Goal: Communication & Community: Answer question/provide support

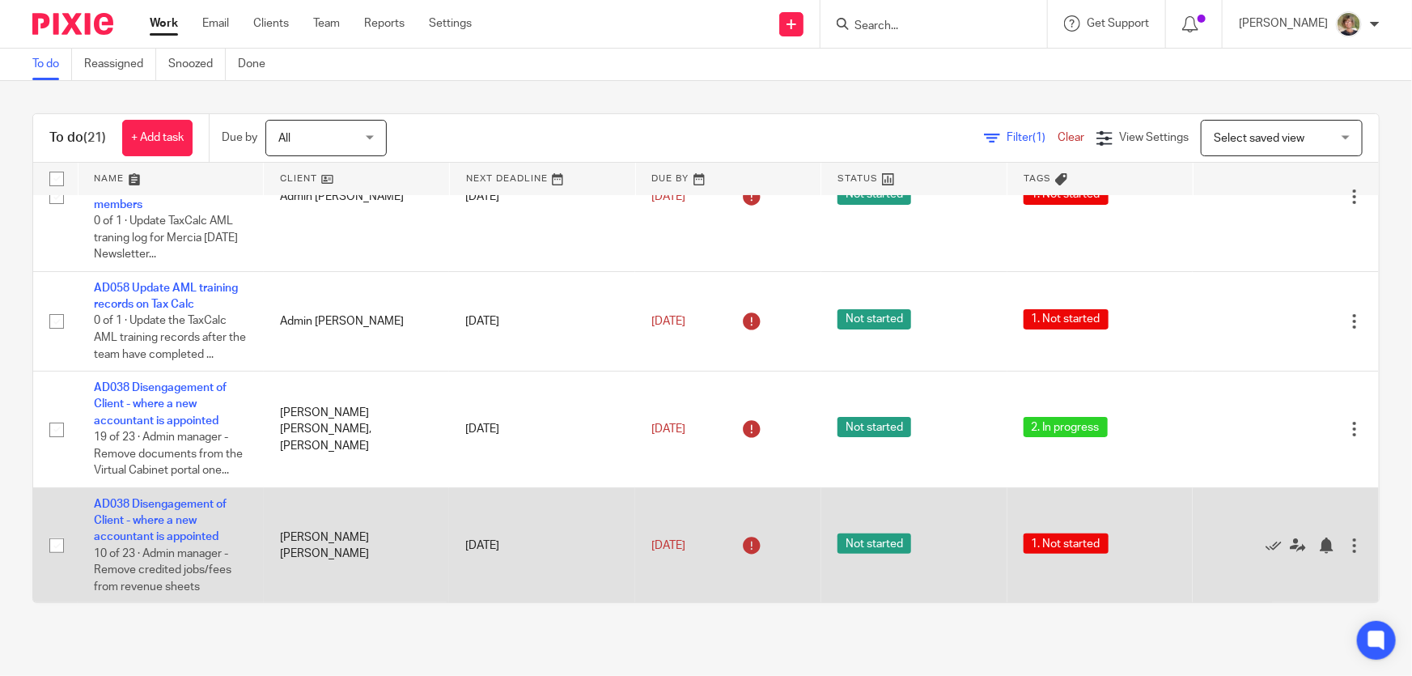
scroll to position [146, 0]
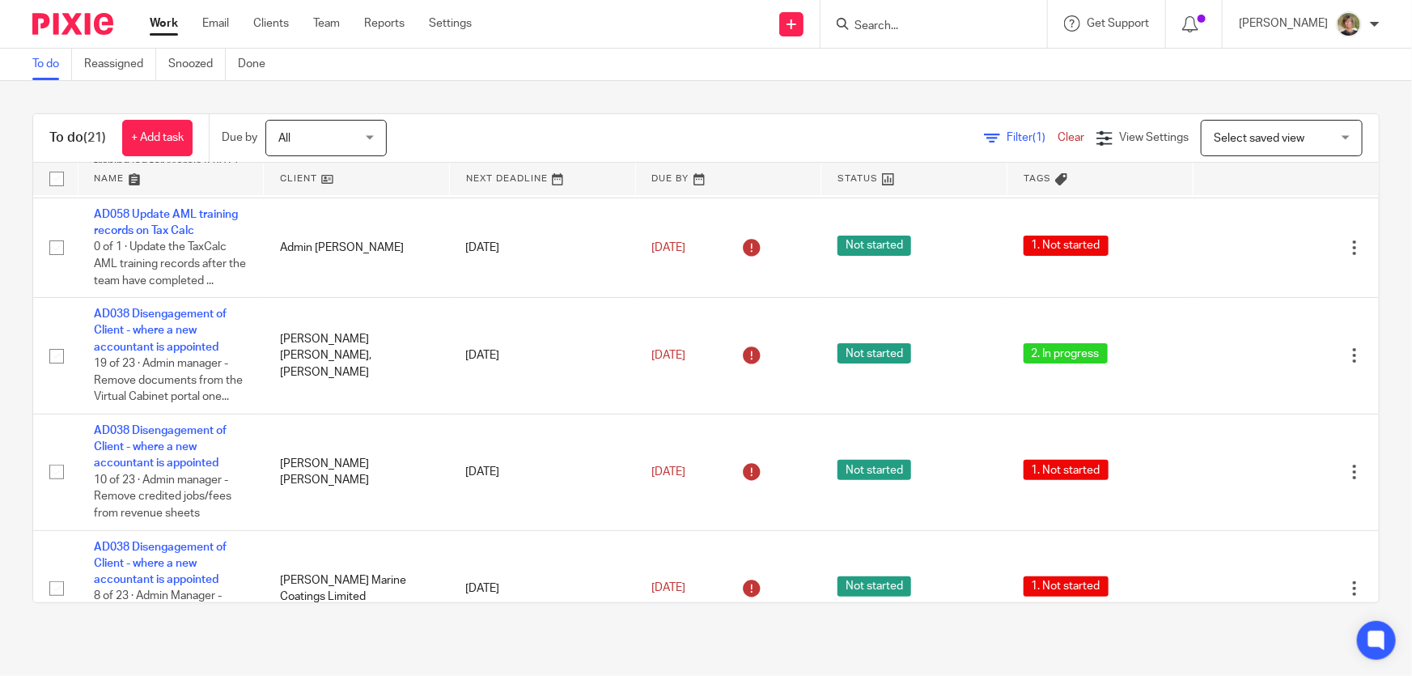
click at [947, 23] on input "Search" at bounding box center [926, 26] width 146 height 15
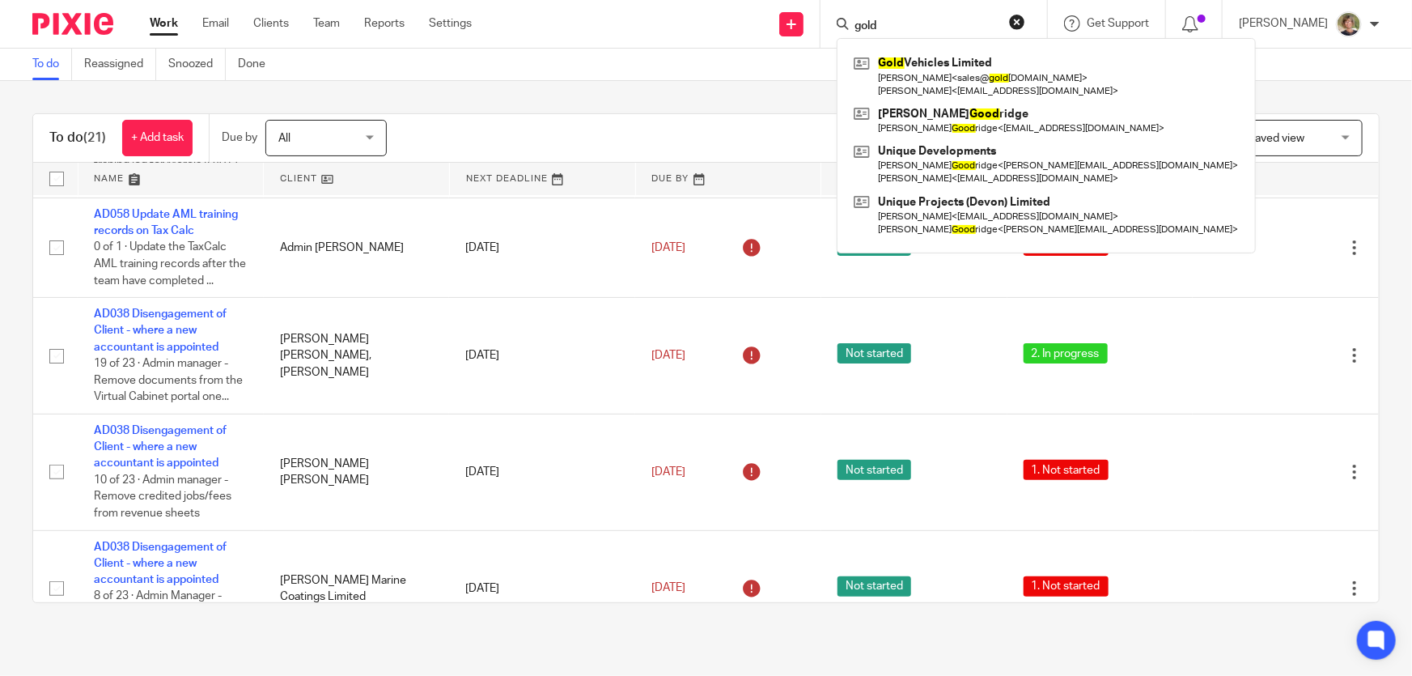
type input "gold"
click button "submit" at bounding box center [0, 0] width 0 height 0
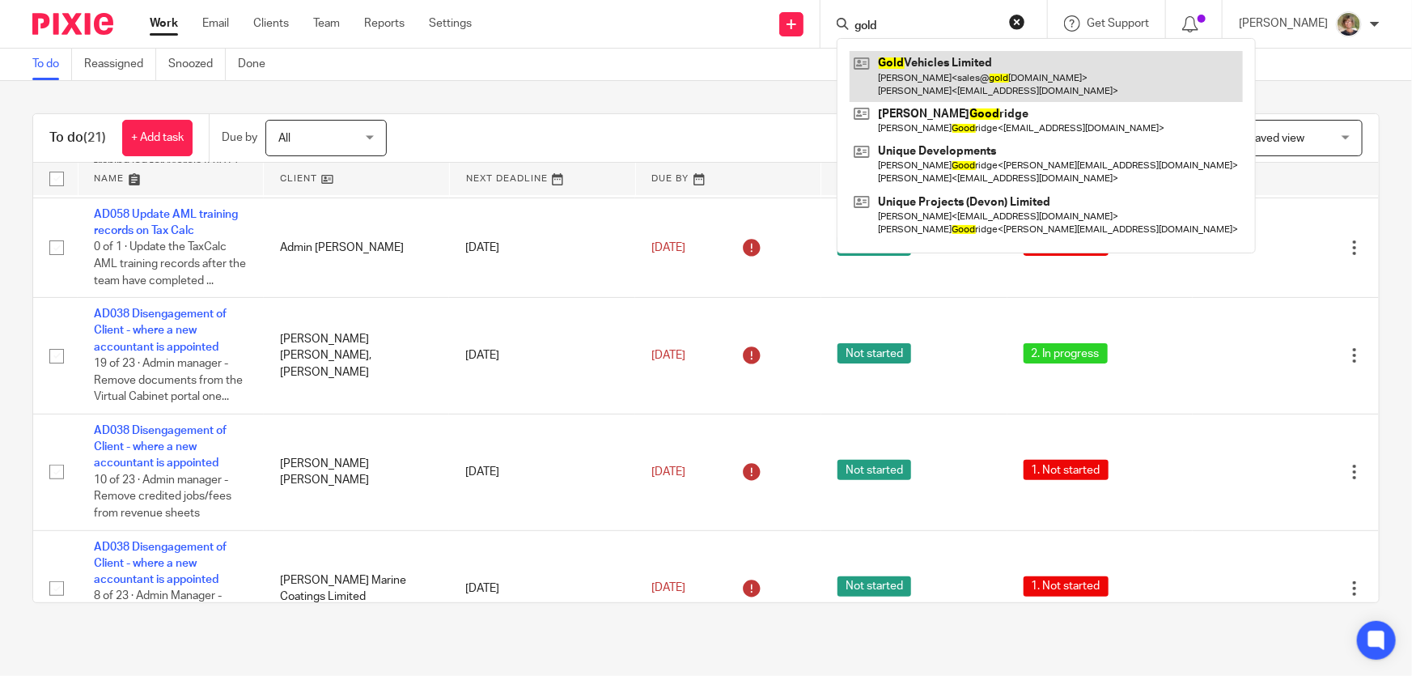
click at [967, 76] on link at bounding box center [1046, 76] width 393 height 50
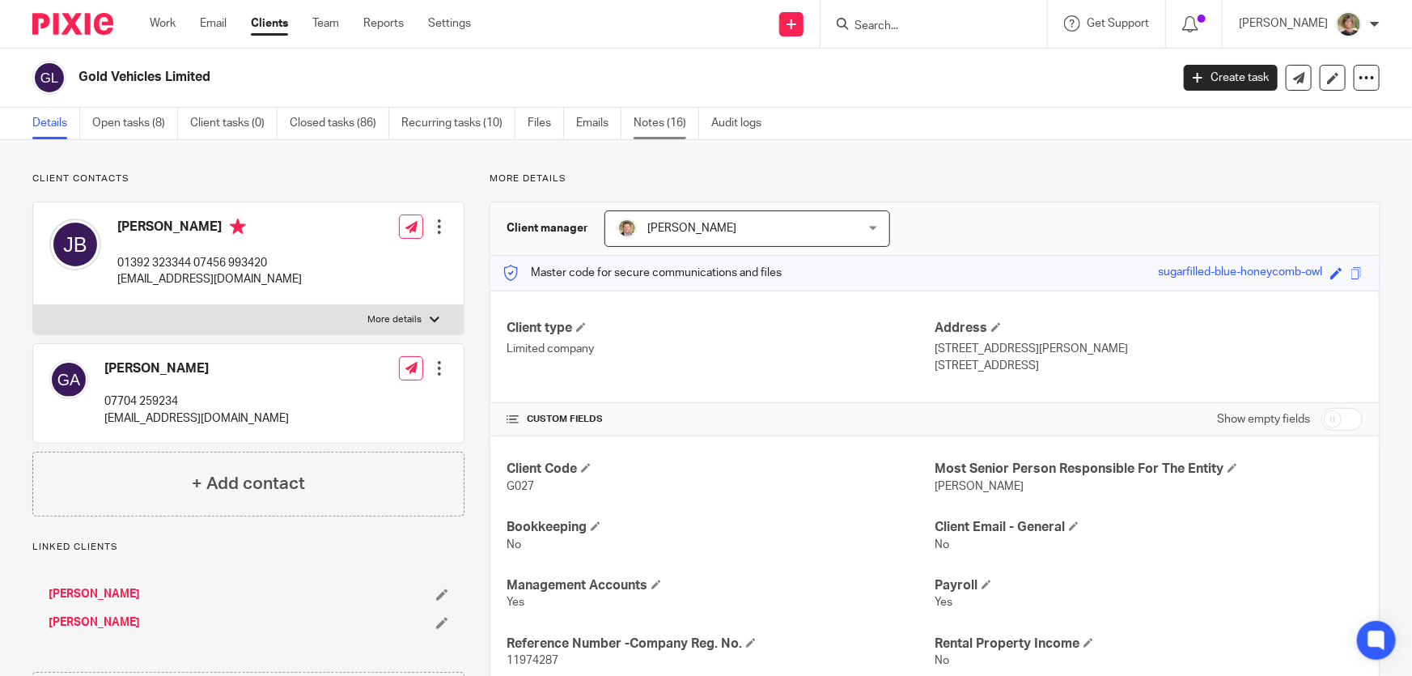
click at [656, 125] on link "Notes (16)" at bounding box center [667, 124] width 66 height 32
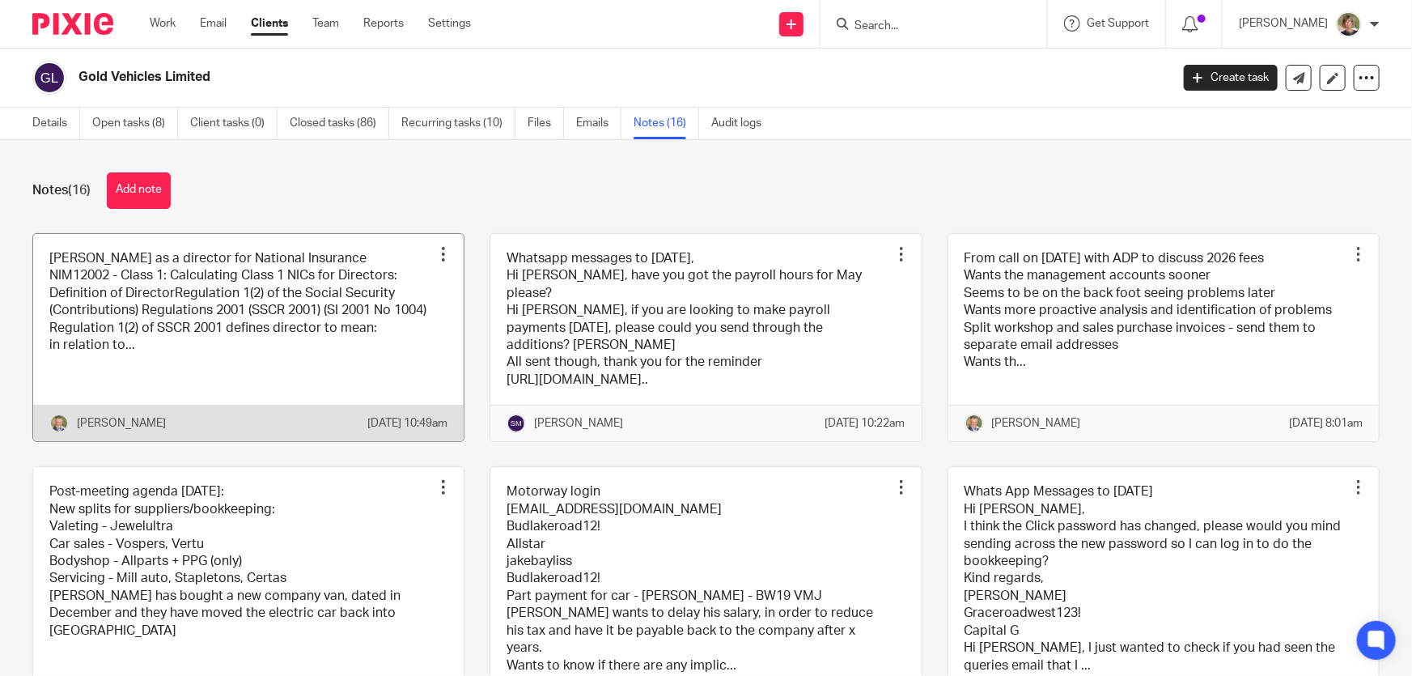
click at [177, 290] on link at bounding box center [248, 338] width 430 height 208
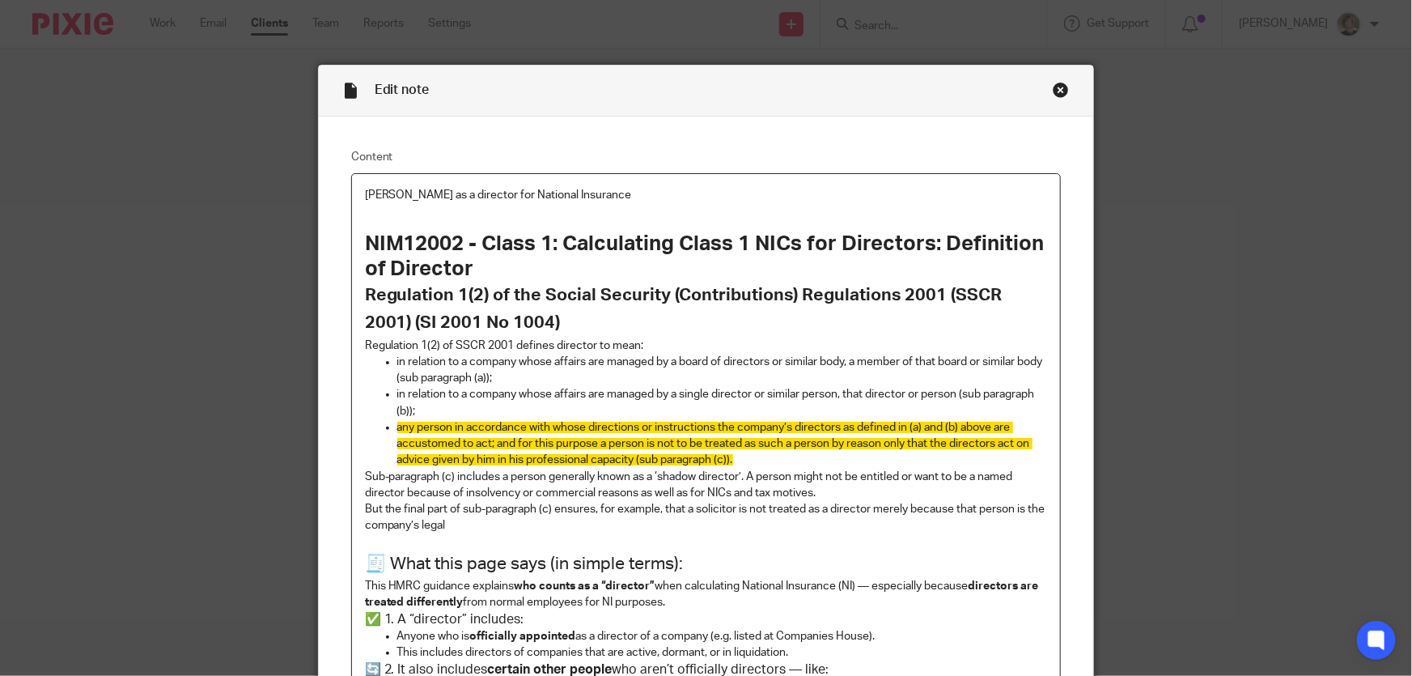
click at [1054, 84] on div "Close this dialog window" at bounding box center [1061, 90] width 16 height 16
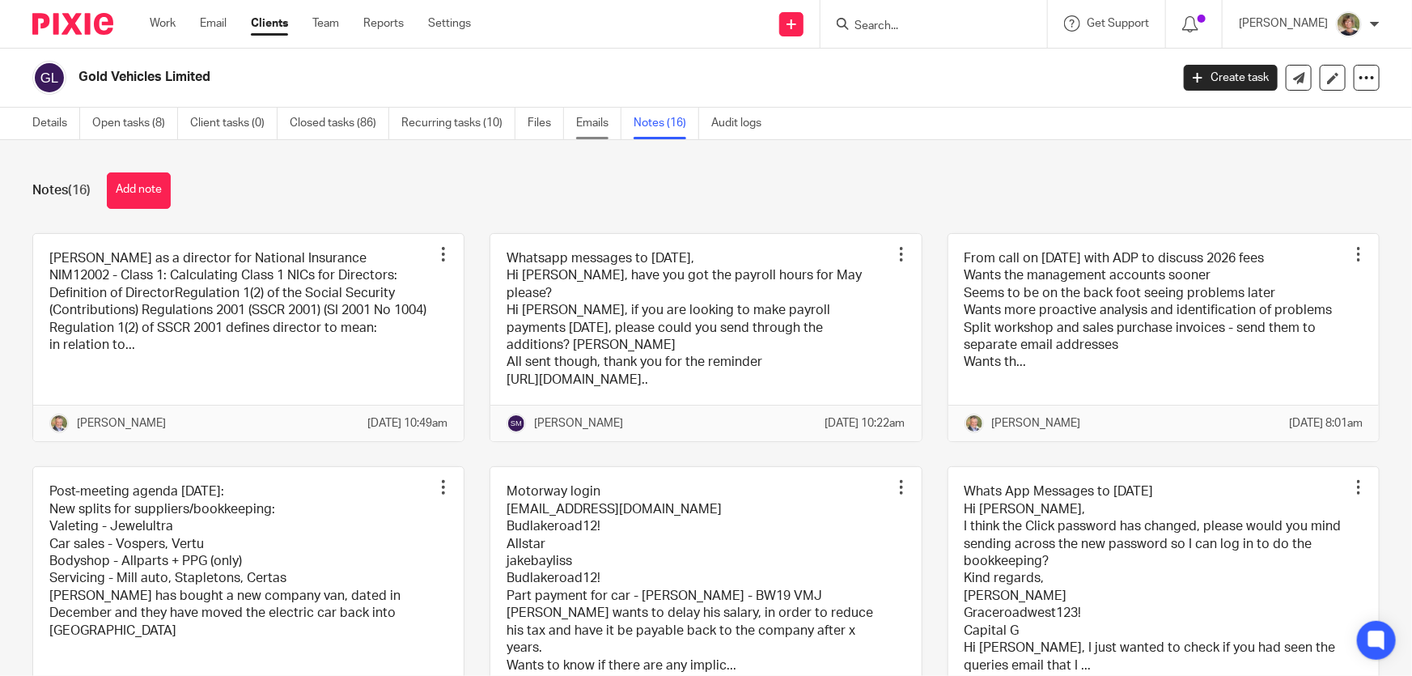
click at [583, 123] on link "Emails" at bounding box center [598, 124] width 45 height 32
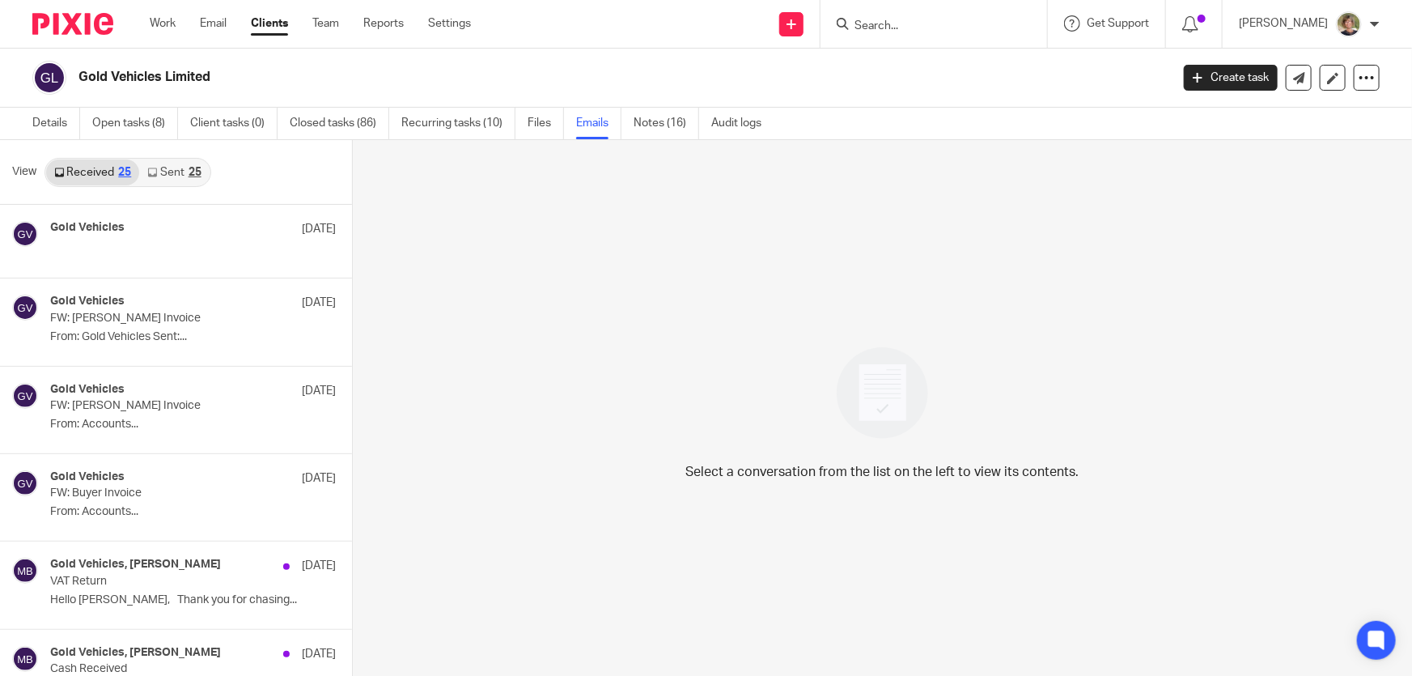
click at [942, 20] on input "Search" at bounding box center [926, 26] width 146 height 15
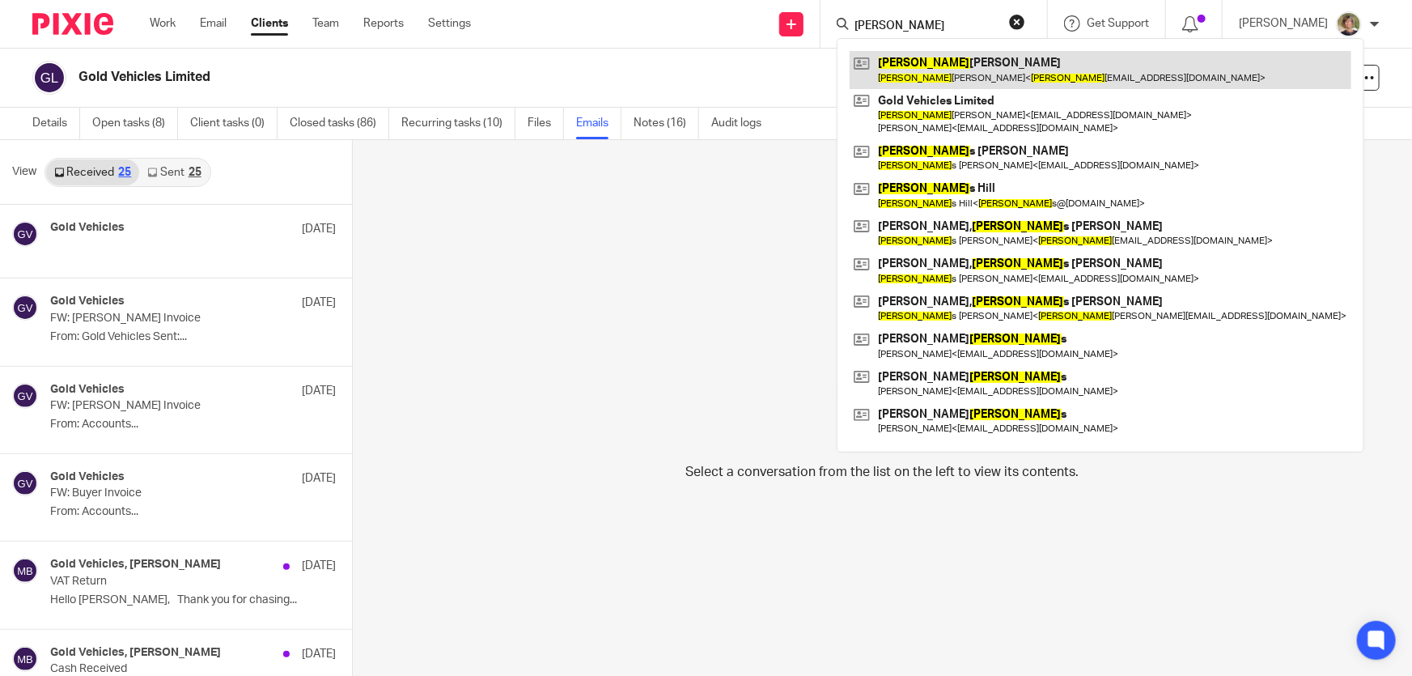
type input "jake"
click at [943, 74] on link at bounding box center [1101, 69] width 502 height 37
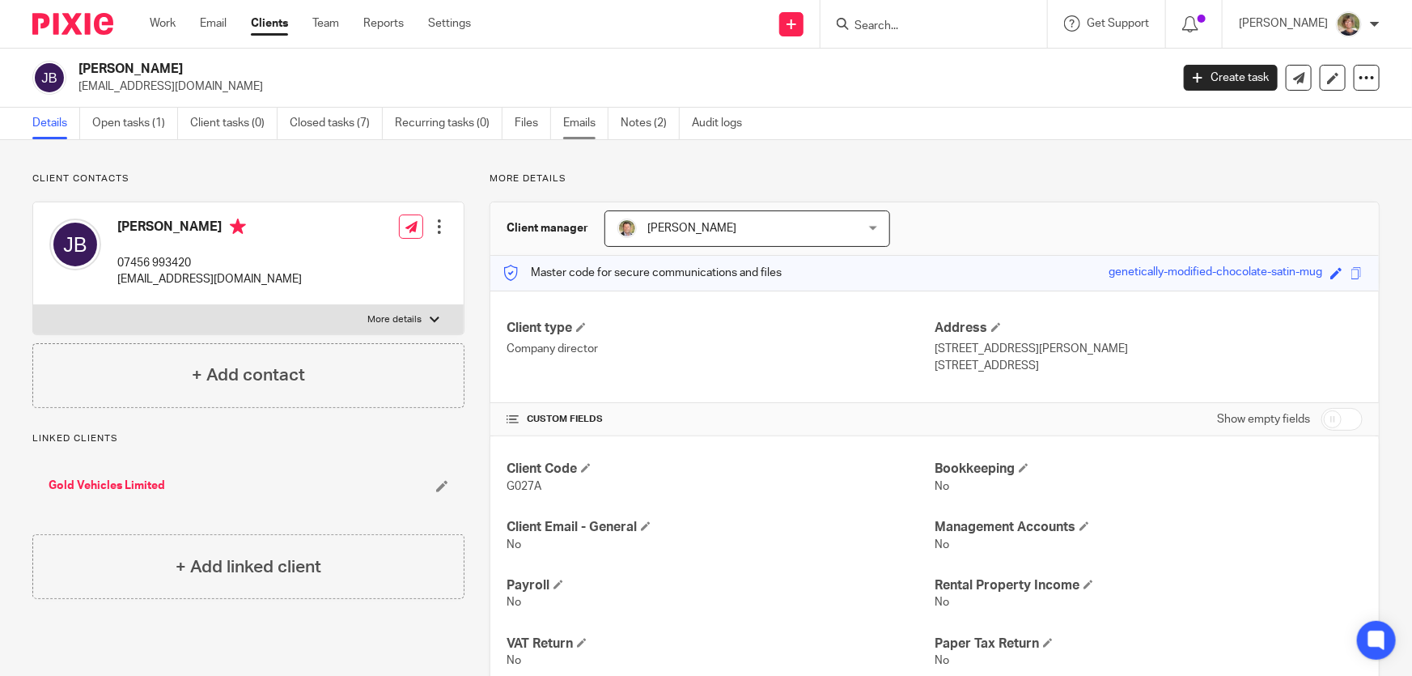
click at [573, 122] on link "Emails" at bounding box center [585, 124] width 45 height 32
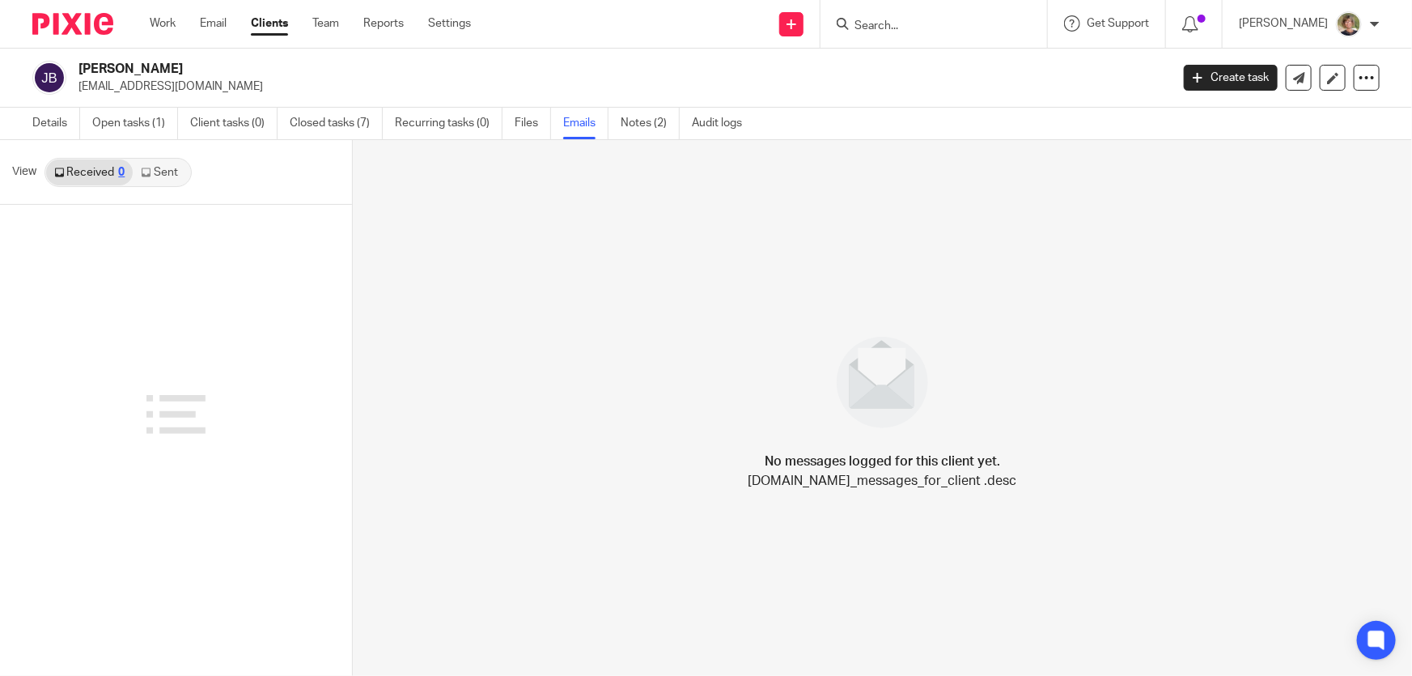
click at [167, 162] on link "Sent" at bounding box center [161, 172] width 57 height 26
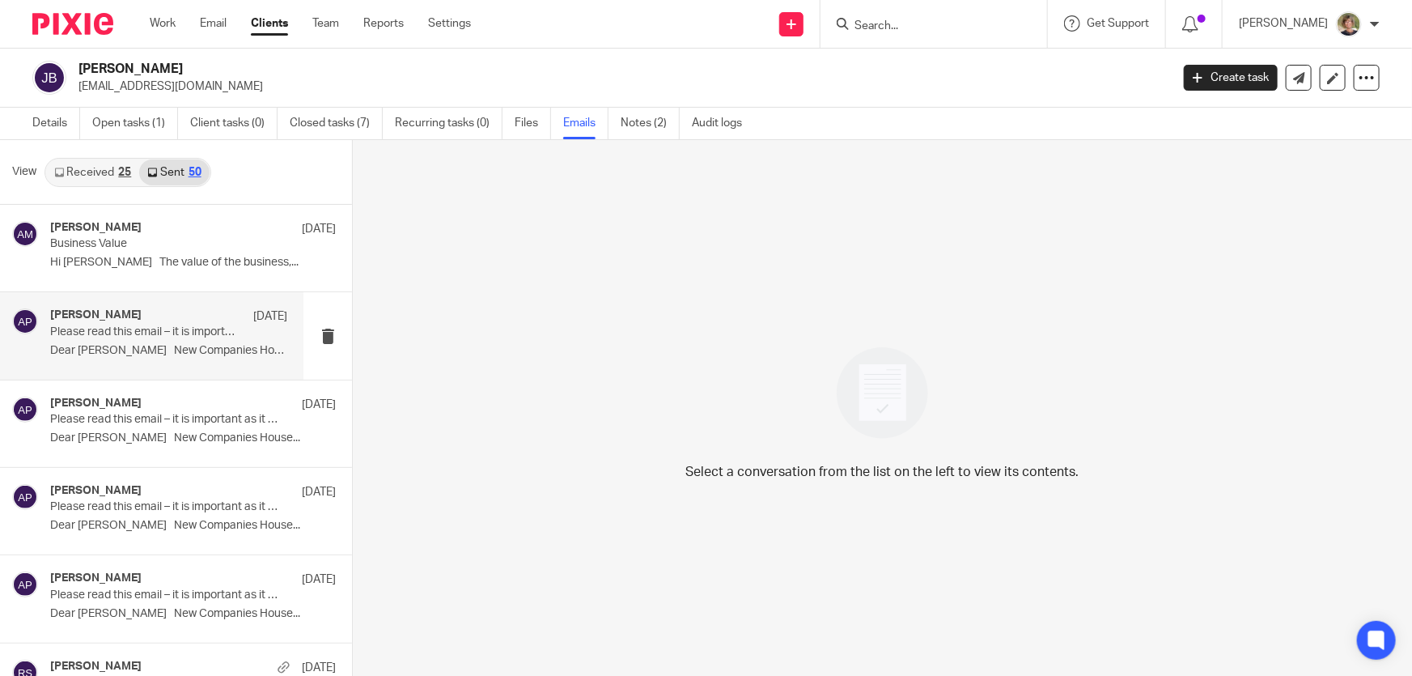
click at [136, 340] on div "Andrew Price 6 Aug Please read this email – it is important as it affects you a…" at bounding box center [168, 335] width 237 height 54
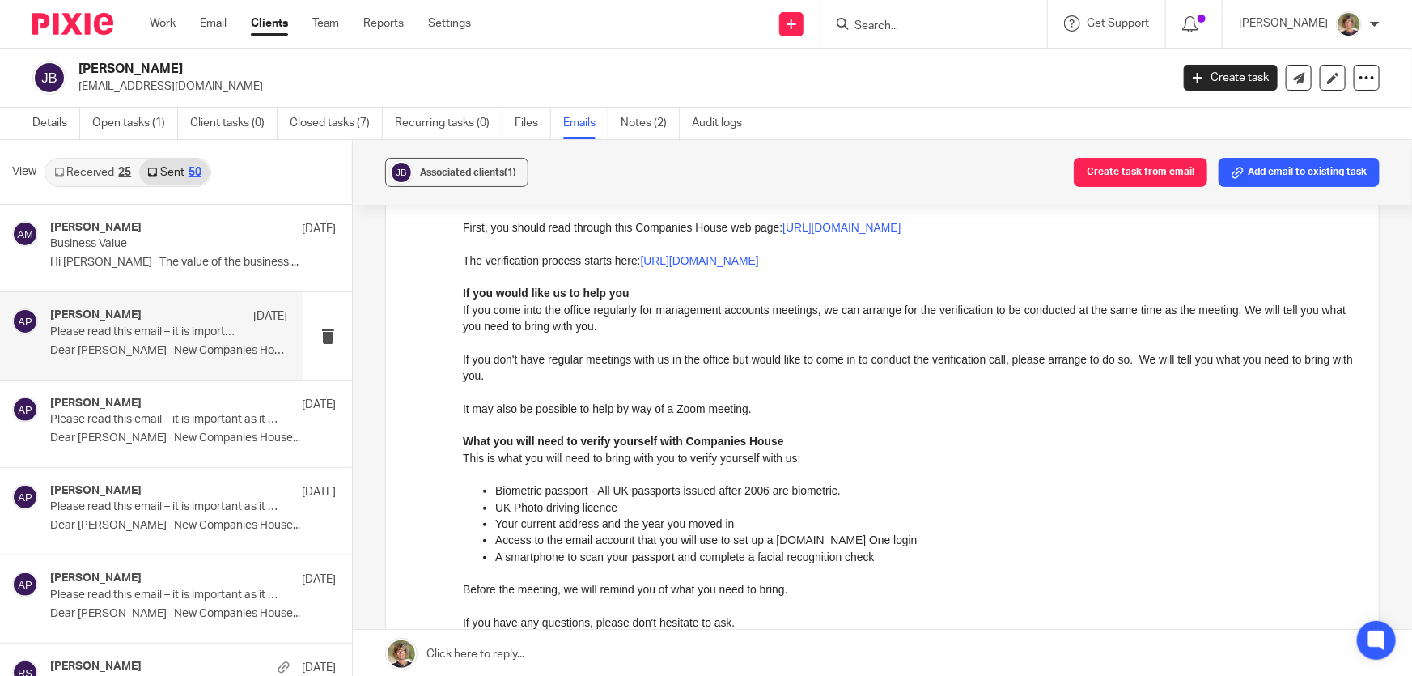
scroll to position [515, 0]
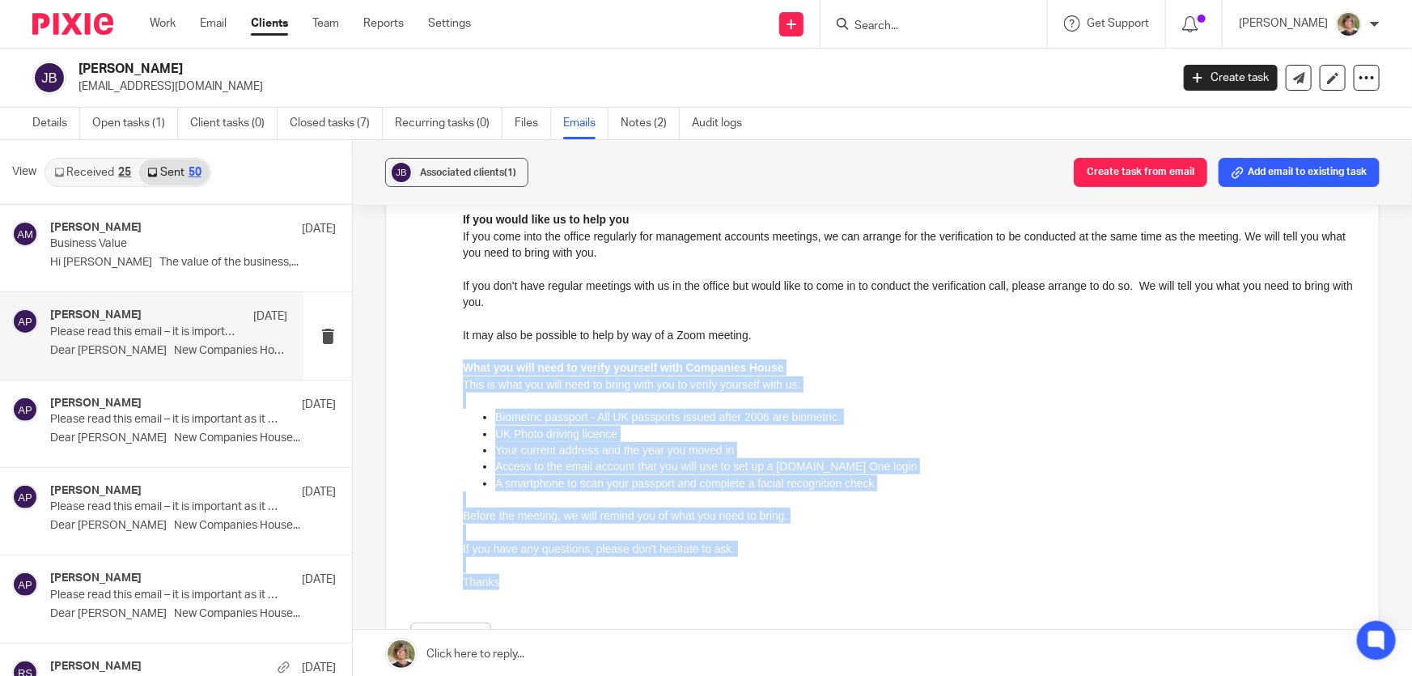
drag, startPoint x: 464, startPoint y: 367, endPoint x: 765, endPoint y: 585, distance: 371.3
click at [765, 585] on div "Dear Jake New Companies House requirement From the Autumn of this year, all dir…" at bounding box center [909, 220] width 892 height 740
copy div "What you will need to verify yourself with Companies House This is what you wil…"
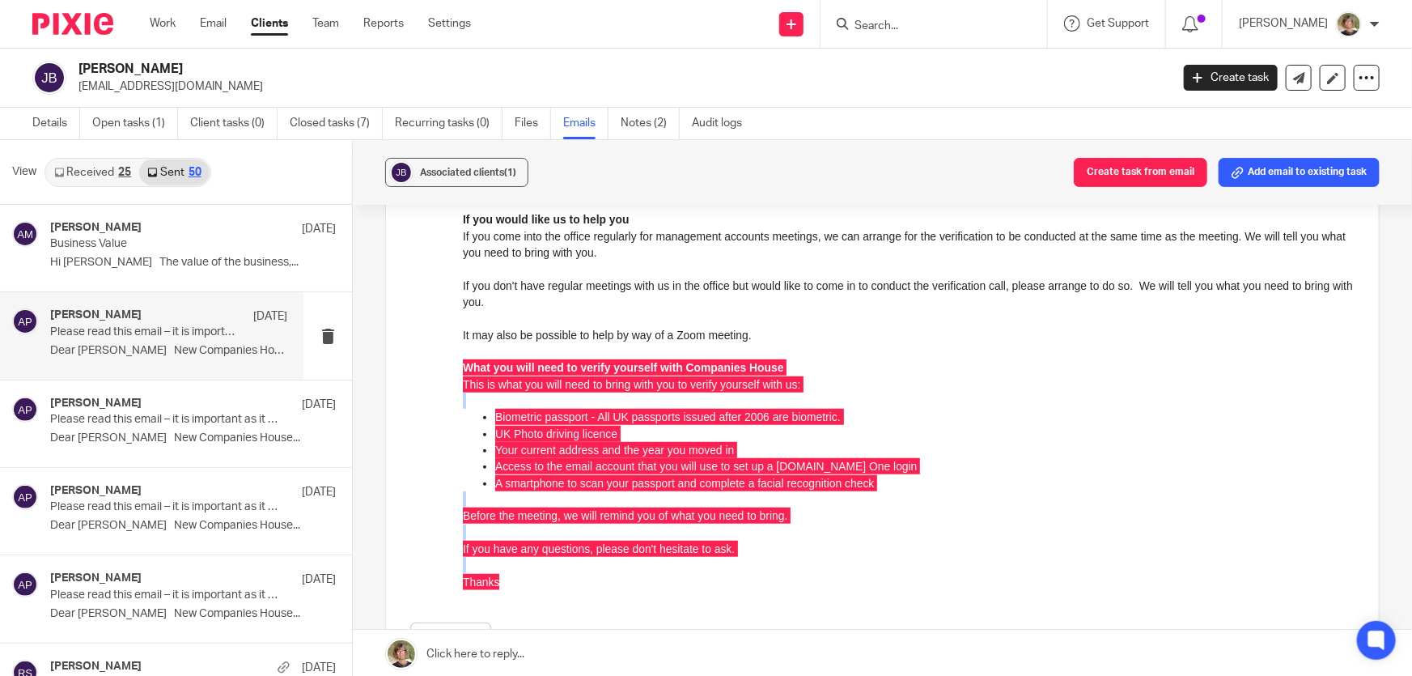
click at [906, 26] on input "Search" at bounding box center [926, 26] width 146 height 15
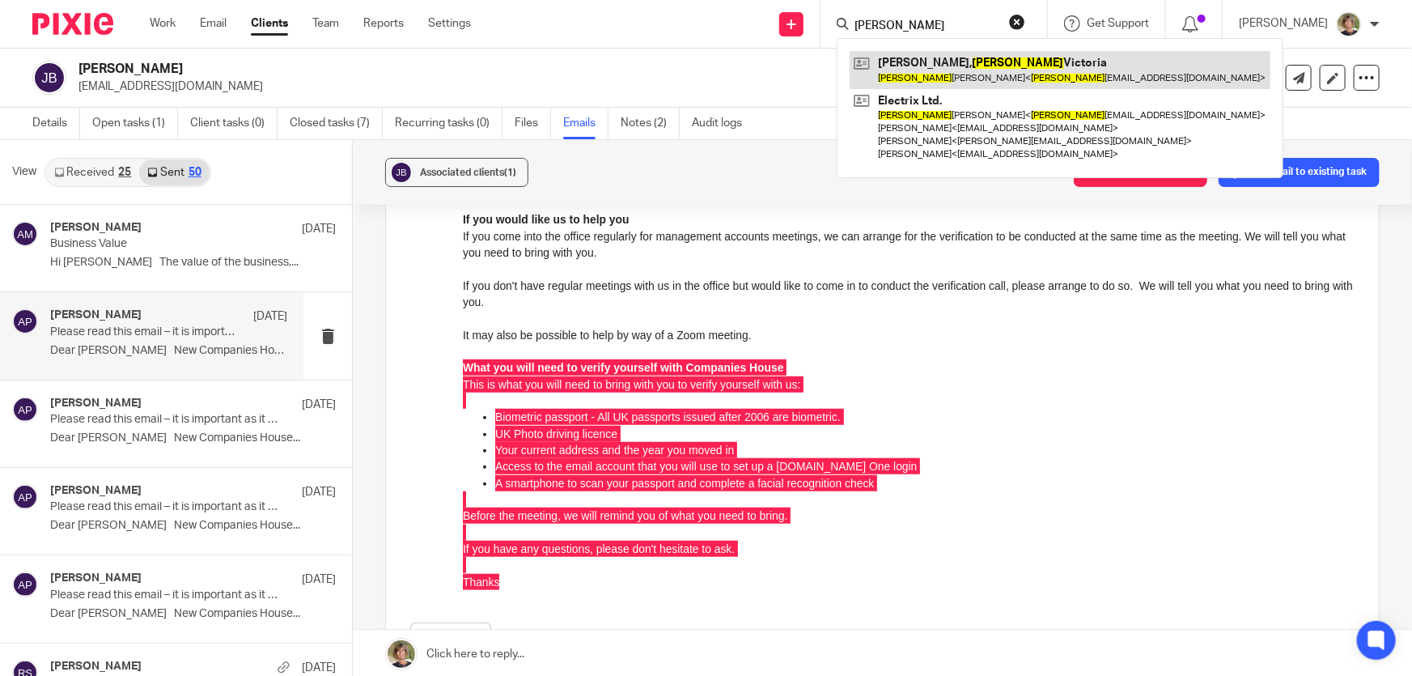
type input "adele"
click at [1022, 74] on link at bounding box center [1060, 69] width 421 height 37
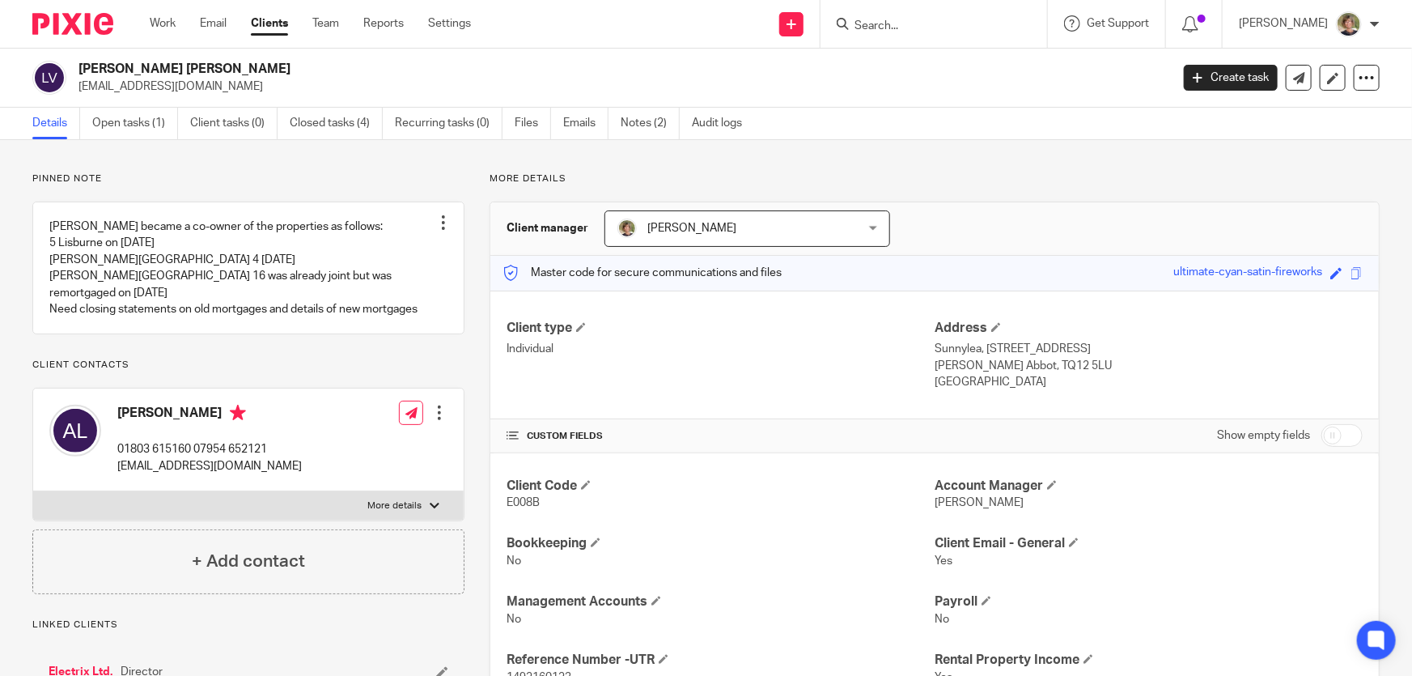
drag, startPoint x: 79, startPoint y: 85, endPoint x: 210, endPoint y: 86, distance: 131.1
click at [210, 86] on p "adelelewis72@gmail.com" at bounding box center [618, 86] width 1081 height 16
copy p "adelelewis72@gmail.com"
click at [174, 20] on link "Work" at bounding box center [163, 23] width 26 height 16
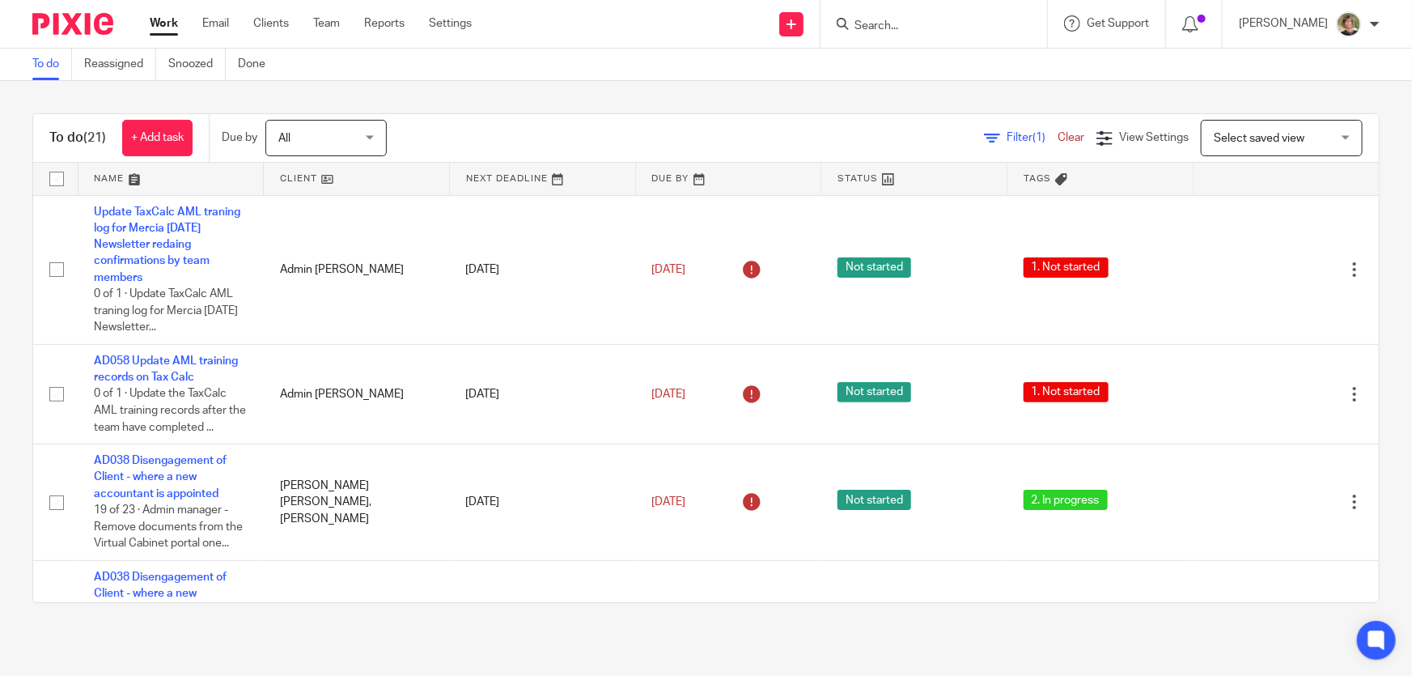
click at [930, 28] on input "Search" at bounding box center [926, 26] width 146 height 15
click at [965, 33] on form at bounding box center [939, 24] width 172 height 20
click at [921, 32] on input "Search" at bounding box center [926, 26] width 146 height 15
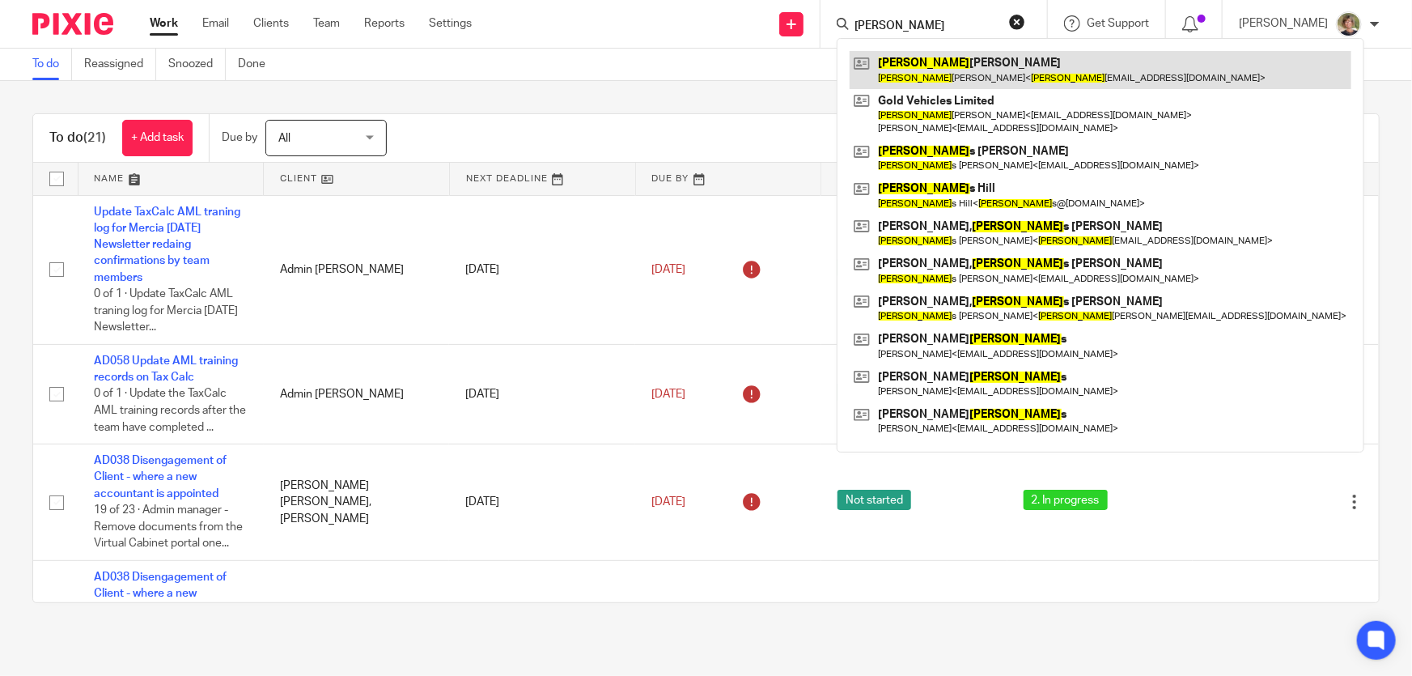
type input "jake"
click at [961, 71] on link at bounding box center [1101, 69] width 502 height 37
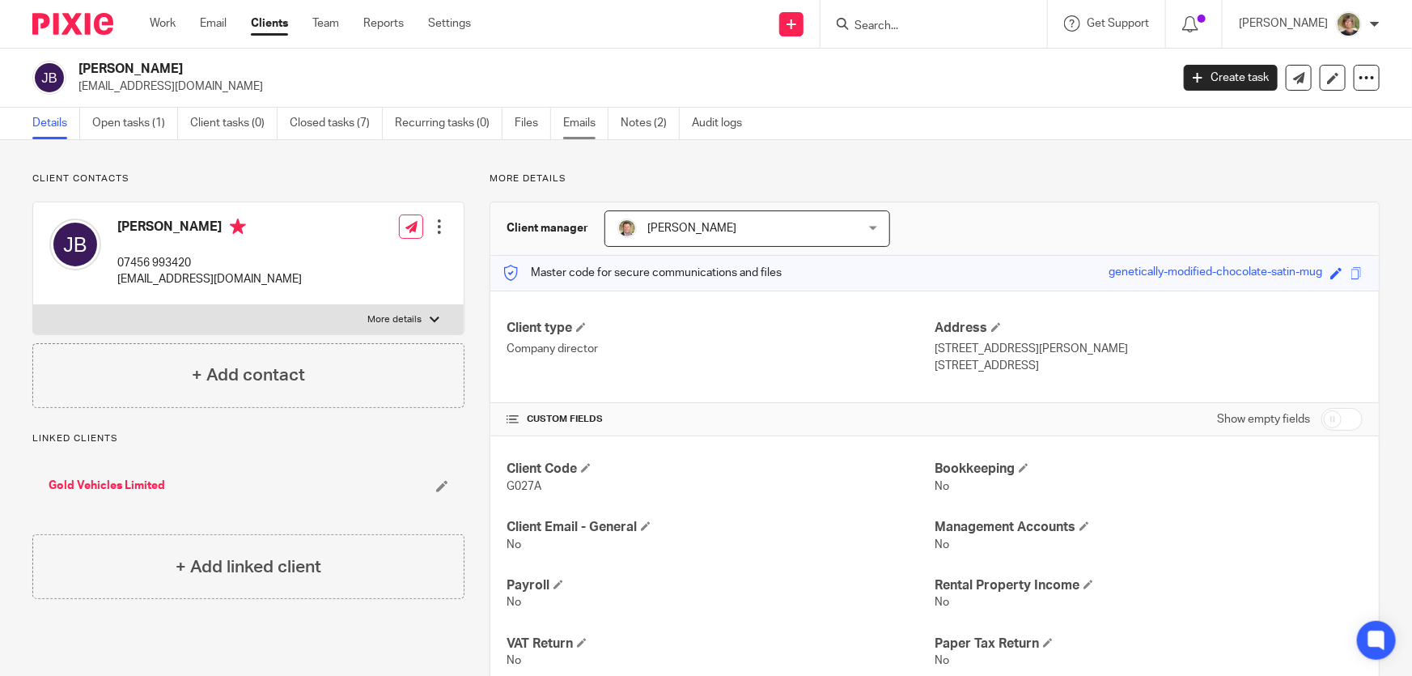
click at [570, 125] on link "Emails" at bounding box center [585, 124] width 45 height 32
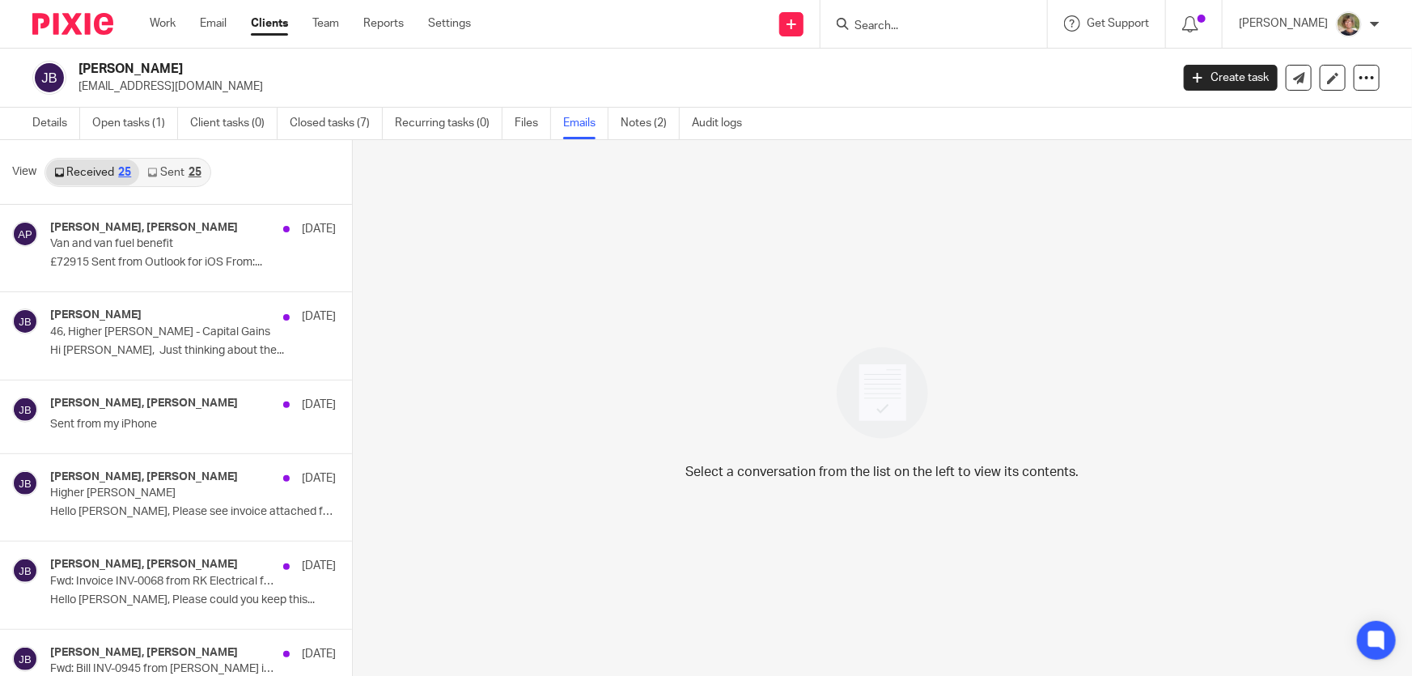
click at [179, 170] on link "Sent 25" at bounding box center [174, 172] width 70 height 26
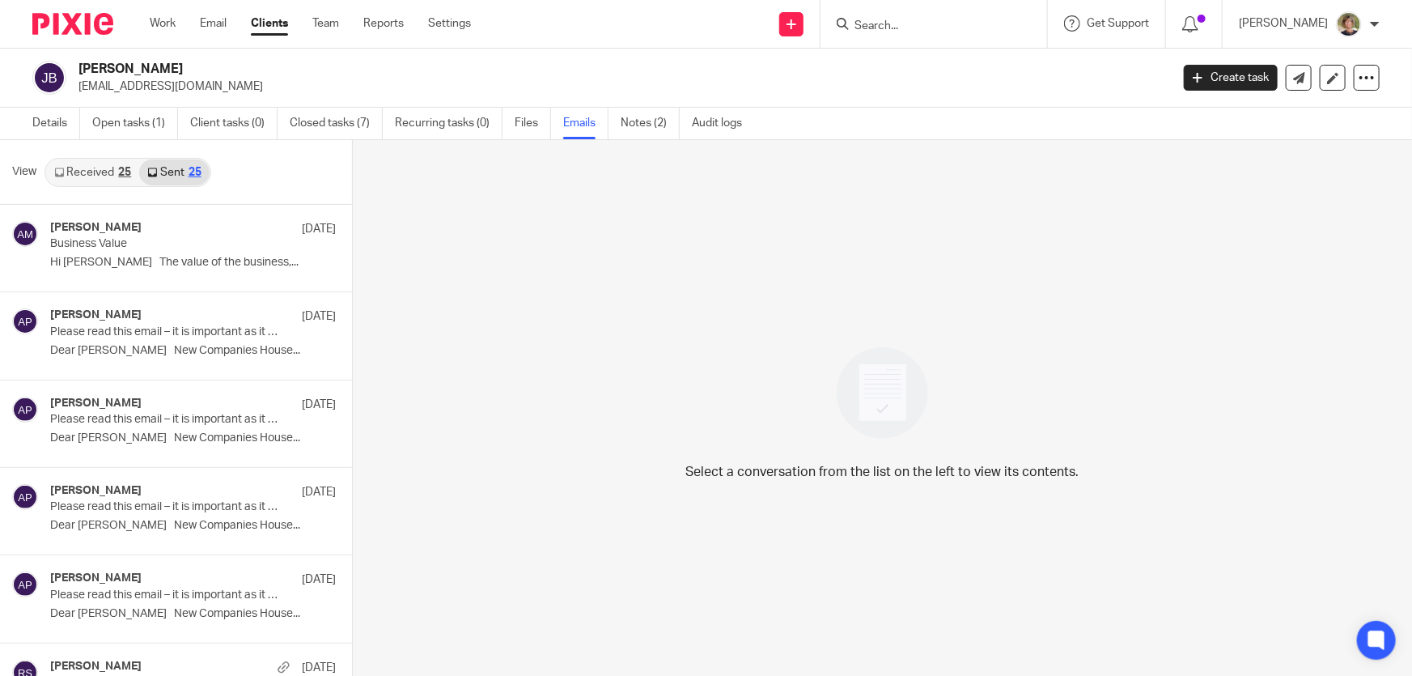
scroll to position [2, 0]
click at [171, 168] on link "Sent 25" at bounding box center [174, 171] width 70 height 26
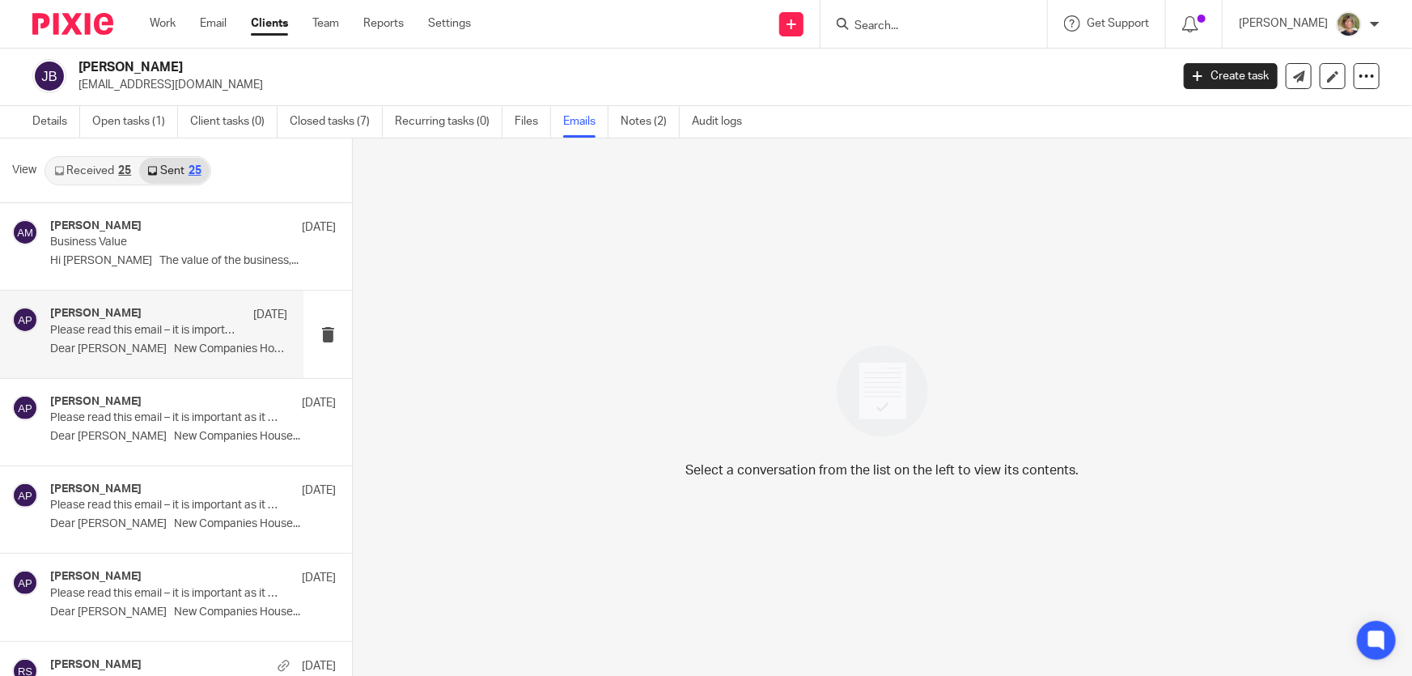
click at [154, 324] on p "Please read this email – it is important as it affects you and your company 2nd…" at bounding box center [145, 331] width 190 height 14
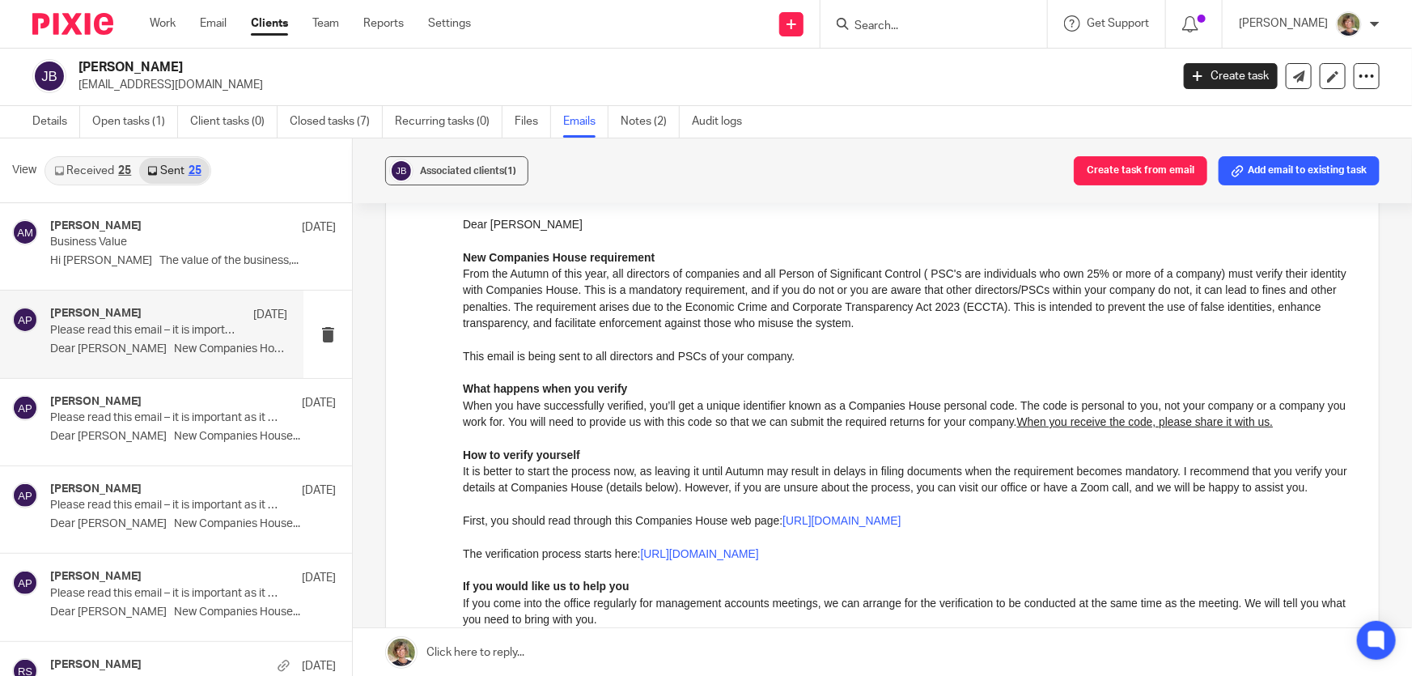
scroll to position [0, 0]
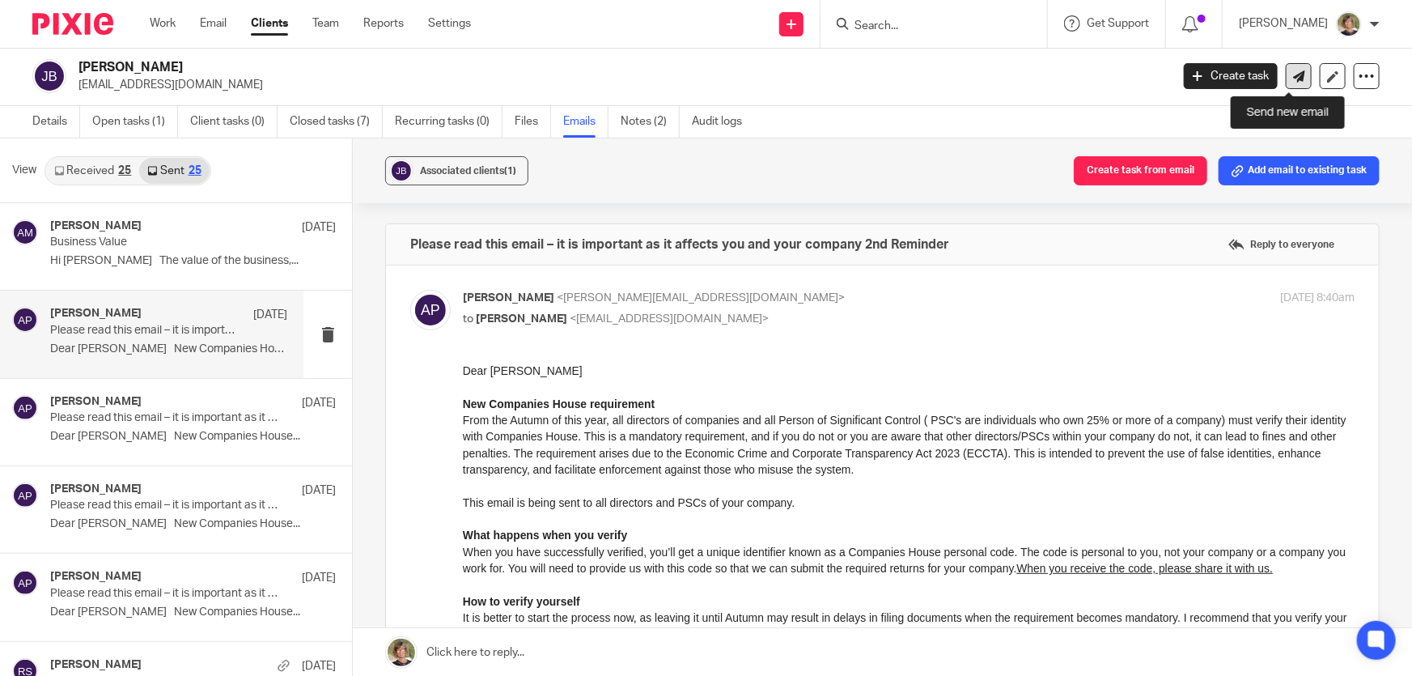
click at [1293, 74] on icon at bounding box center [1299, 76] width 12 height 12
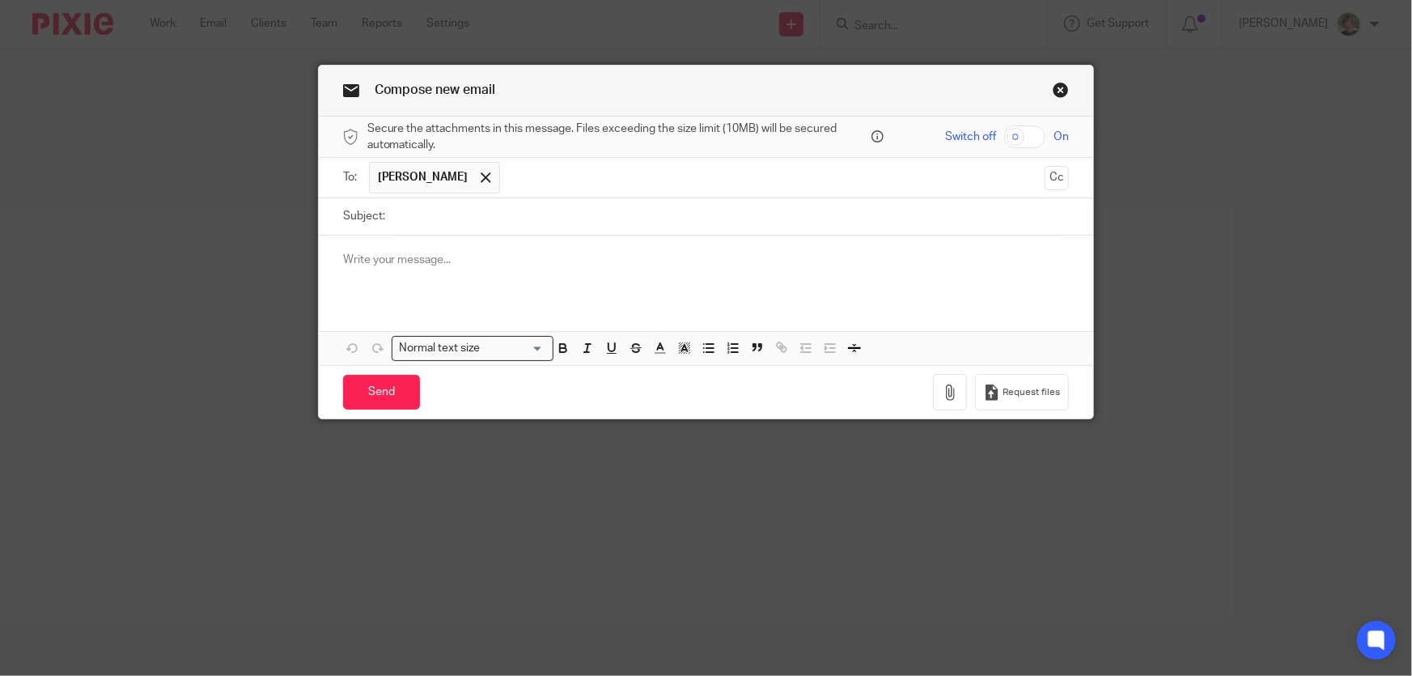
click at [452, 218] on input "Subject:" at bounding box center [731, 216] width 676 height 36
paste input "Please read this email – it is important as it affects you and your company 3rd…"
type input "Please read this email – it is important as it affects you and your company 3rd…"
click at [403, 267] on p at bounding box center [706, 260] width 727 height 16
click at [423, 263] on p at bounding box center [706, 260] width 727 height 16
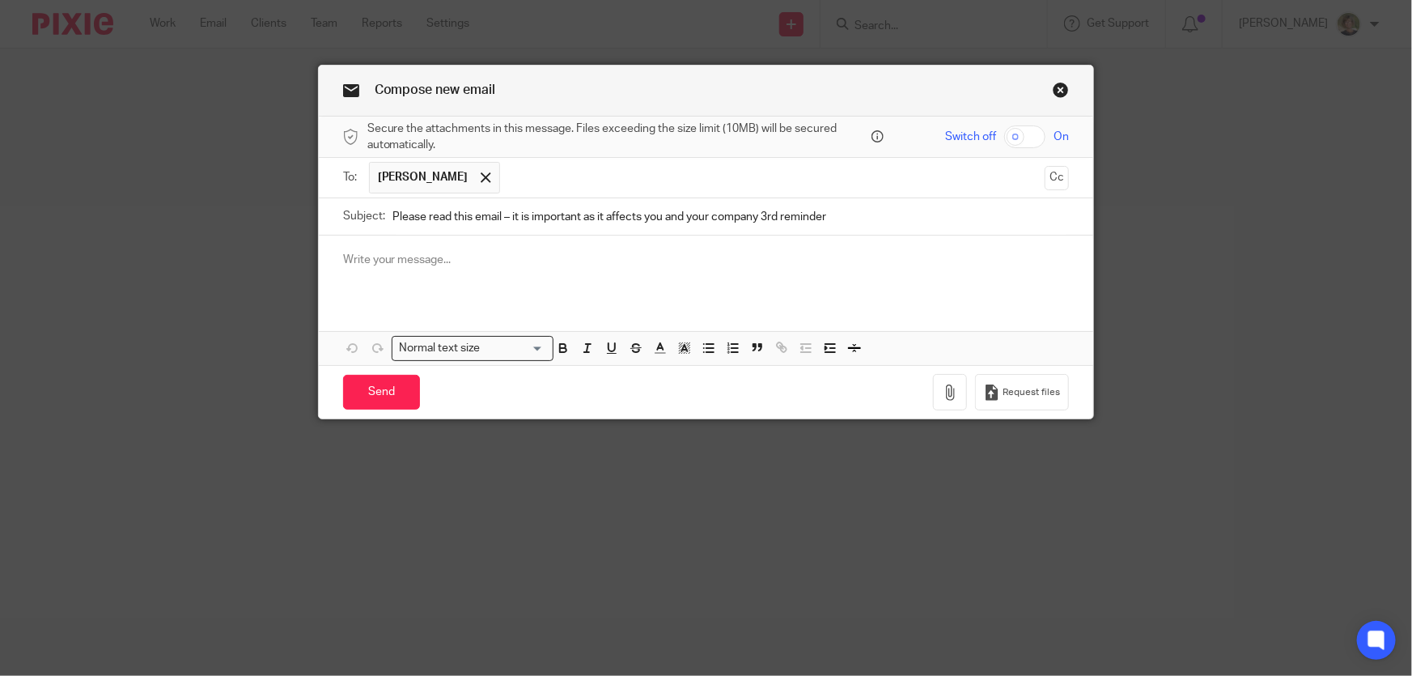
paste div
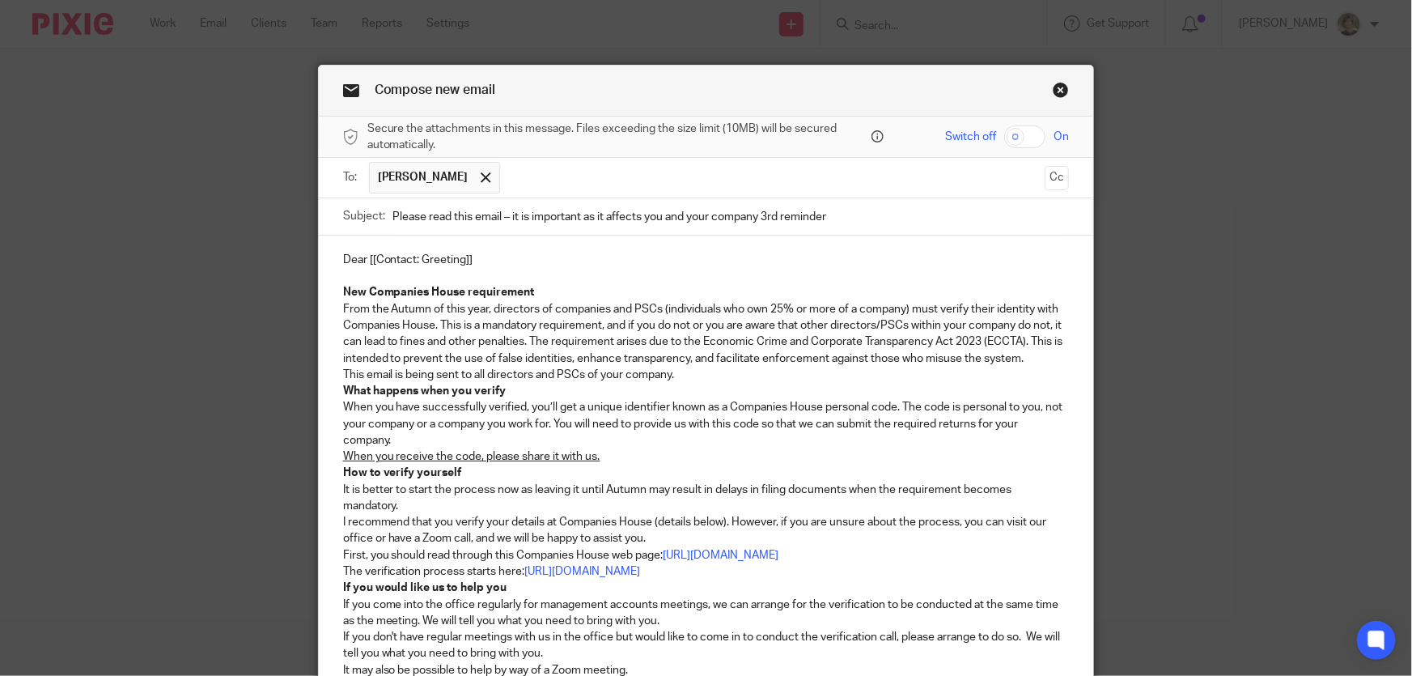
scroll to position [167, 0]
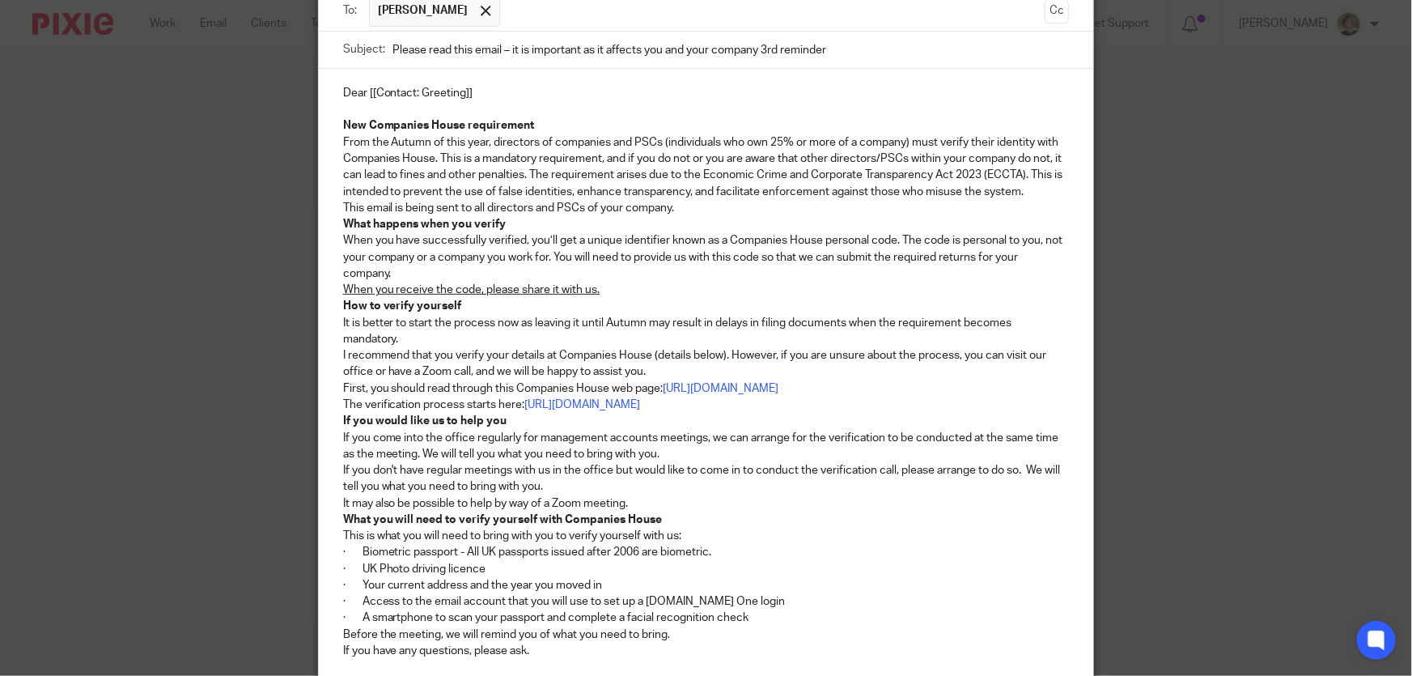
click at [491, 99] on p "Dear [[Contact: Greeting]]" at bounding box center [706, 93] width 727 height 16
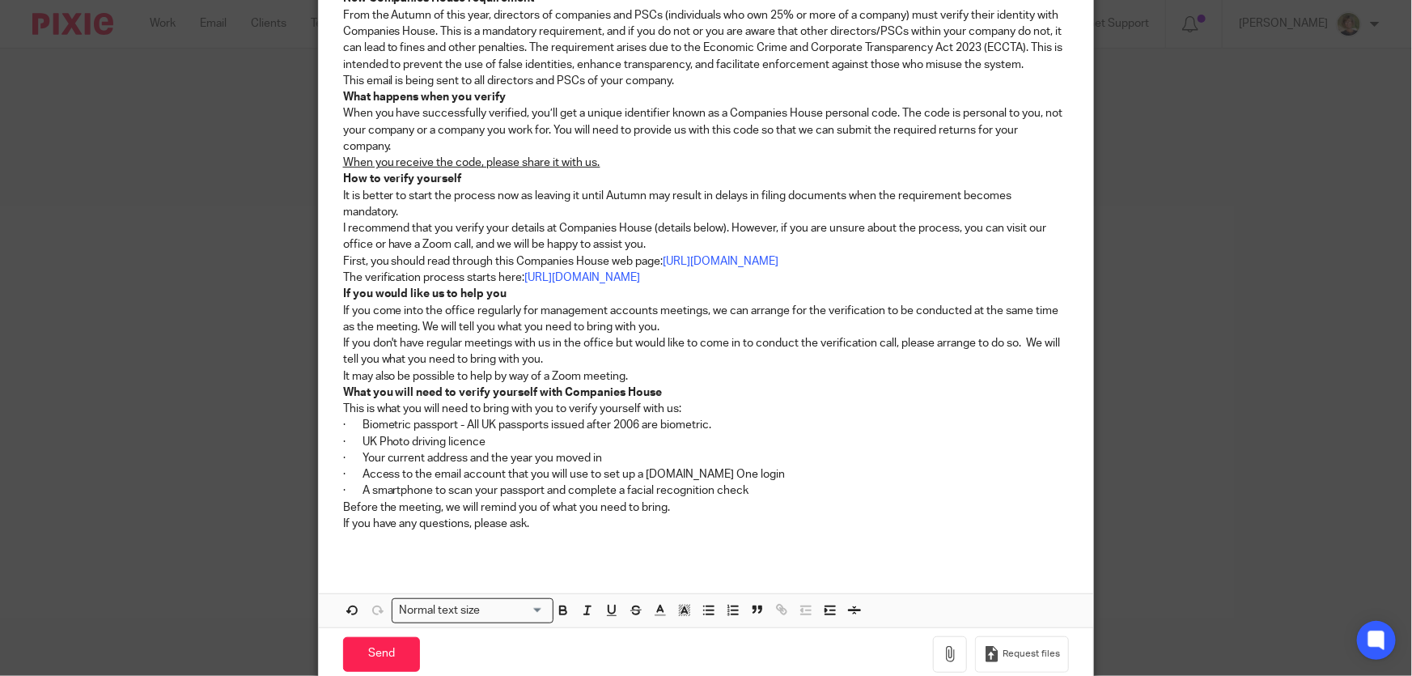
scroll to position [363, 0]
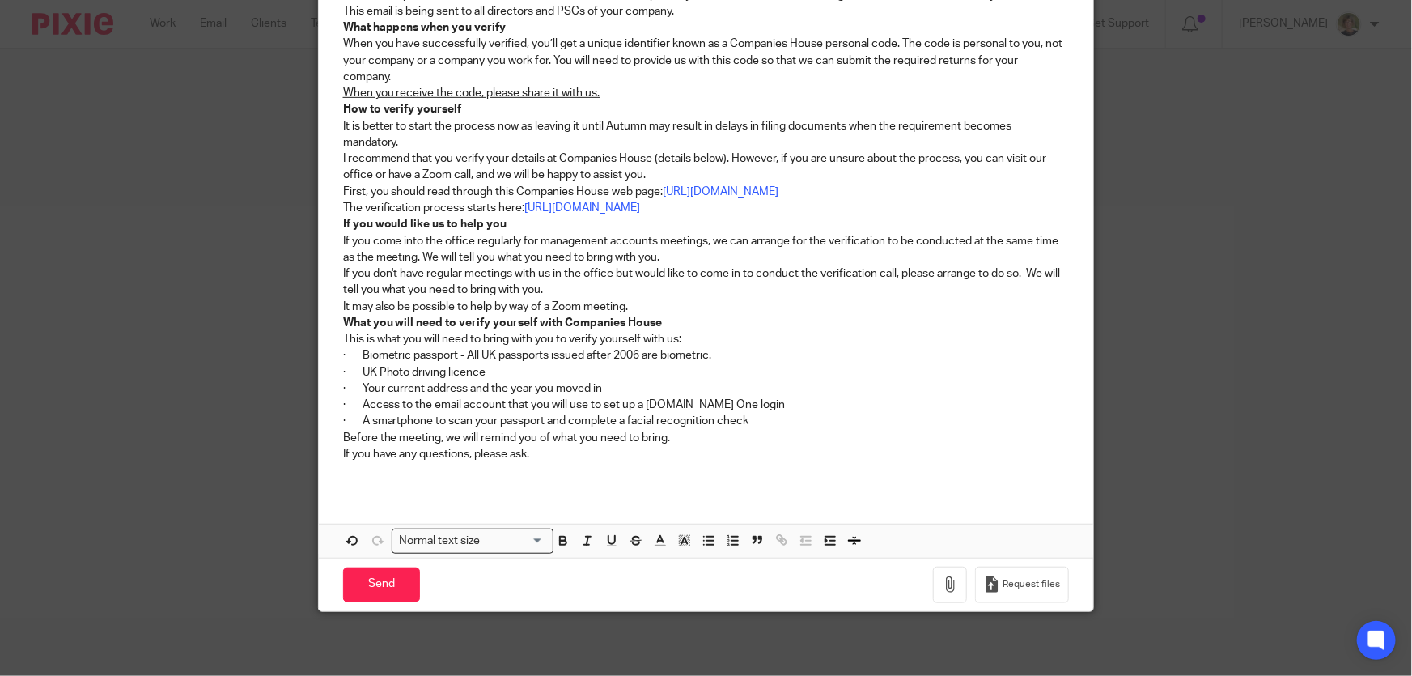
click at [561, 456] on p "If you have any questions, please ask." at bounding box center [706, 454] width 727 height 16
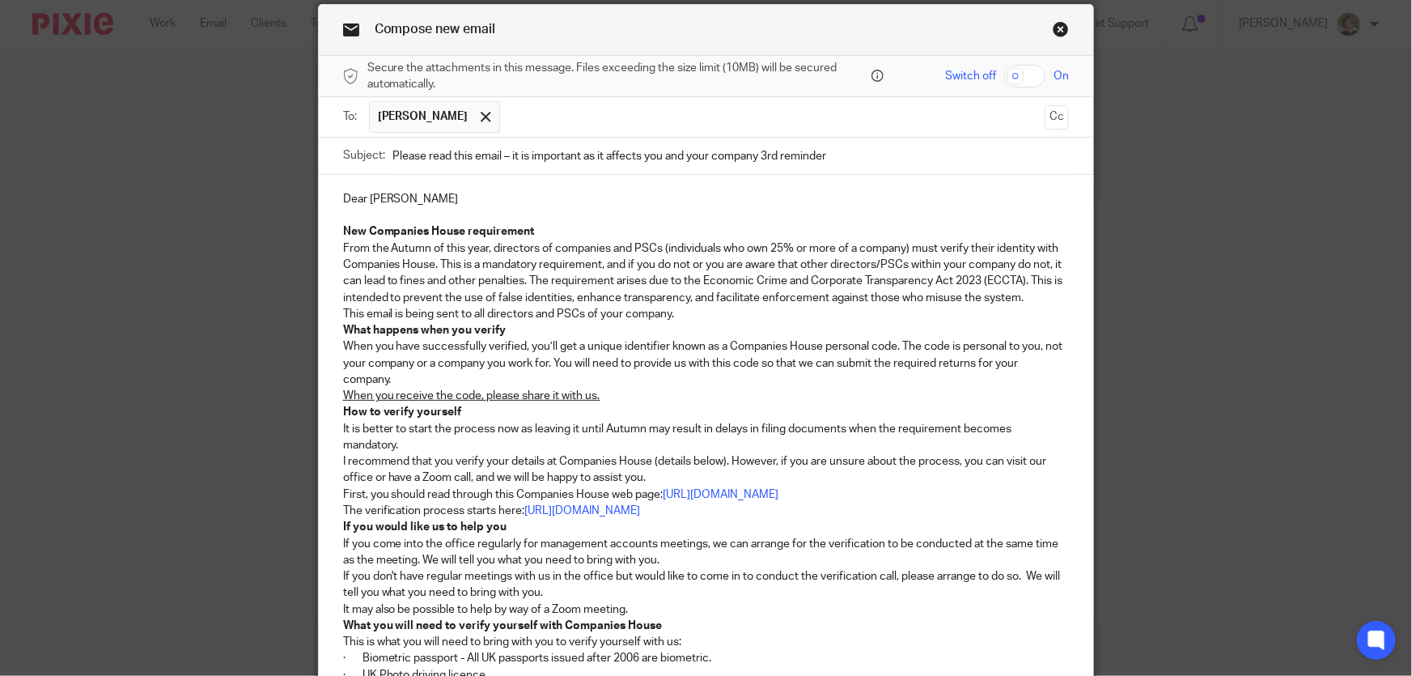
scroll to position [429, 0]
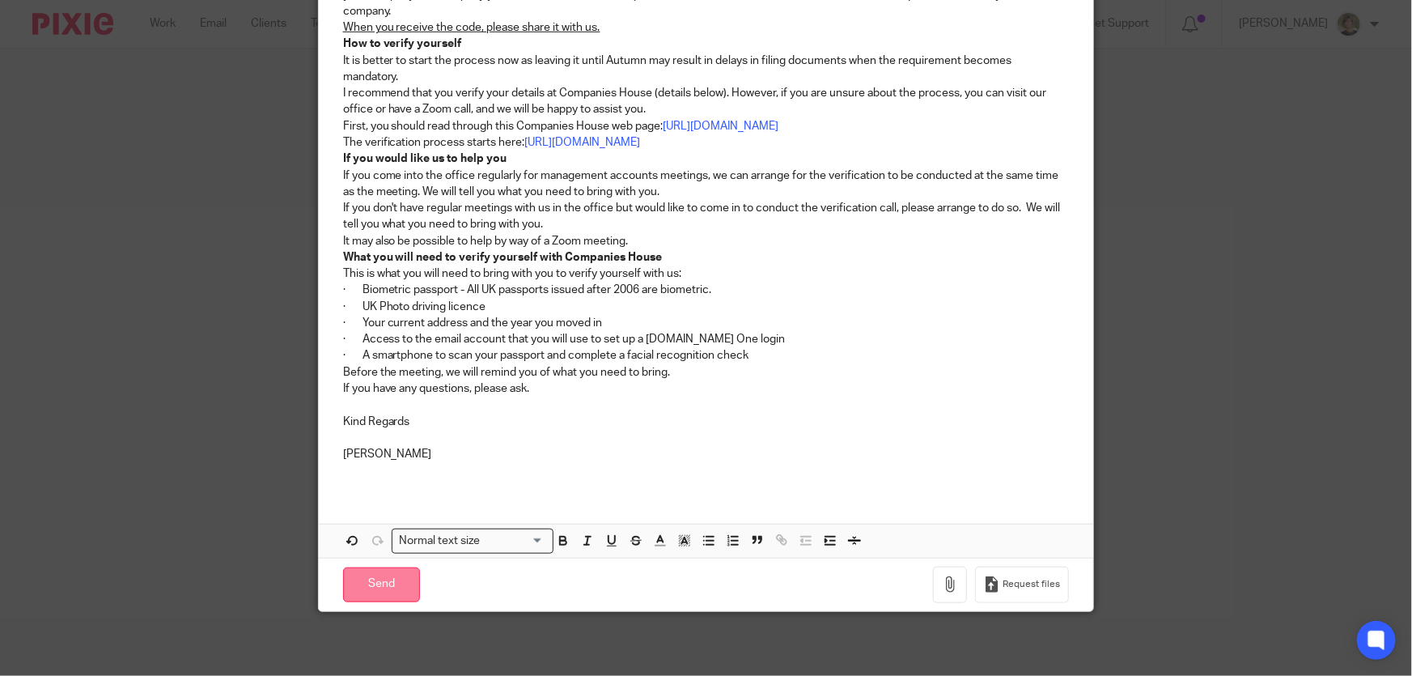
click at [376, 579] on input "Send" at bounding box center [381, 584] width 77 height 35
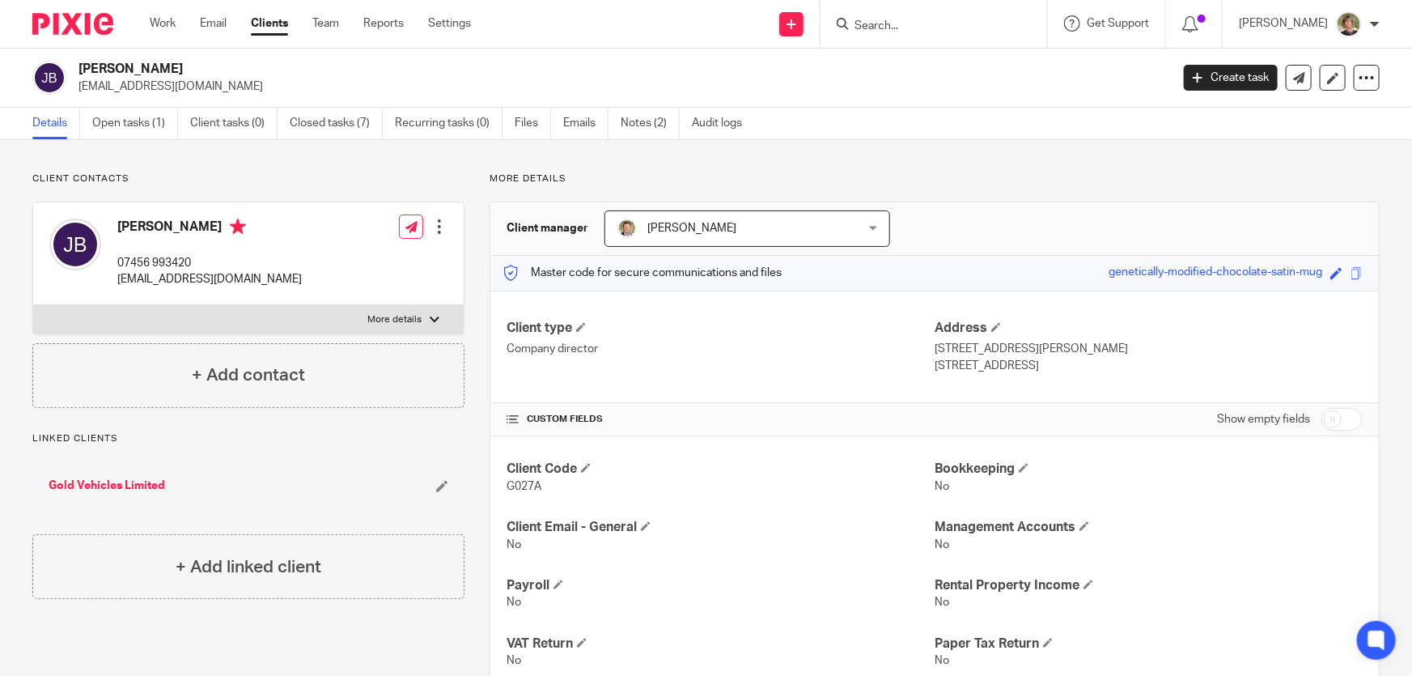
click at [264, 23] on link "Clients" at bounding box center [269, 23] width 37 height 16
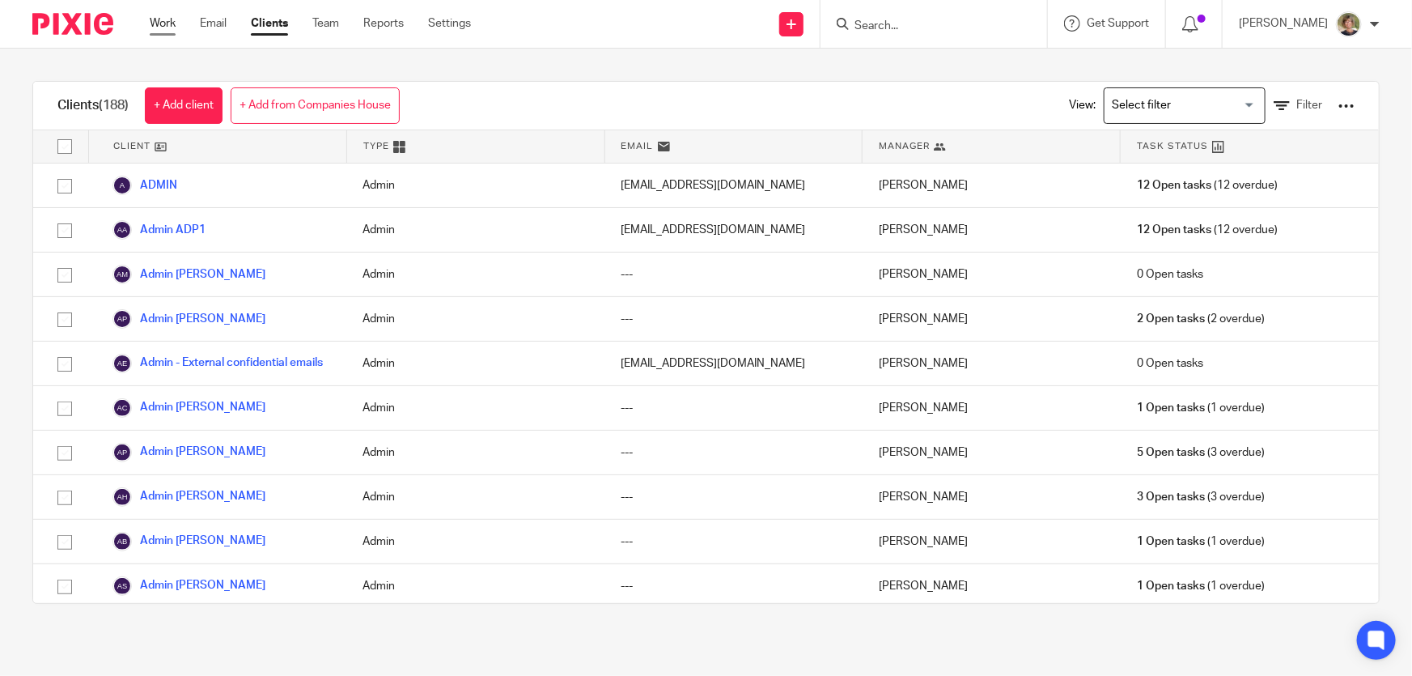
click at [160, 23] on link "Work" at bounding box center [163, 23] width 26 height 16
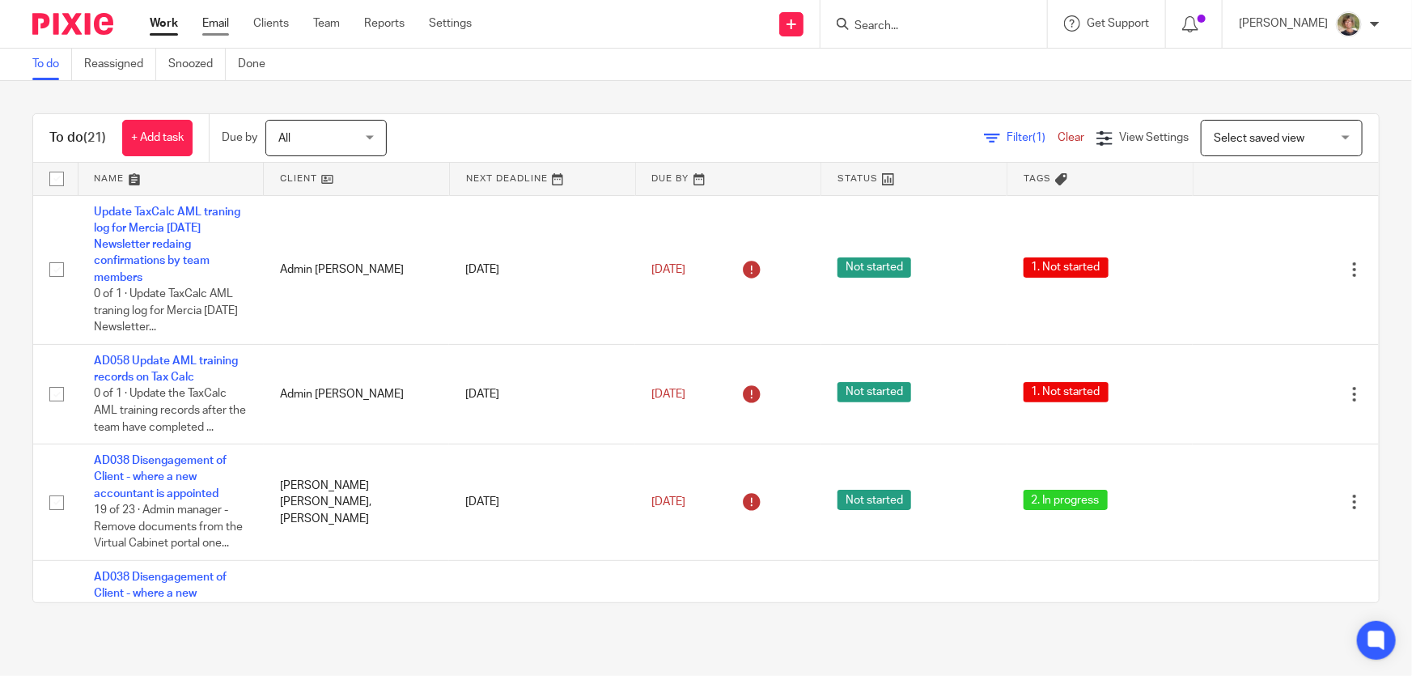
click at [208, 28] on link "Email" at bounding box center [215, 23] width 27 height 16
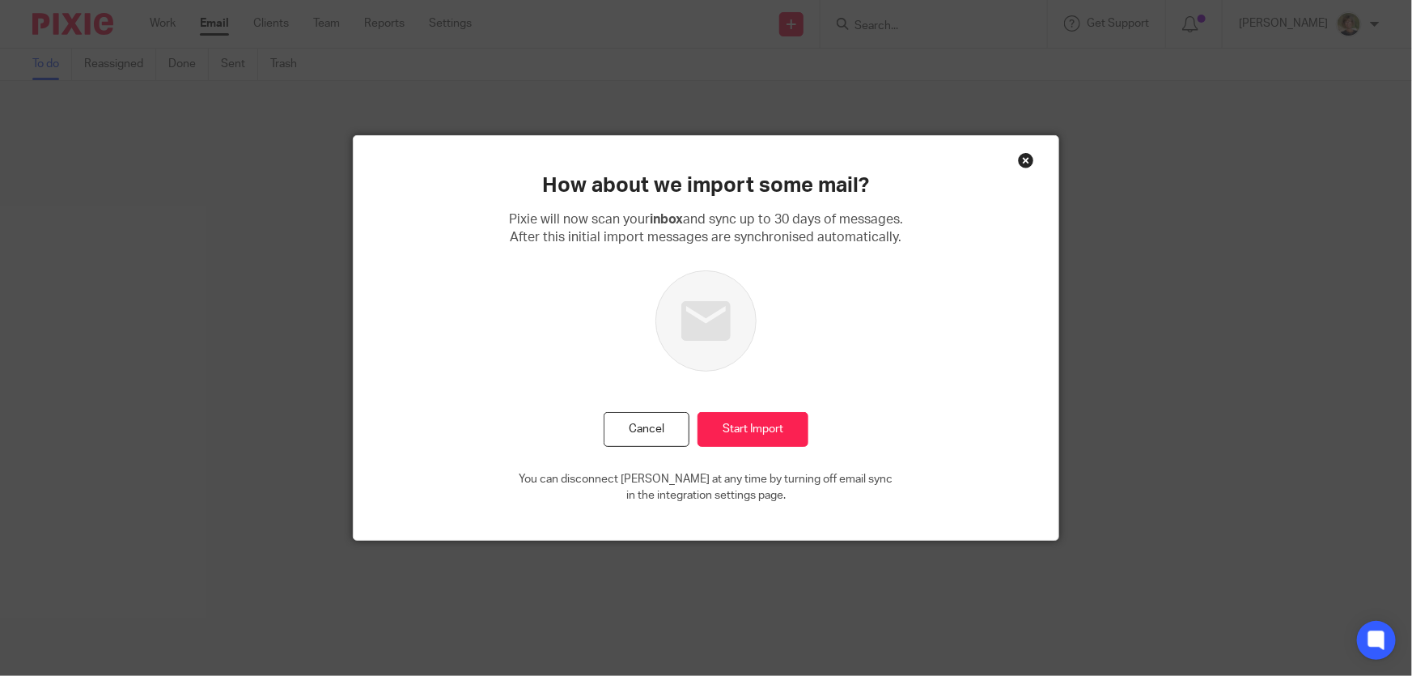
click at [1019, 157] on div "Close this dialog window" at bounding box center [1026, 160] width 16 height 16
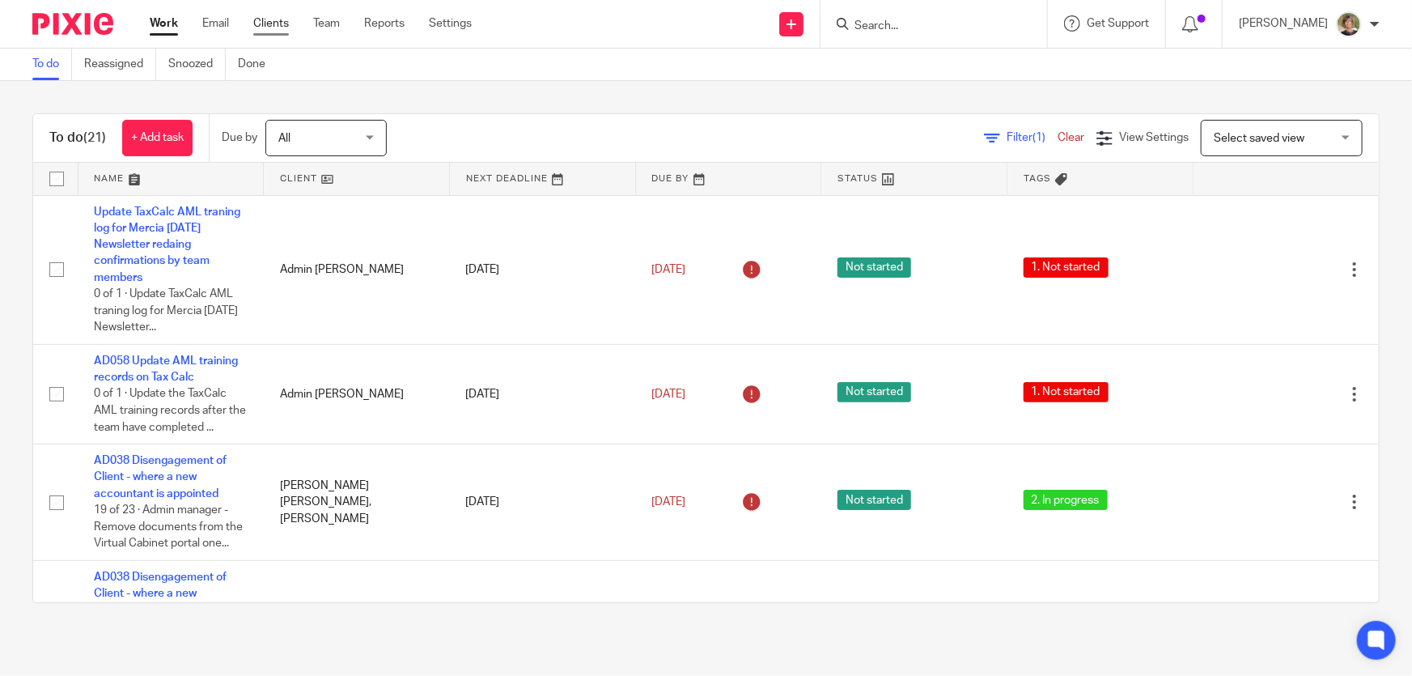
click at [274, 30] on link "Clients" at bounding box center [271, 23] width 36 height 16
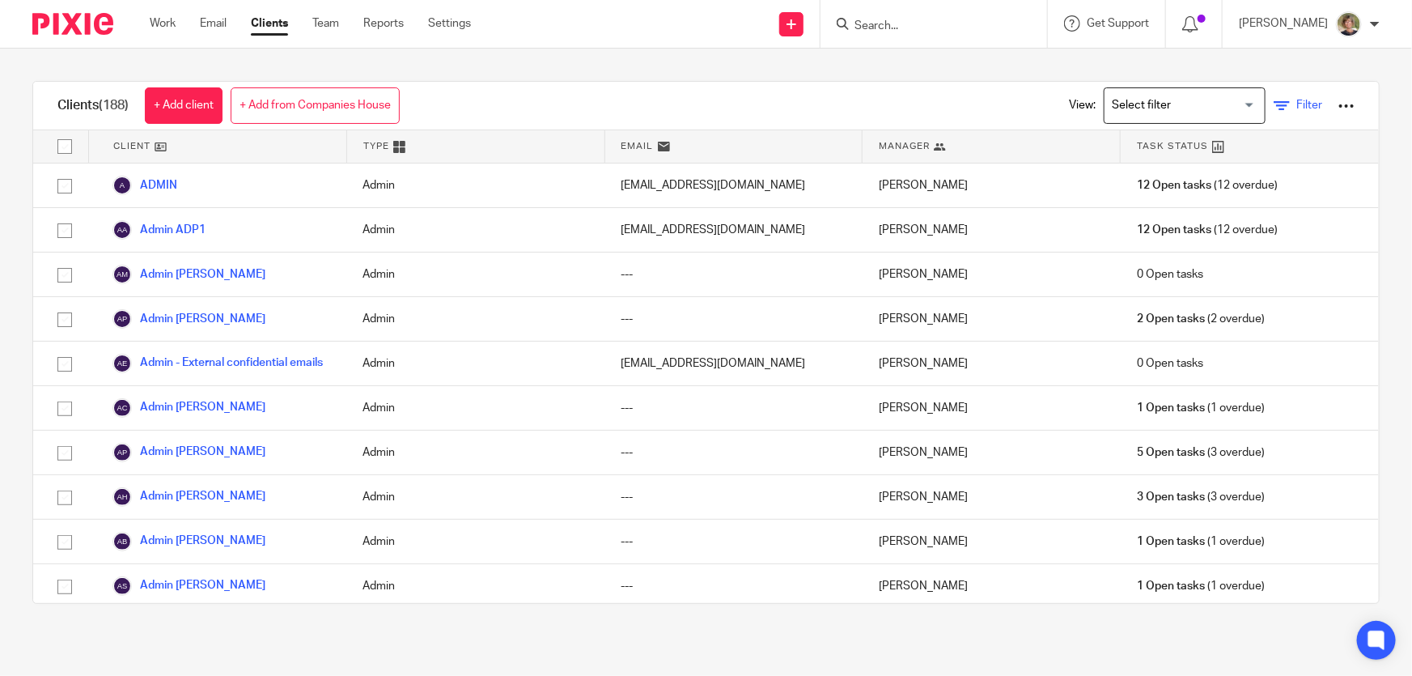
click at [1296, 107] on span "Filter" at bounding box center [1309, 105] width 26 height 11
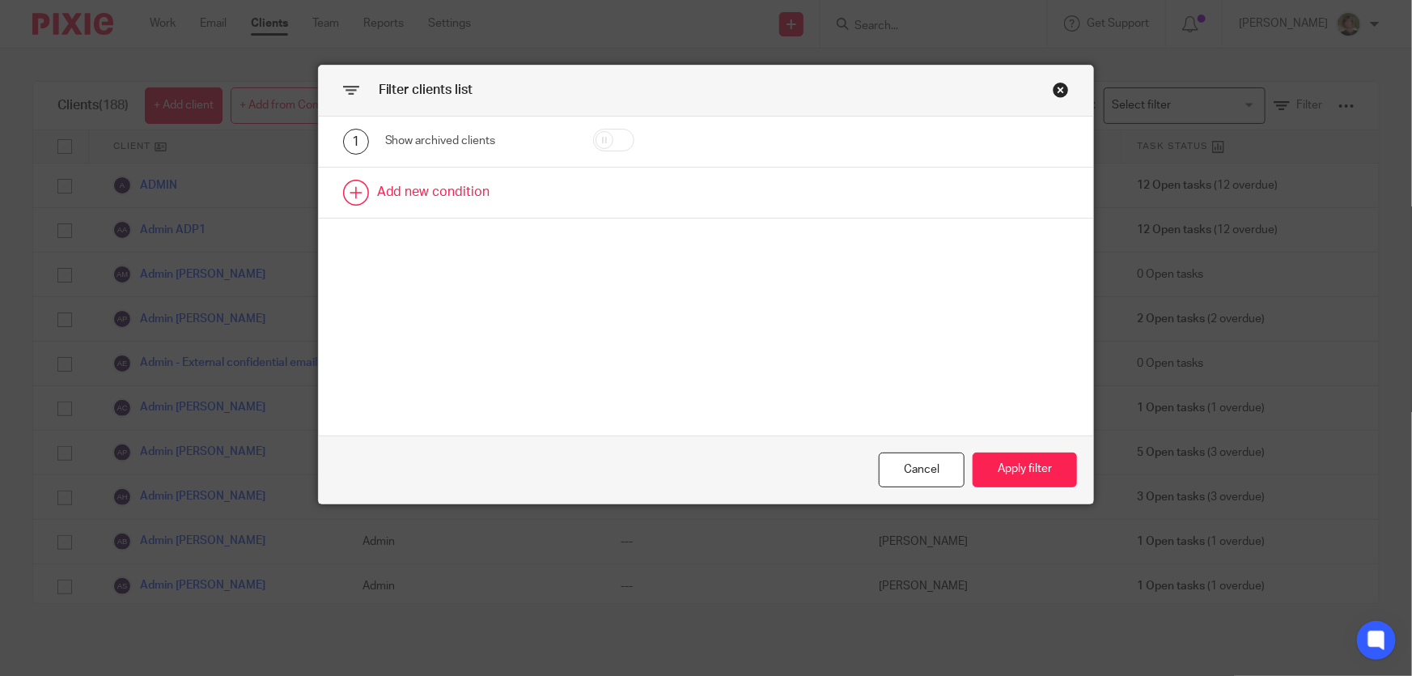
click at [446, 189] on link at bounding box center [706, 192] width 775 height 50
click at [547, 196] on div "Field" at bounding box center [476, 198] width 183 height 36
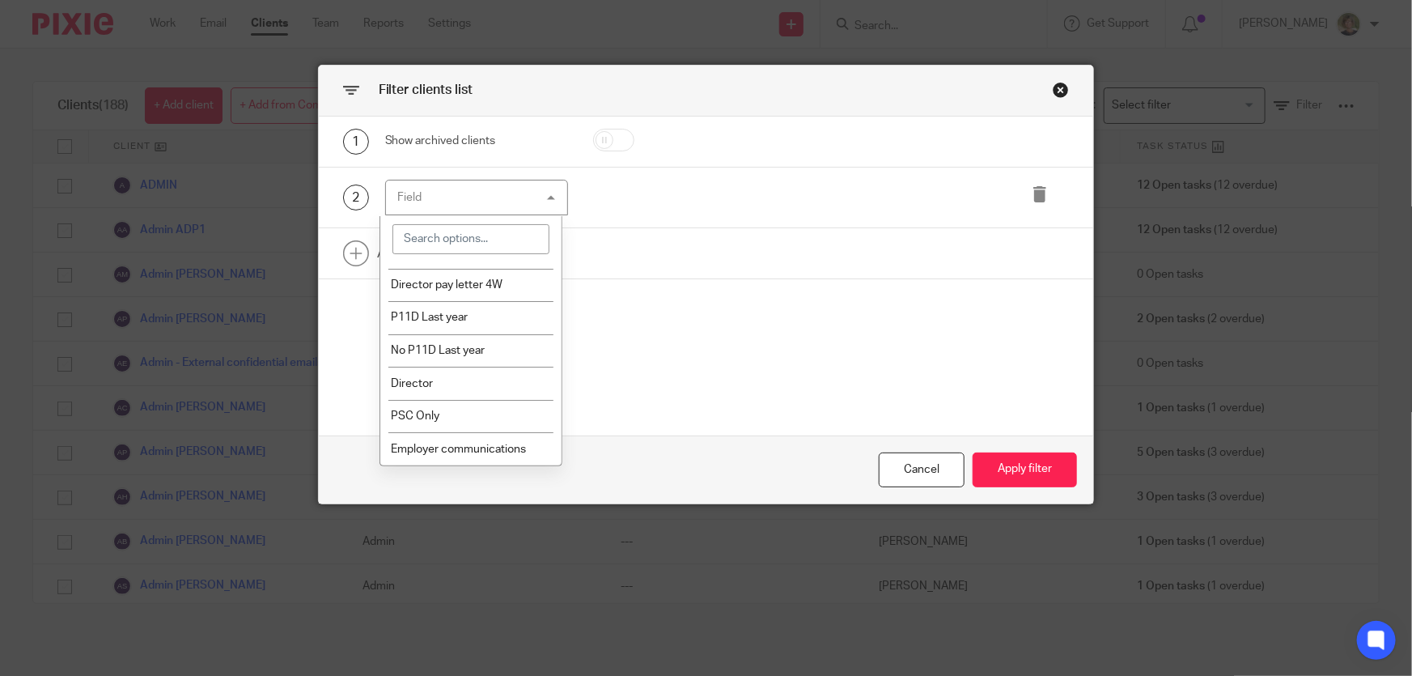
scroll to position [4340, 0]
click at [410, 389] on span "Director" at bounding box center [412, 383] width 42 height 11
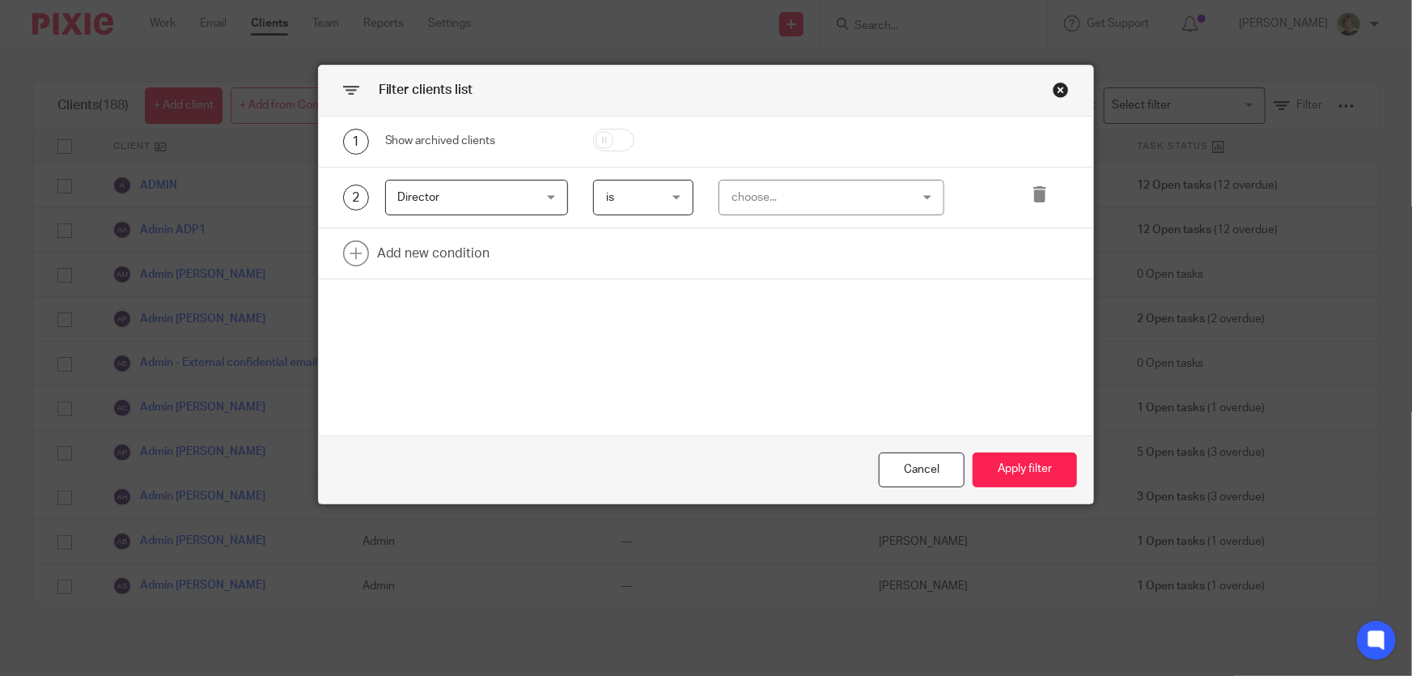
click at [927, 199] on div "choose..." at bounding box center [831, 198] width 225 height 36
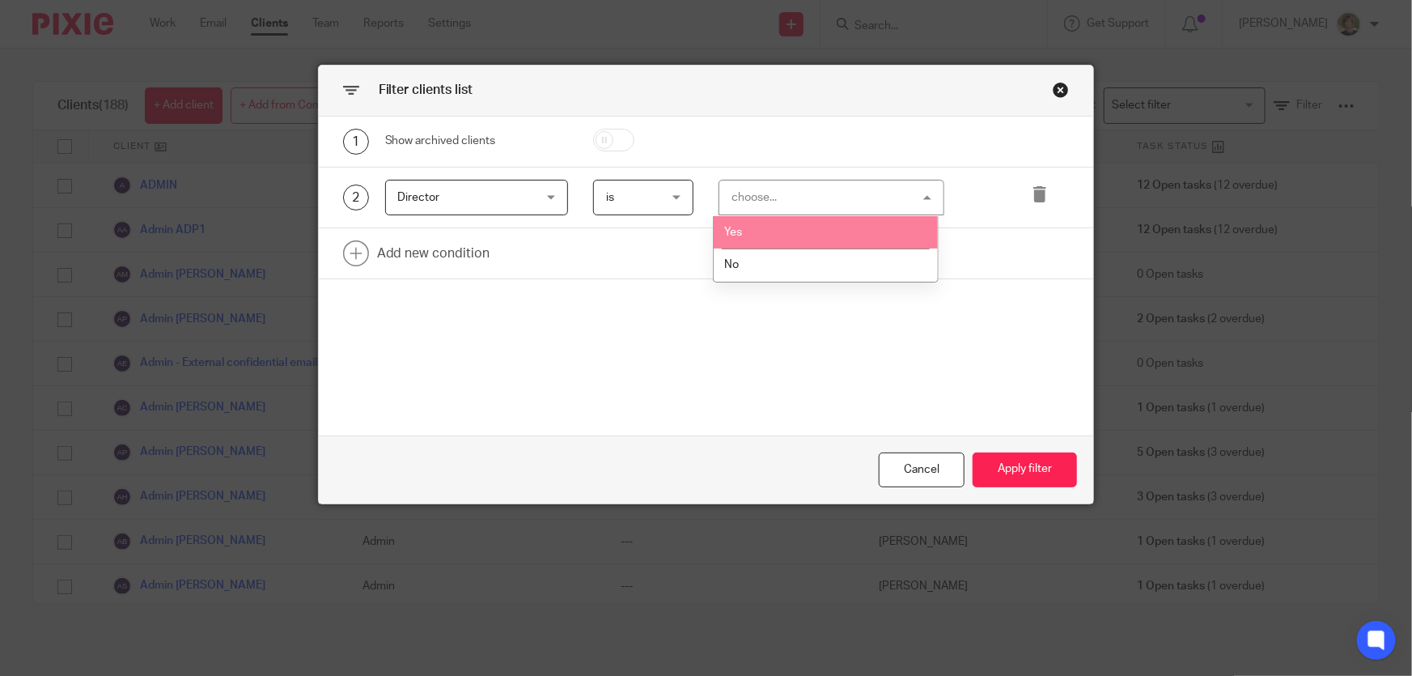
click at [748, 231] on li "Yes" at bounding box center [826, 232] width 224 height 33
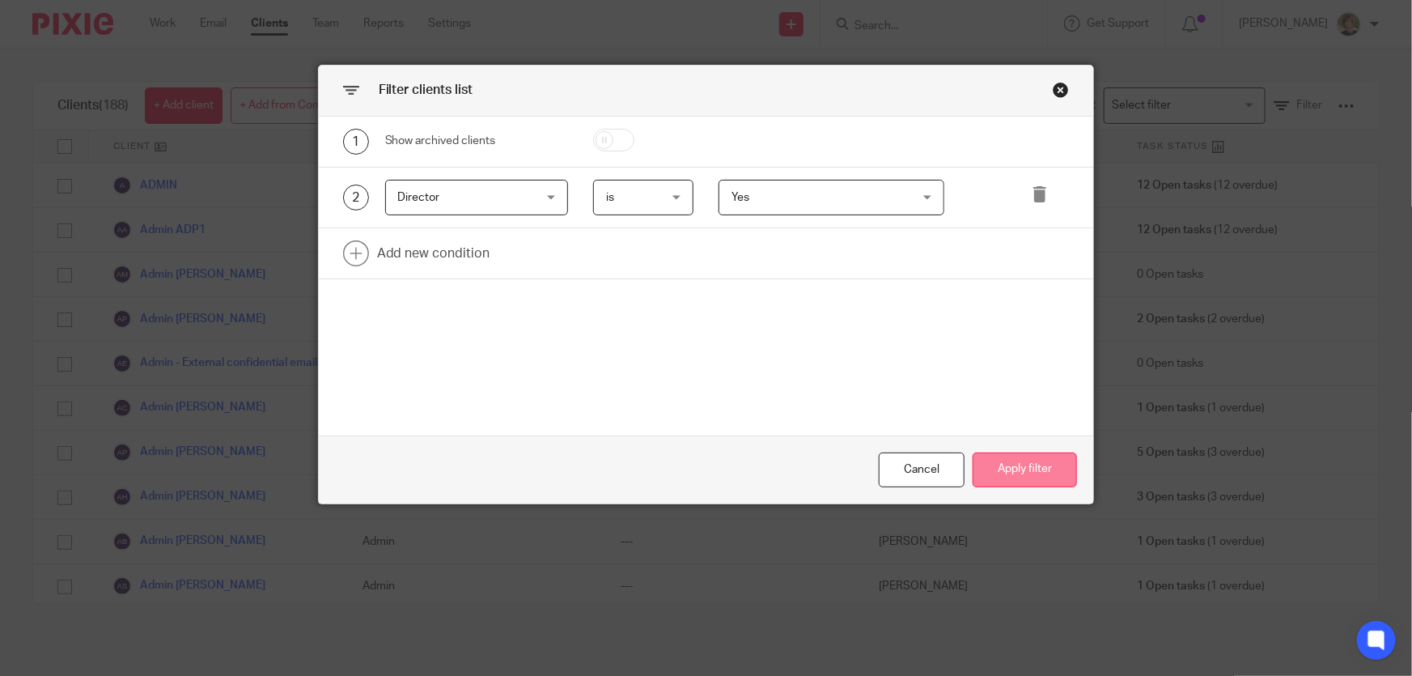
click at [1032, 471] on button "Apply filter" at bounding box center [1025, 469] width 104 height 35
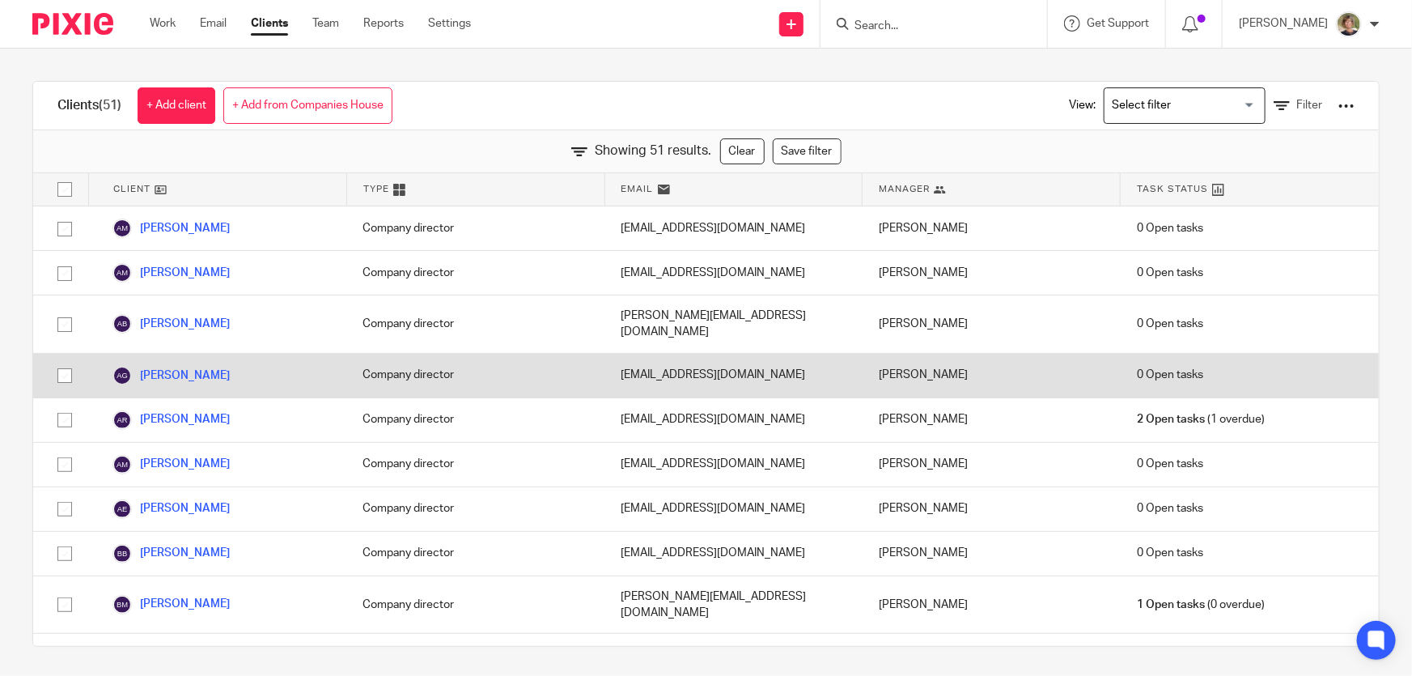
click at [65, 366] on input "checkbox" at bounding box center [64, 375] width 31 height 31
checkbox input "true"
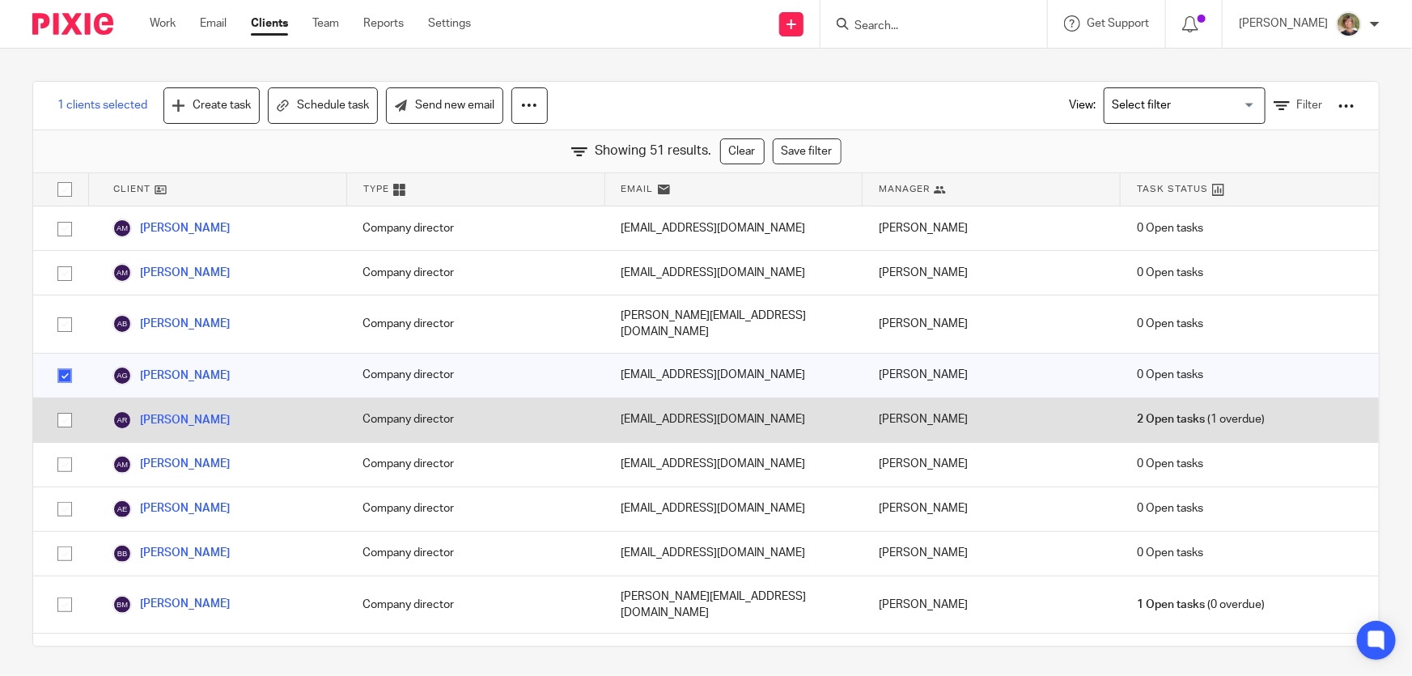
click at [65, 406] on input "checkbox" at bounding box center [64, 420] width 31 height 31
checkbox input "true"
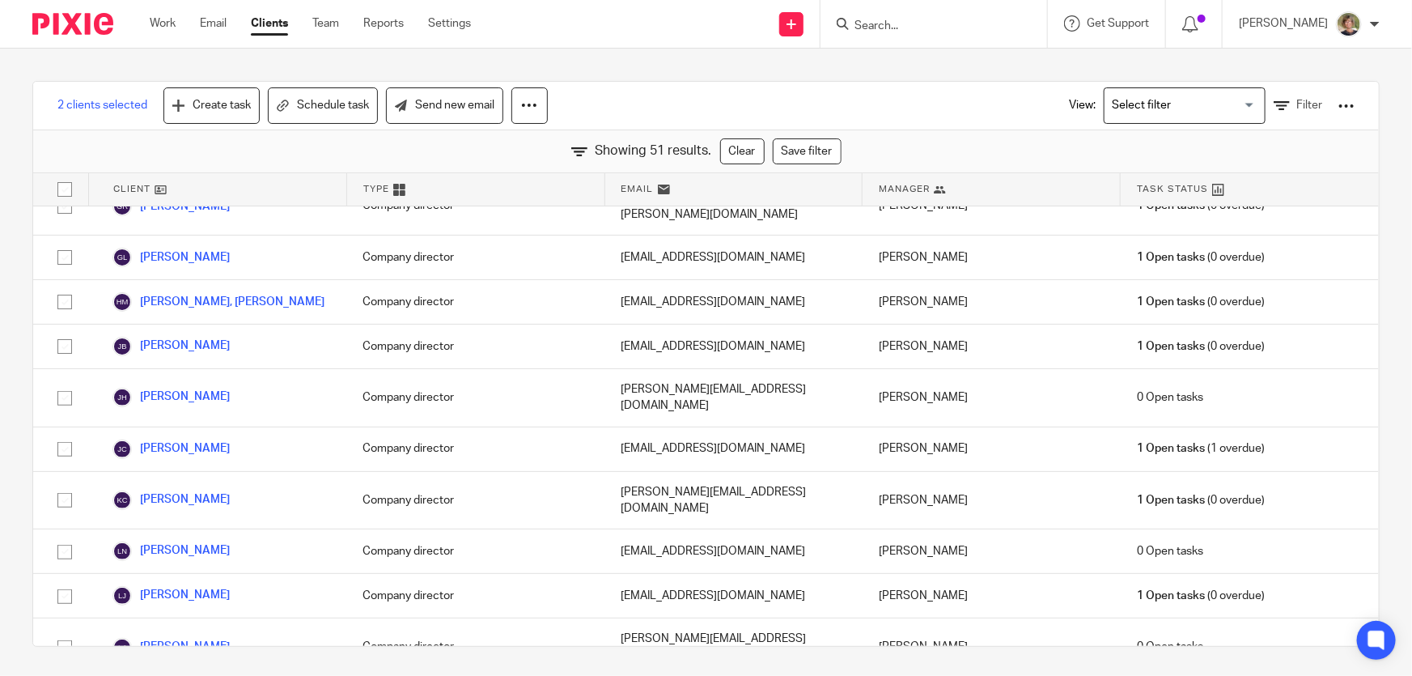
scroll to position [1250, 0]
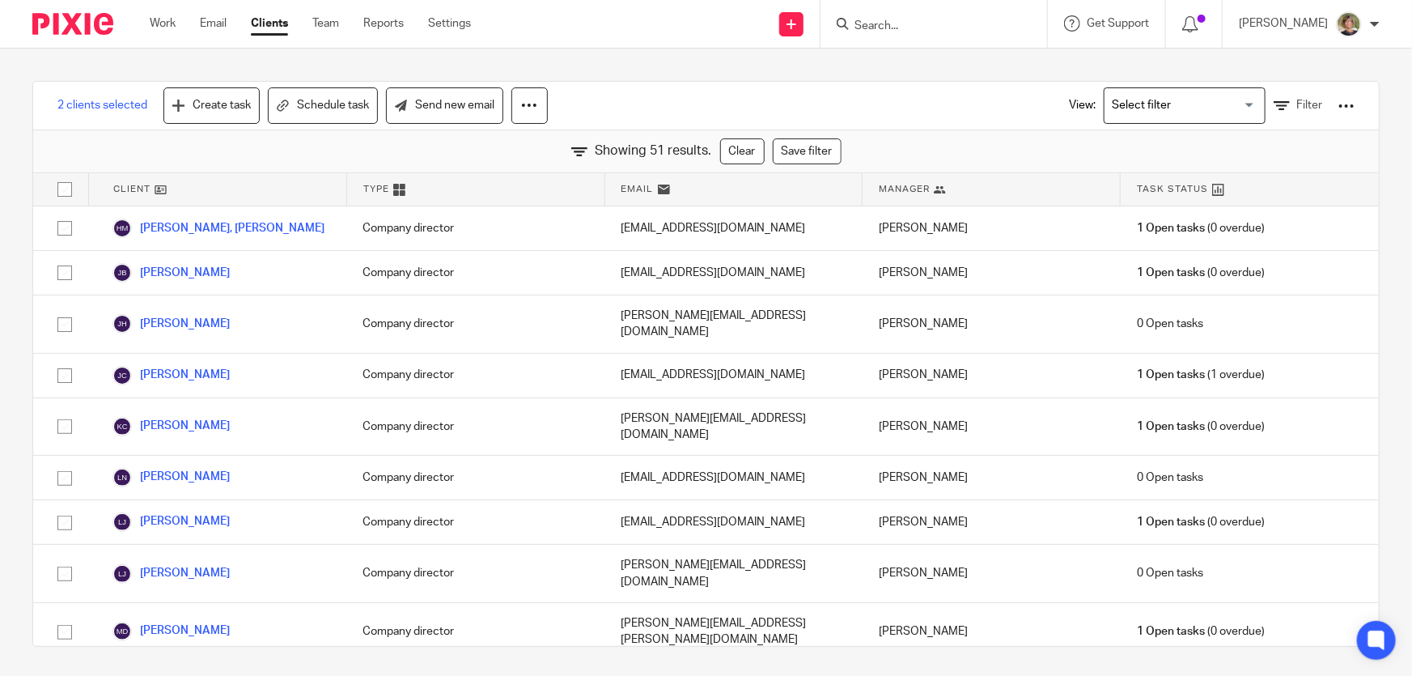
drag, startPoint x: 63, startPoint y: 592, endPoint x: 44, endPoint y: 592, distance: 19.4
checkbox input "true"
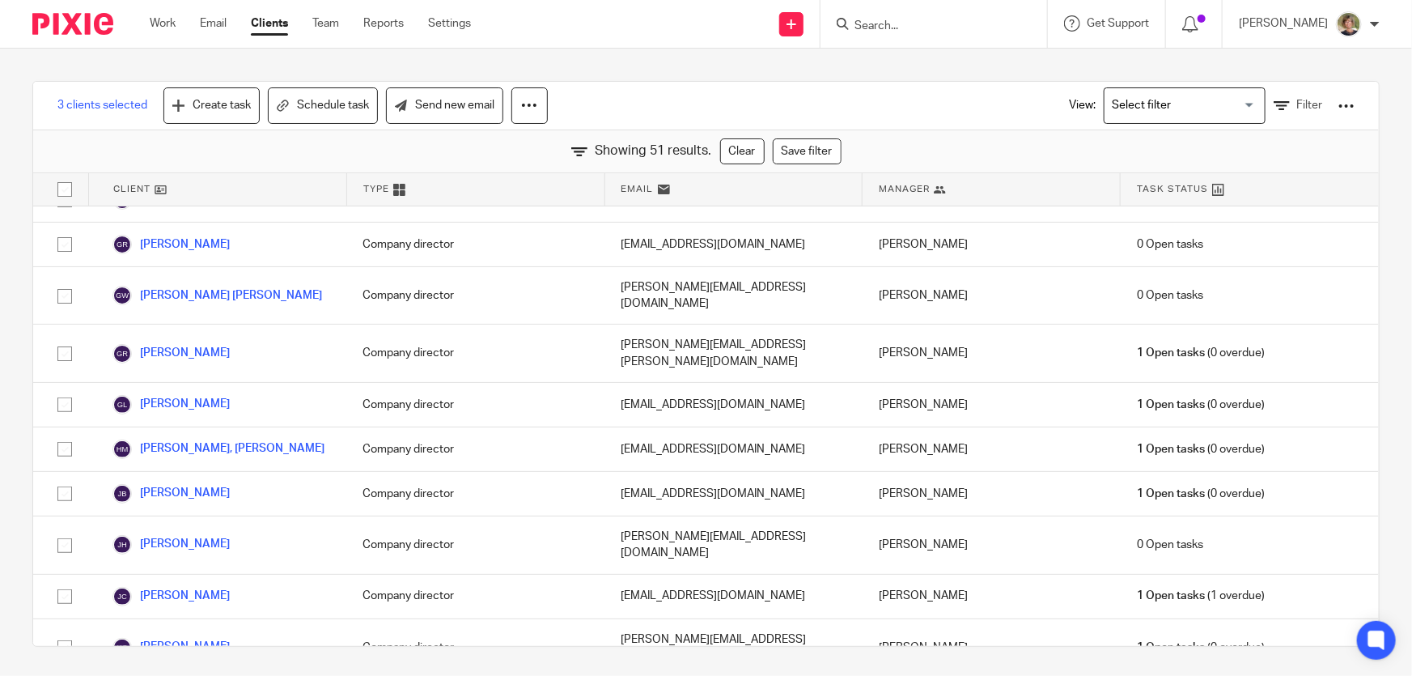
scroll to position [956, 0]
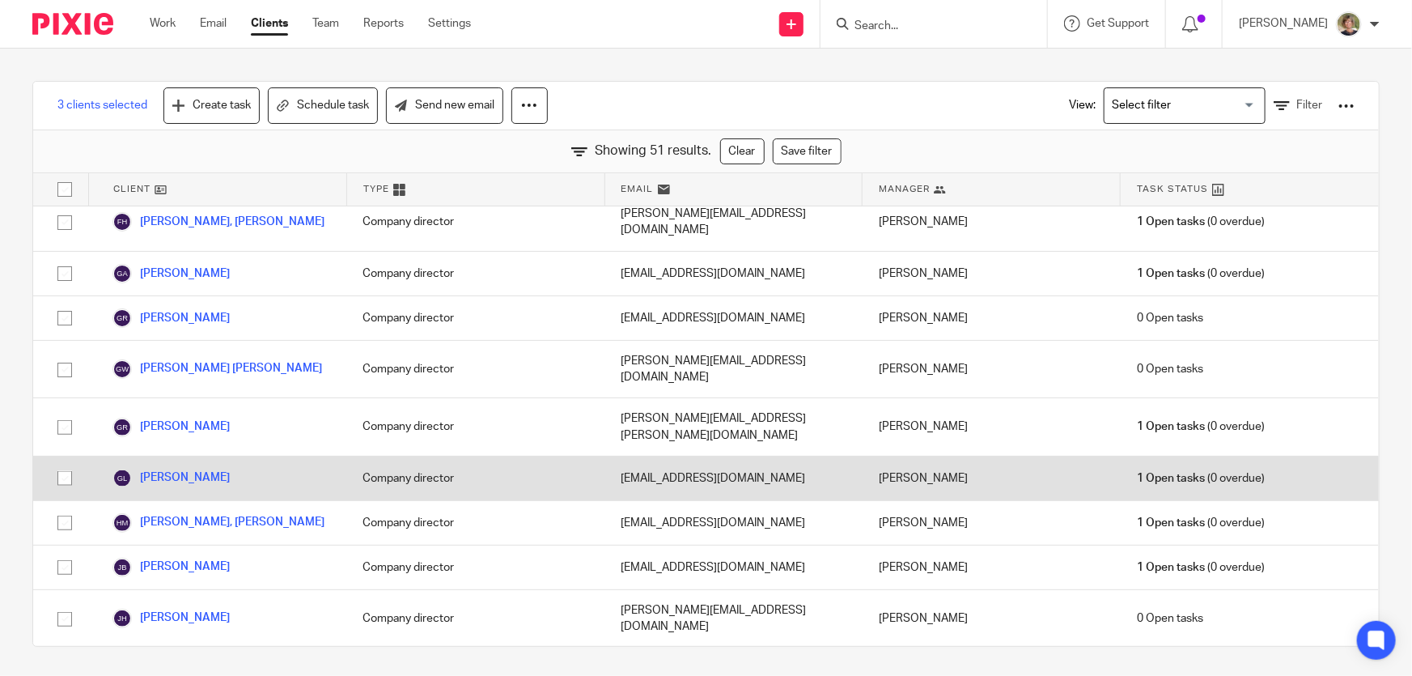
click at [70, 463] on input "checkbox" at bounding box center [64, 478] width 31 height 31
checkbox input "true"
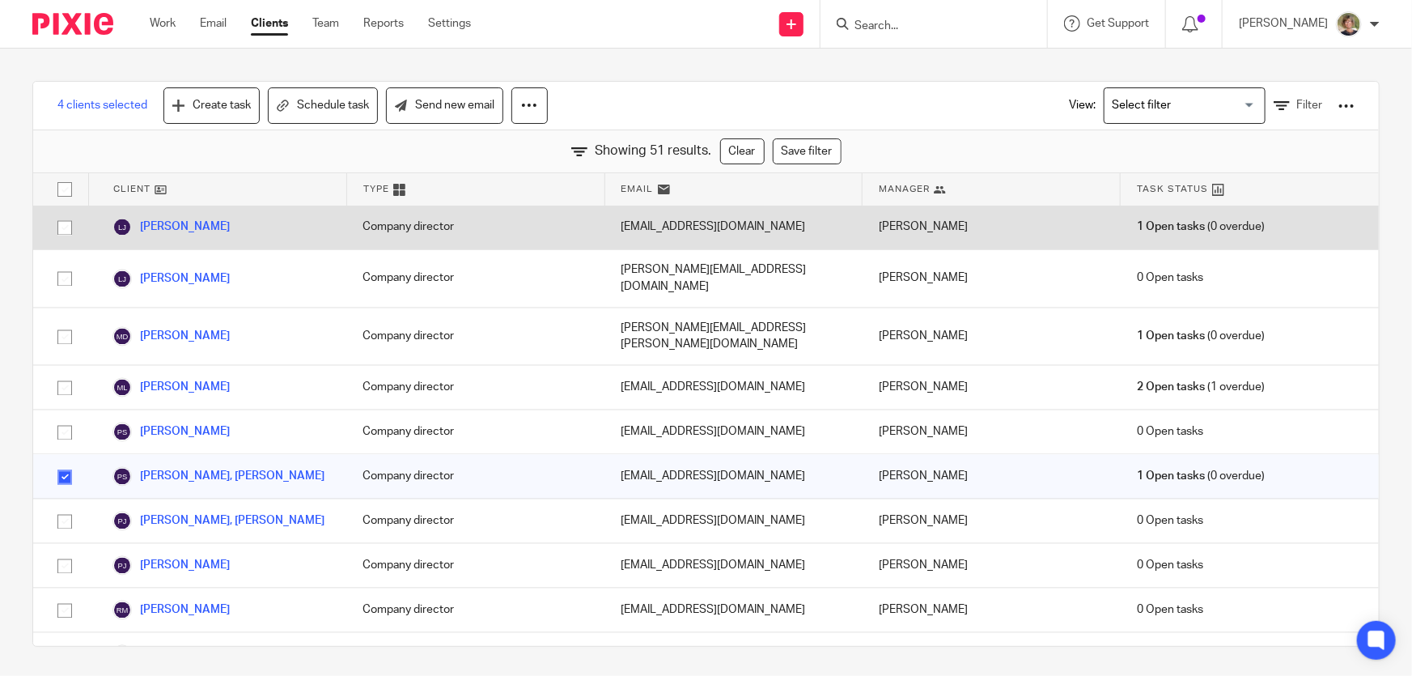
scroll to position [1618, 0]
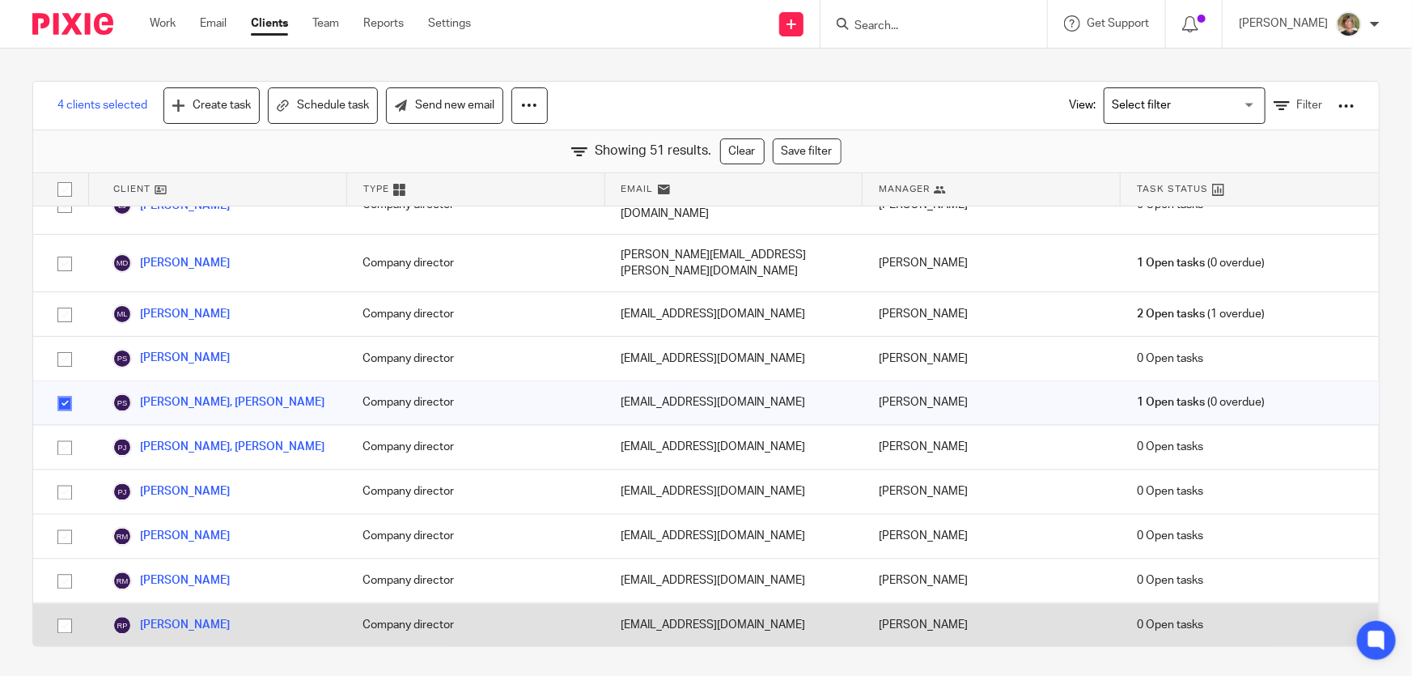
click at [58, 611] on input "checkbox" at bounding box center [64, 626] width 31 height 31
checkbox input "true"
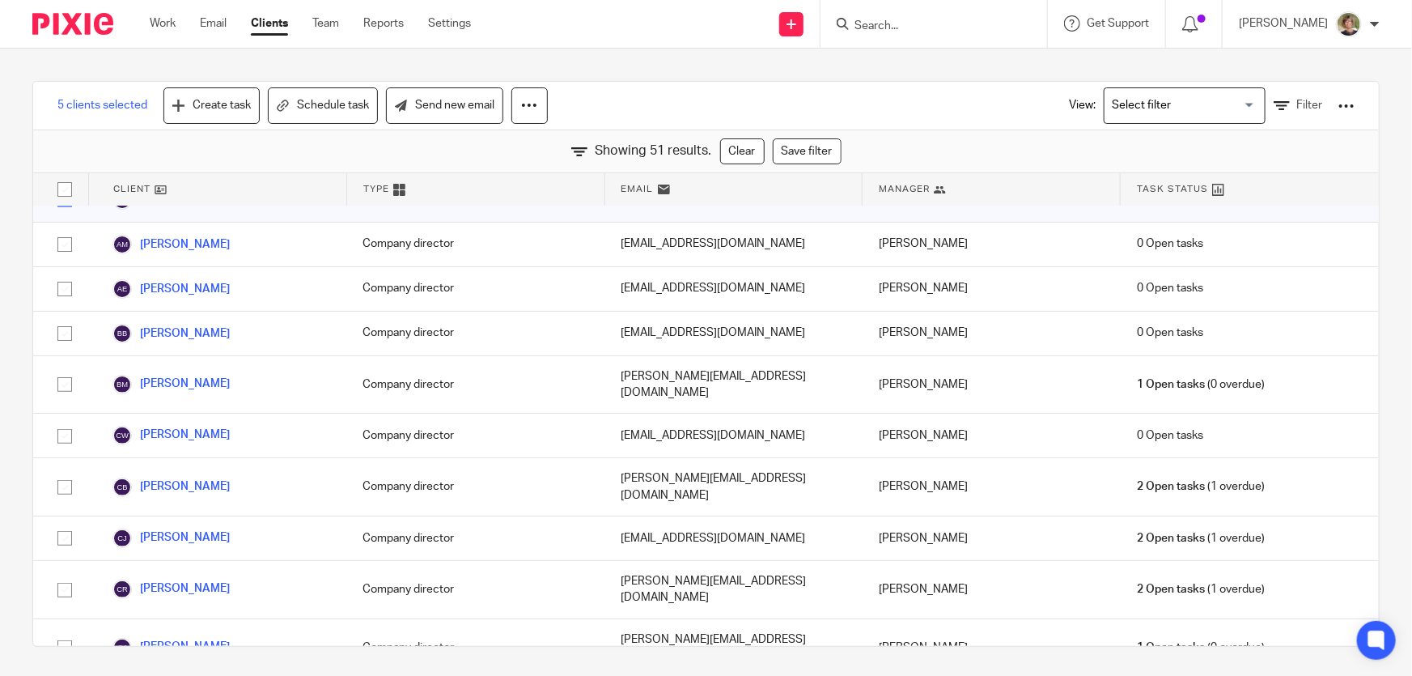
scroll to position [367, 0]
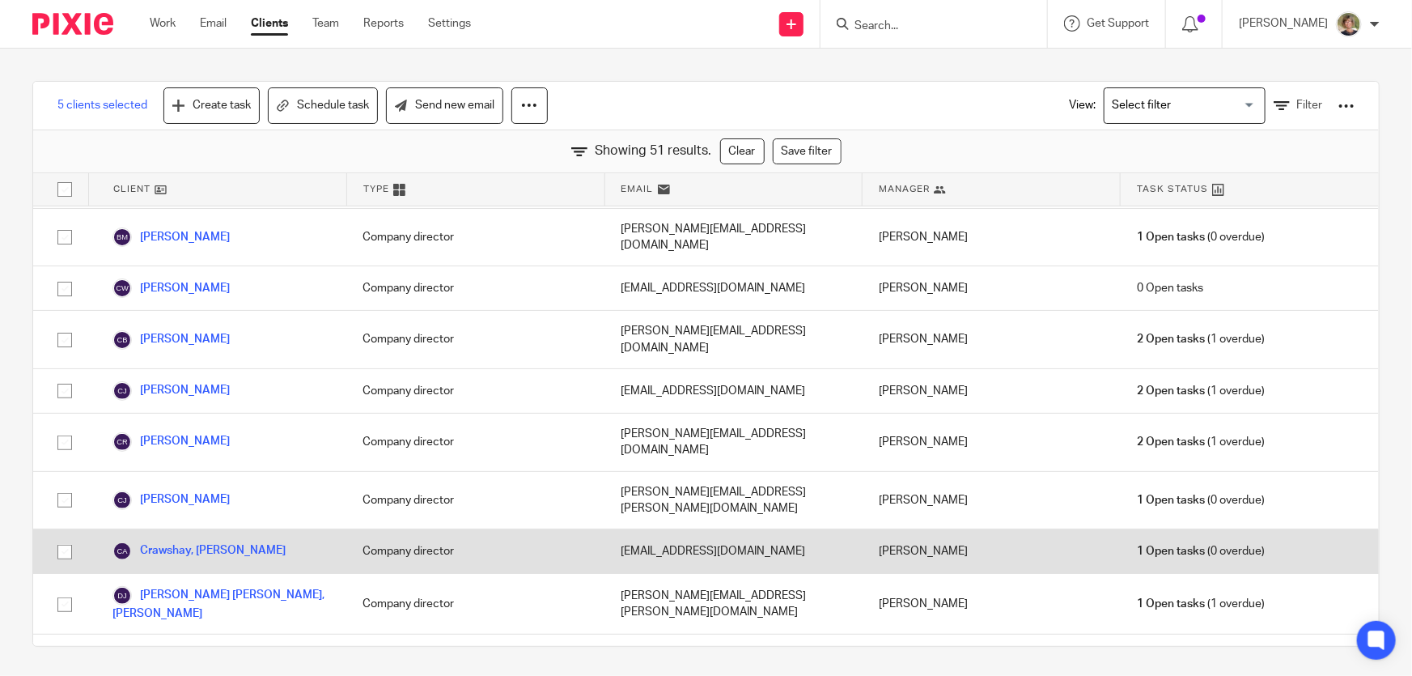
click at [66, 536] on input "checkbox" at bounding box center [64, 551] width 31 height 31
checkbox input "true"
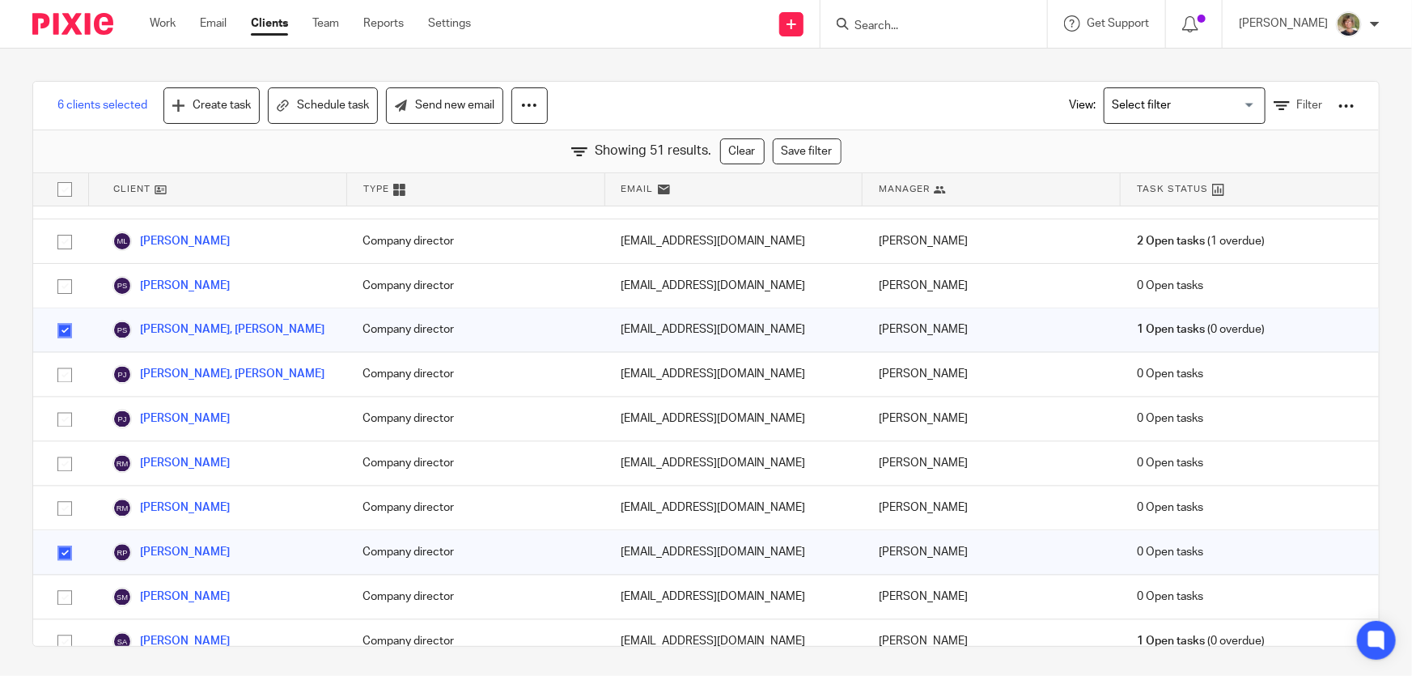
scroll to position [1841, 0]
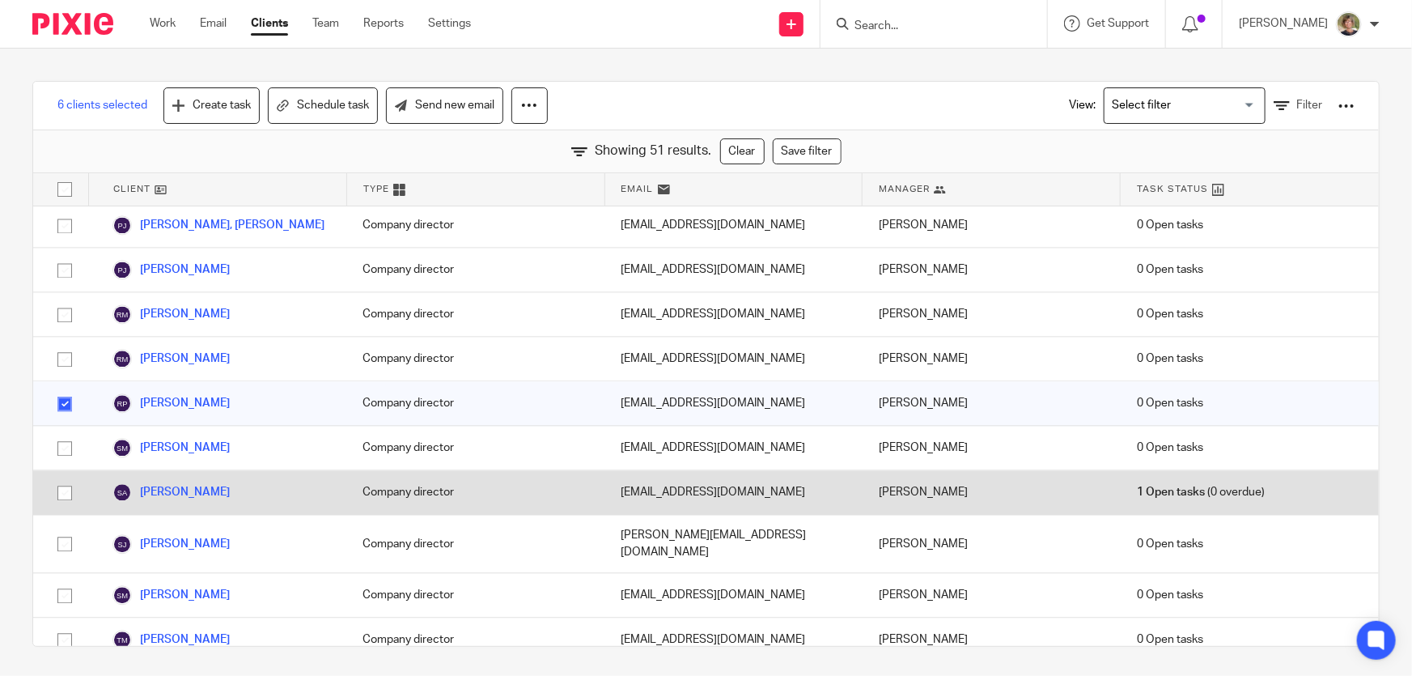
click at [61, 477] on input "checkbox" at bounding box center [64, 492] width 31 height 31
checkbox input "true"
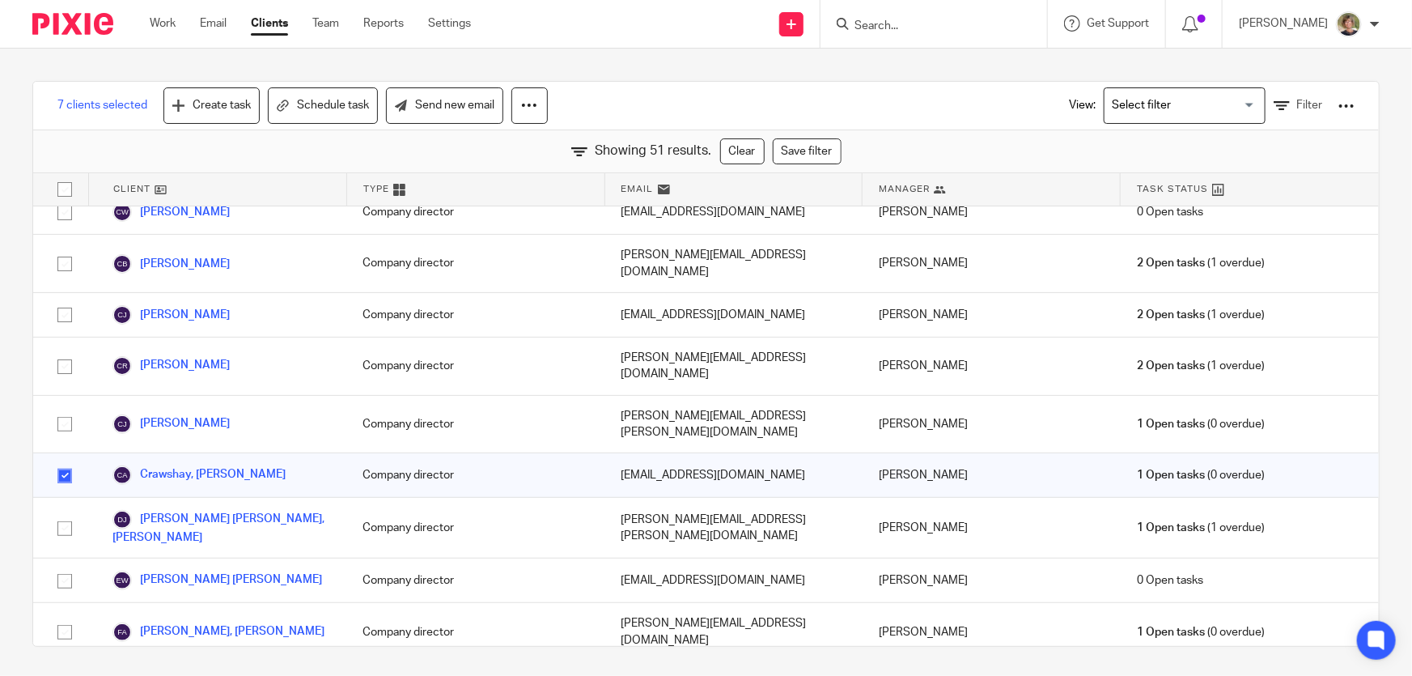
scroll to position [370, 0]
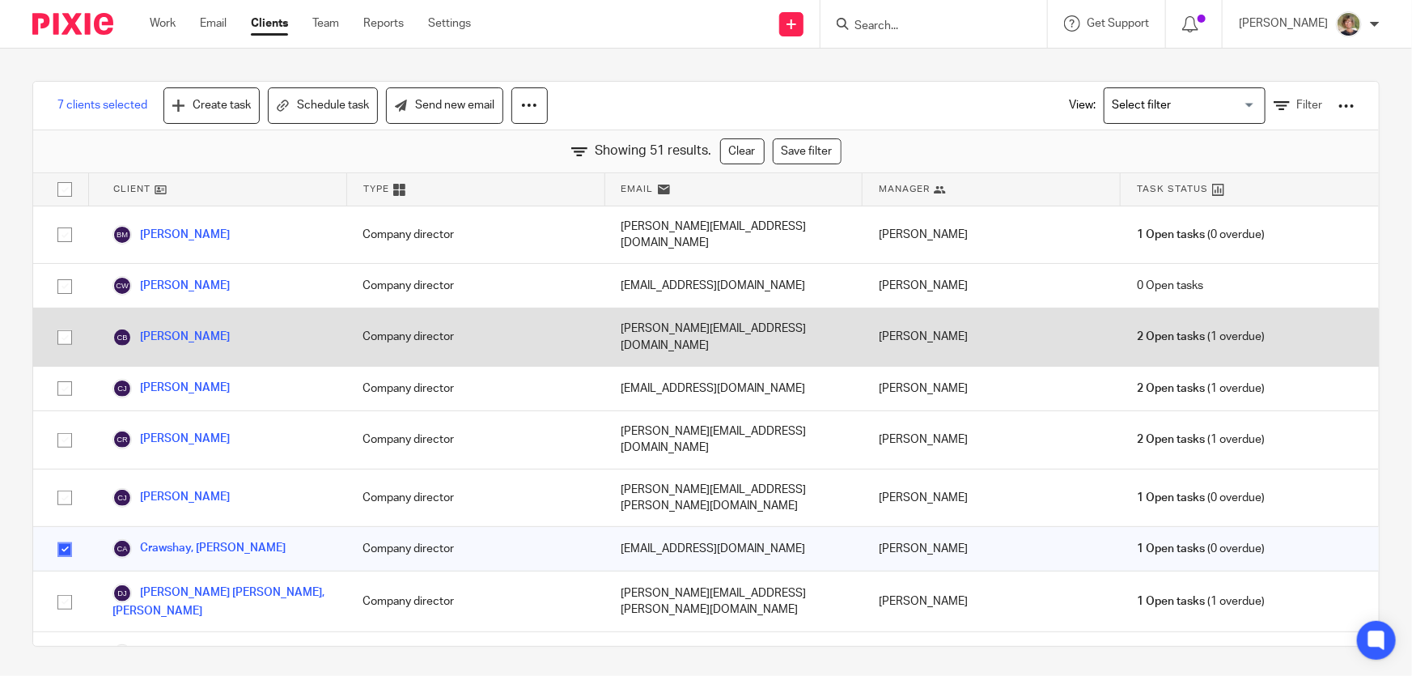
click at [61, 322] on input "checkbox" at bounding box center [64, 337] width 31 height 31
checkbox input "true"
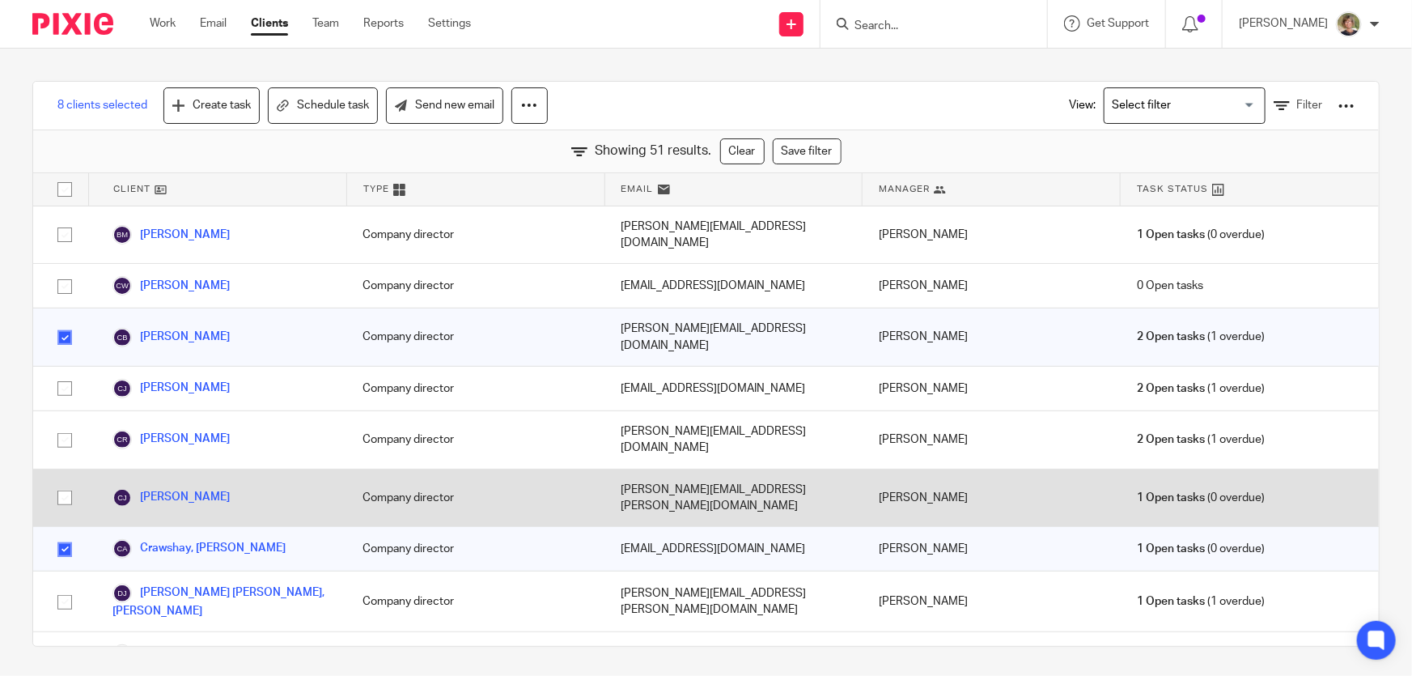
scroll to position [223, 0]
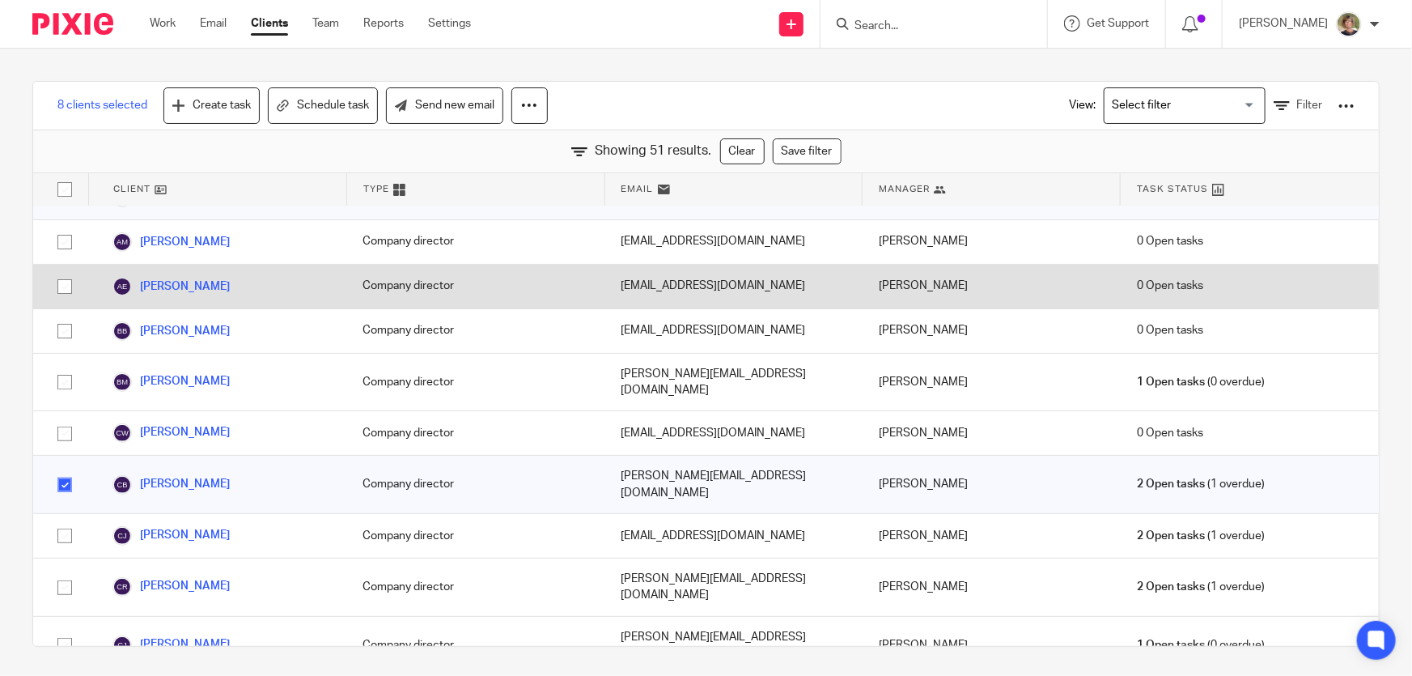
click at [61, 274] on input "checkbox" at bounding box center [64, 286] width 31 height 31
checkbox input "true"
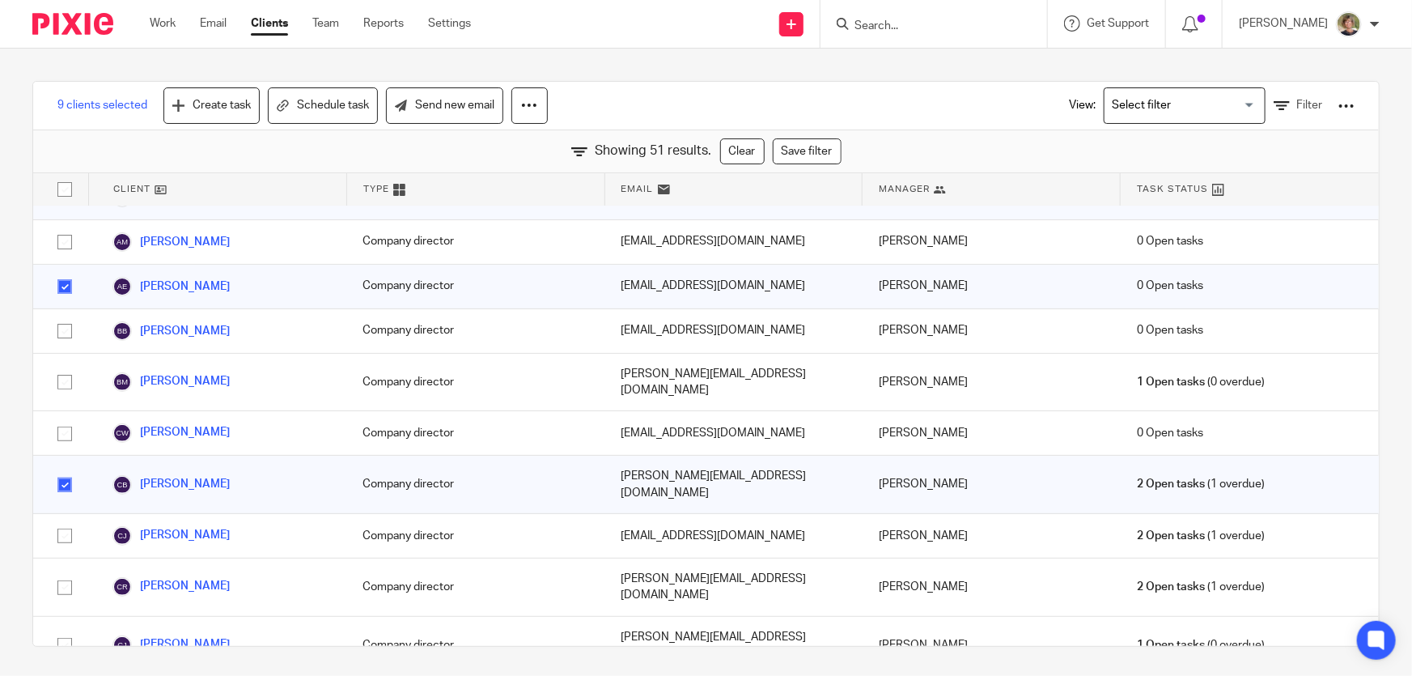
drag, startPoint x: 66, startPoint y: 227, endPoint x: 8, endPoint y: 227, distance: 58.3
click at [63, 227] on input "checkbox" at bounding box center [64, 242] width 31 height 31
checkbox input "true"
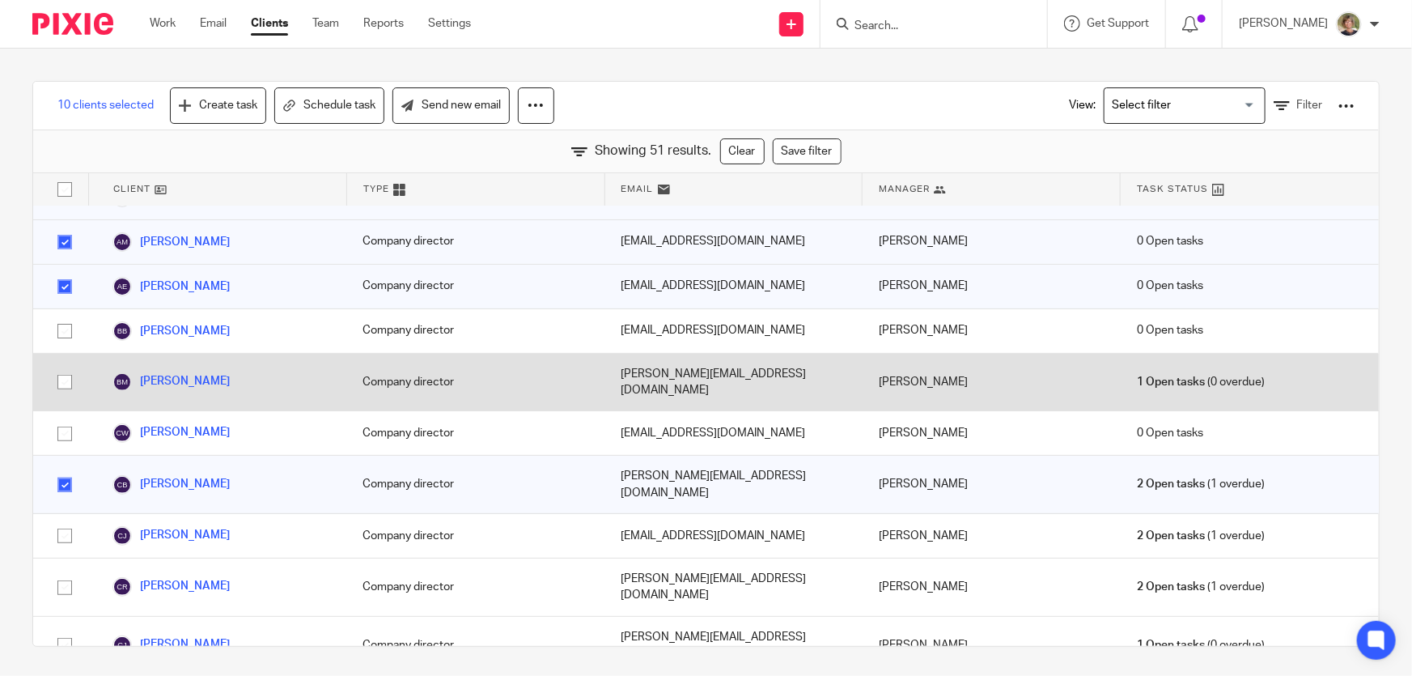
click at [65, 367] on input "checkbox" at bounding box center [64, 382] width 31 height 31
checkbox input "true"
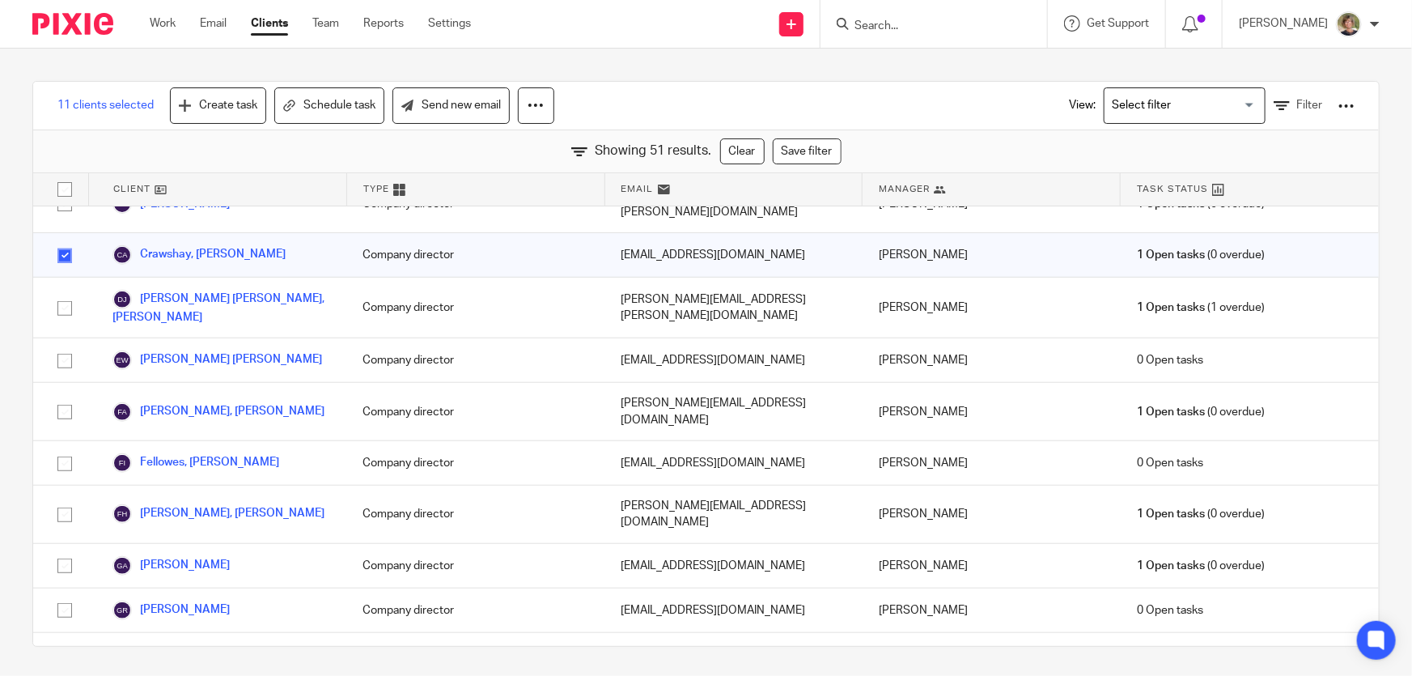
scroll to position [737, 0]
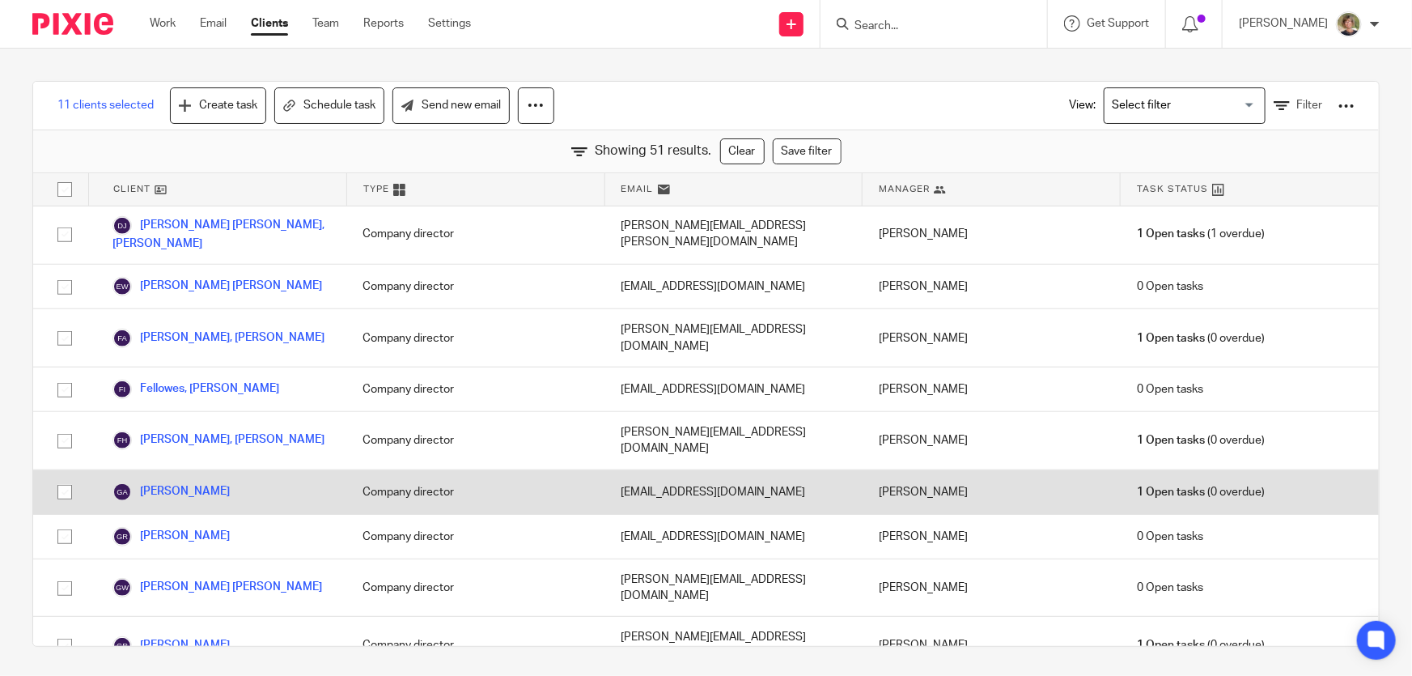
click at [62, 477] on input "checkbox" at bounding box center [64, 492] width 31 height 31
checkbox input "true"
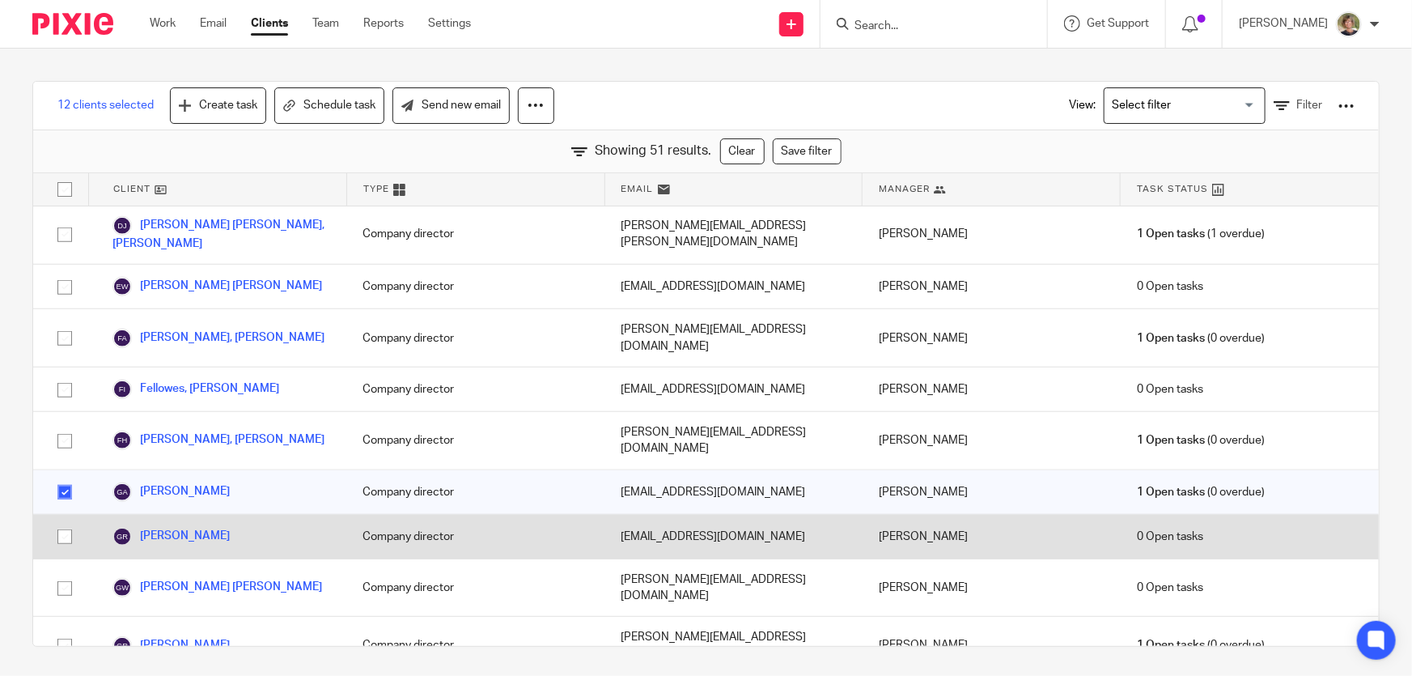
click at [65, 521] on input "checkbox" at bounding box center [64, 536] width 31 height 31
checkbox input "true"
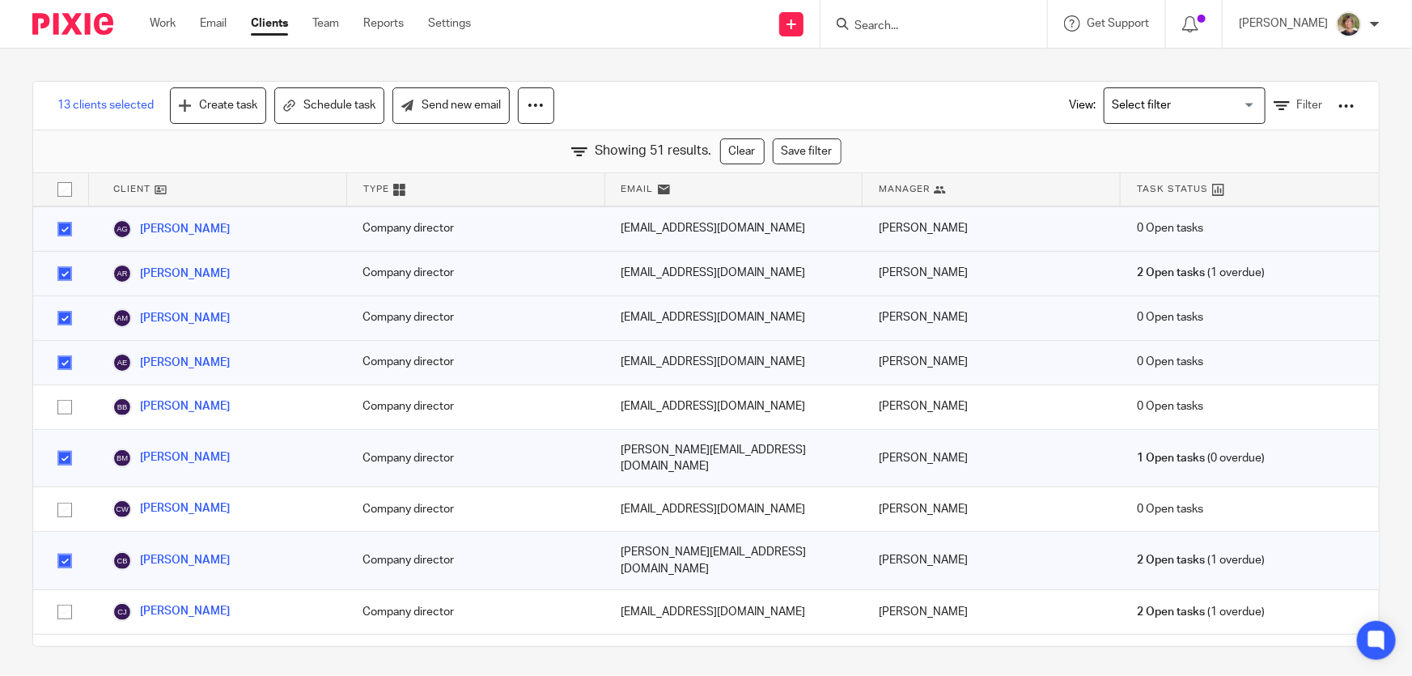
scroll to position [294, 0]
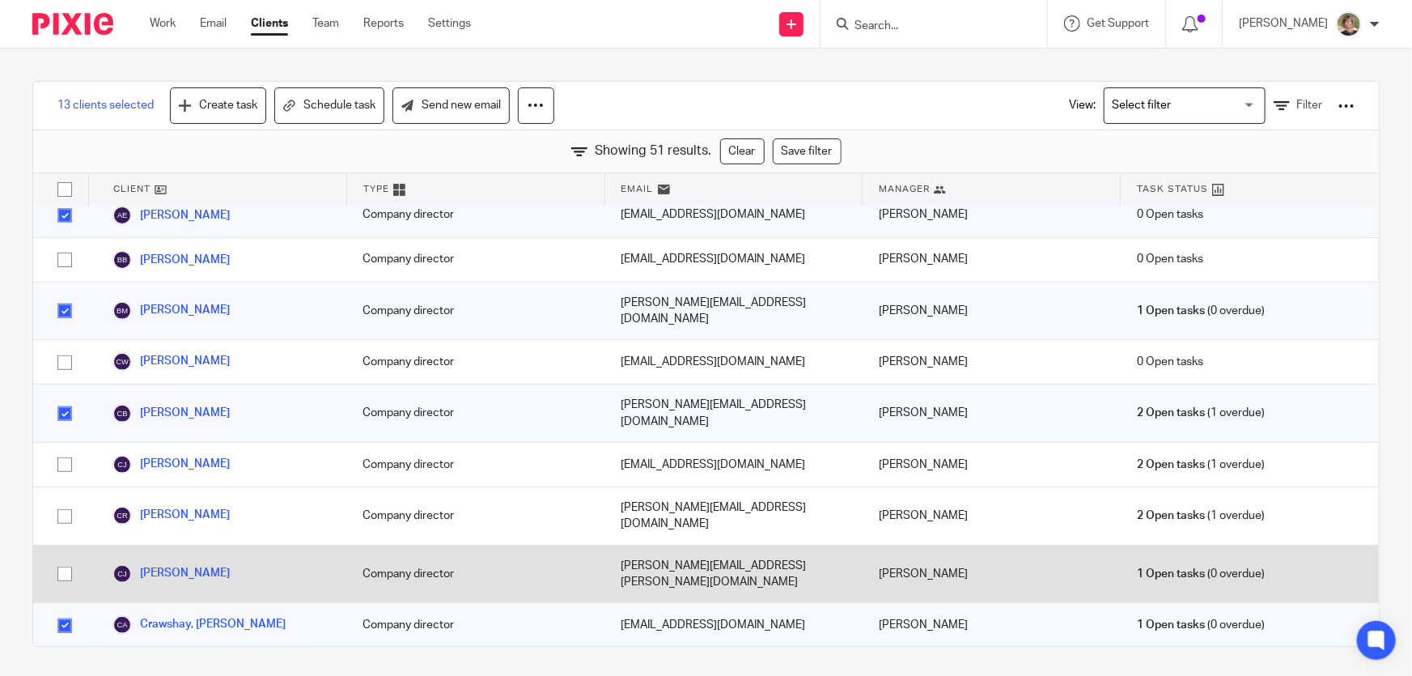
click at [66, 558] on input "checkbox" at bounding box center [64, 573] width 31 height 31
checkbox input "true"
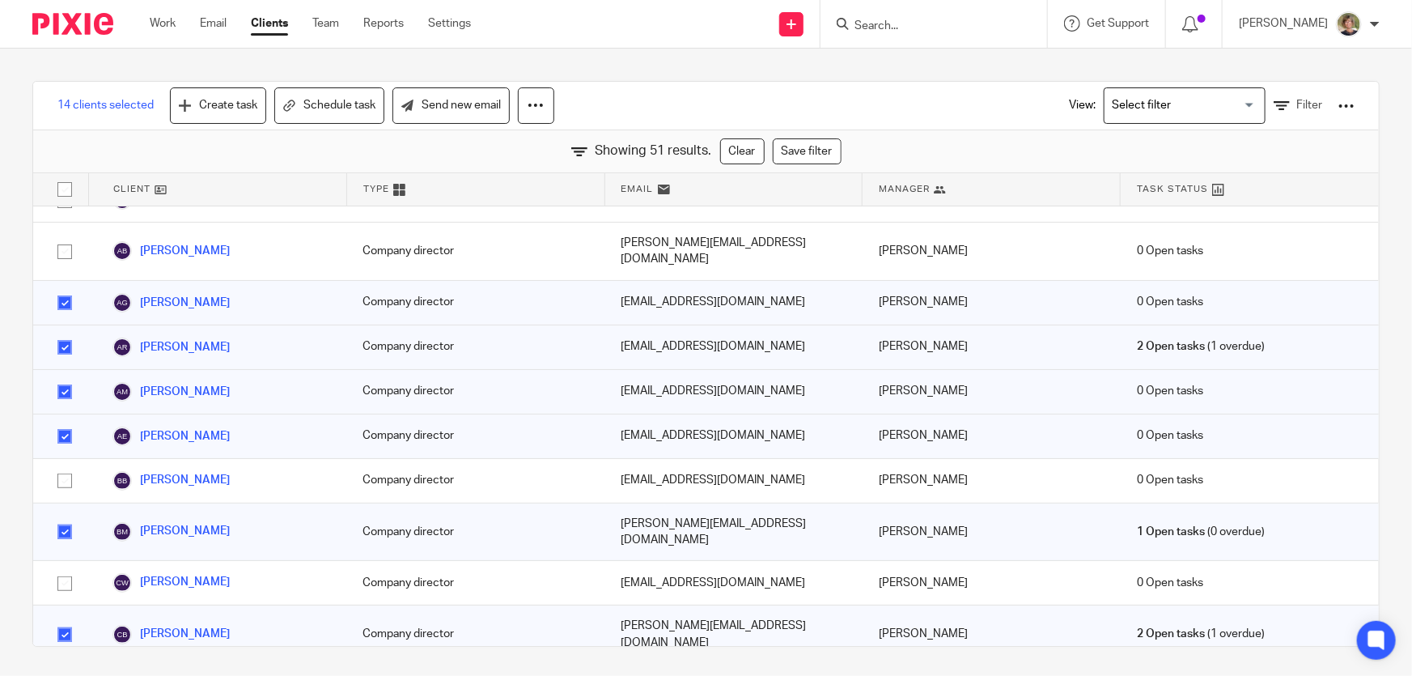
scroll to position [0, 0]
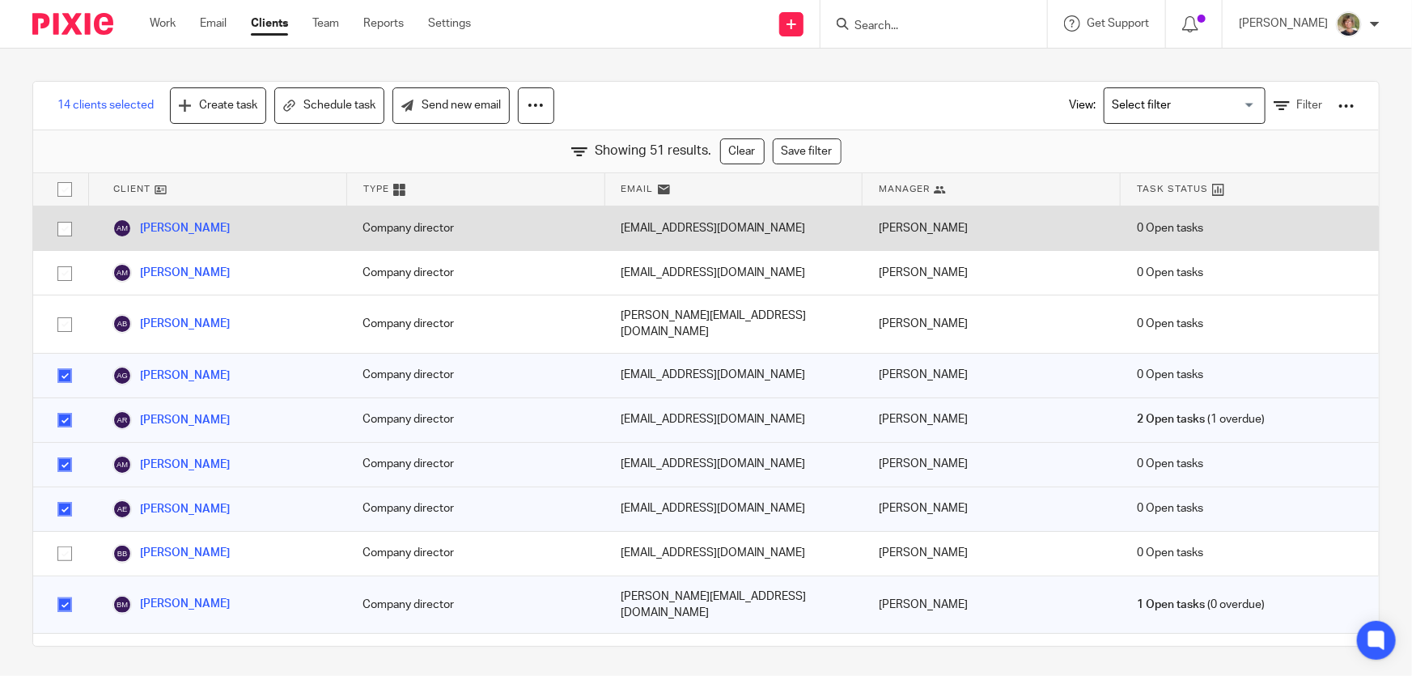
click at [66, 227] on input "checkbox" at bounding box center [64, 229] width 31 height 31
checkbox input "true"
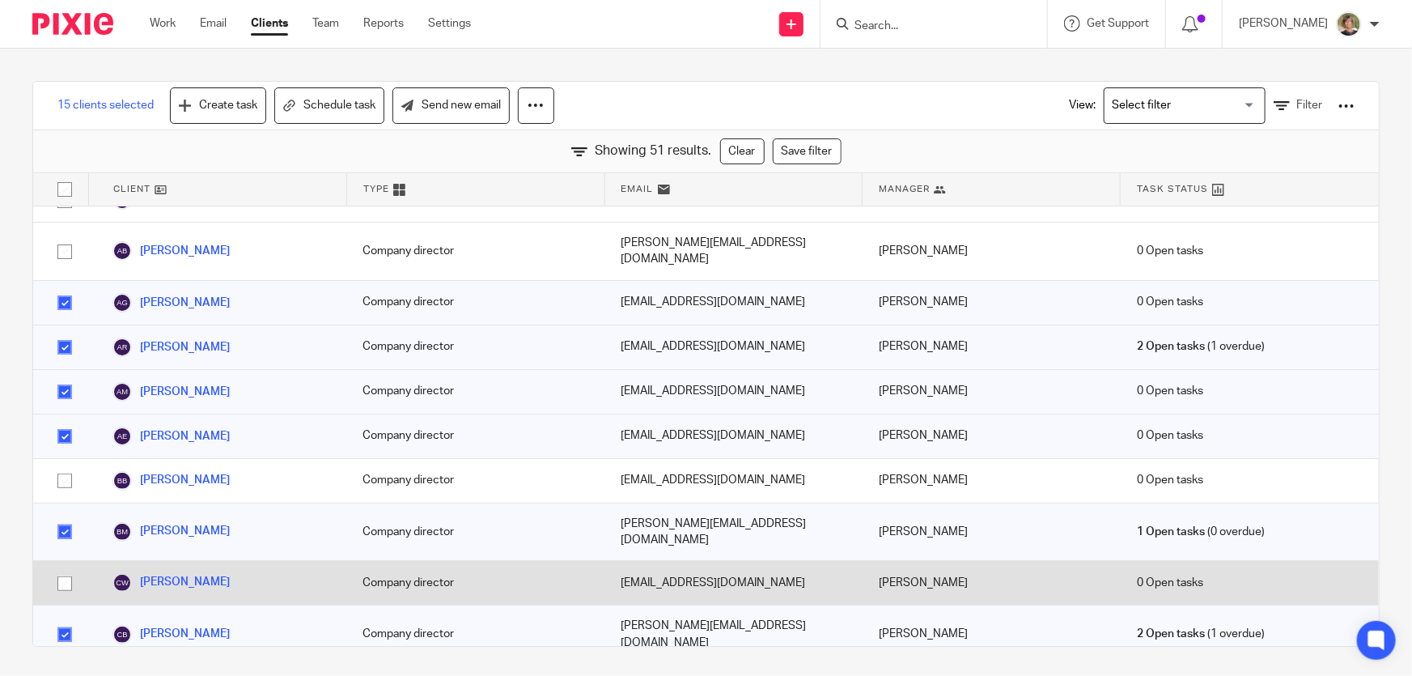
scroll to position [146, 0]
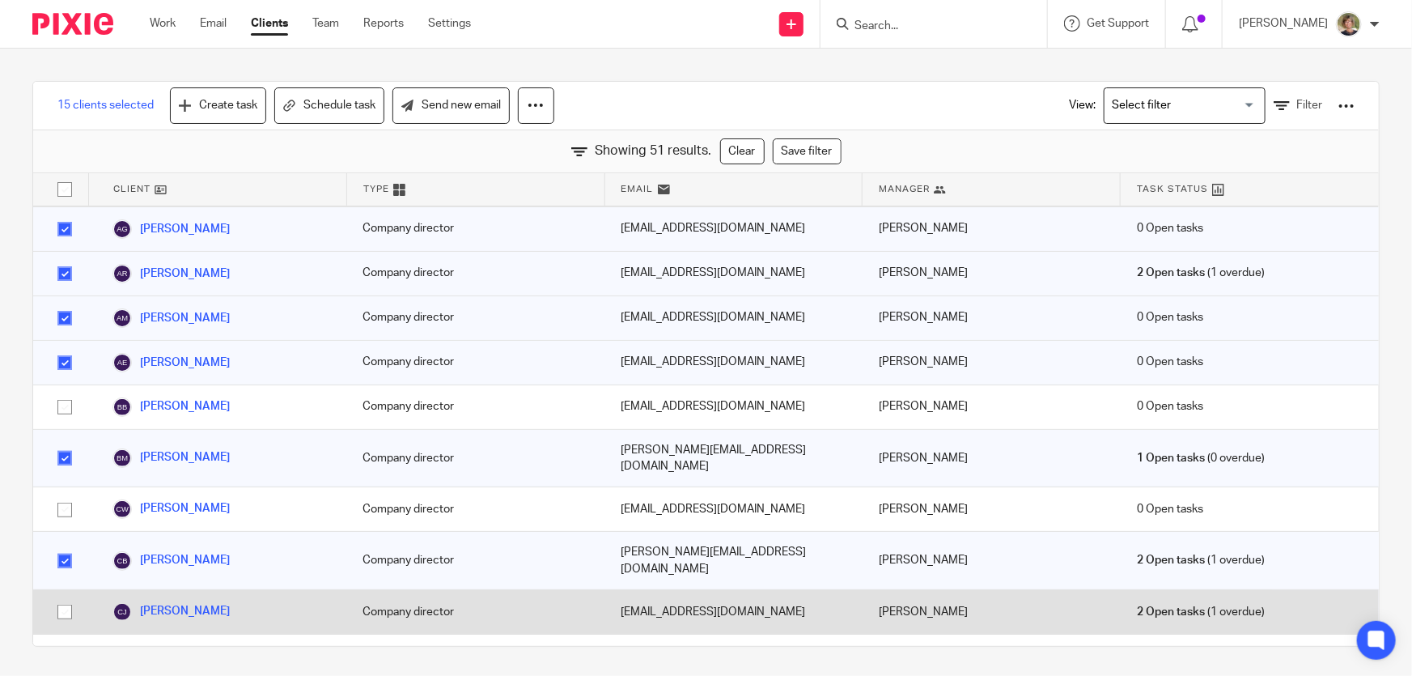
click at [63, 596] on input "checkbox" at bounding box center [64, 611] width 31 height 31
checkbox input "true"
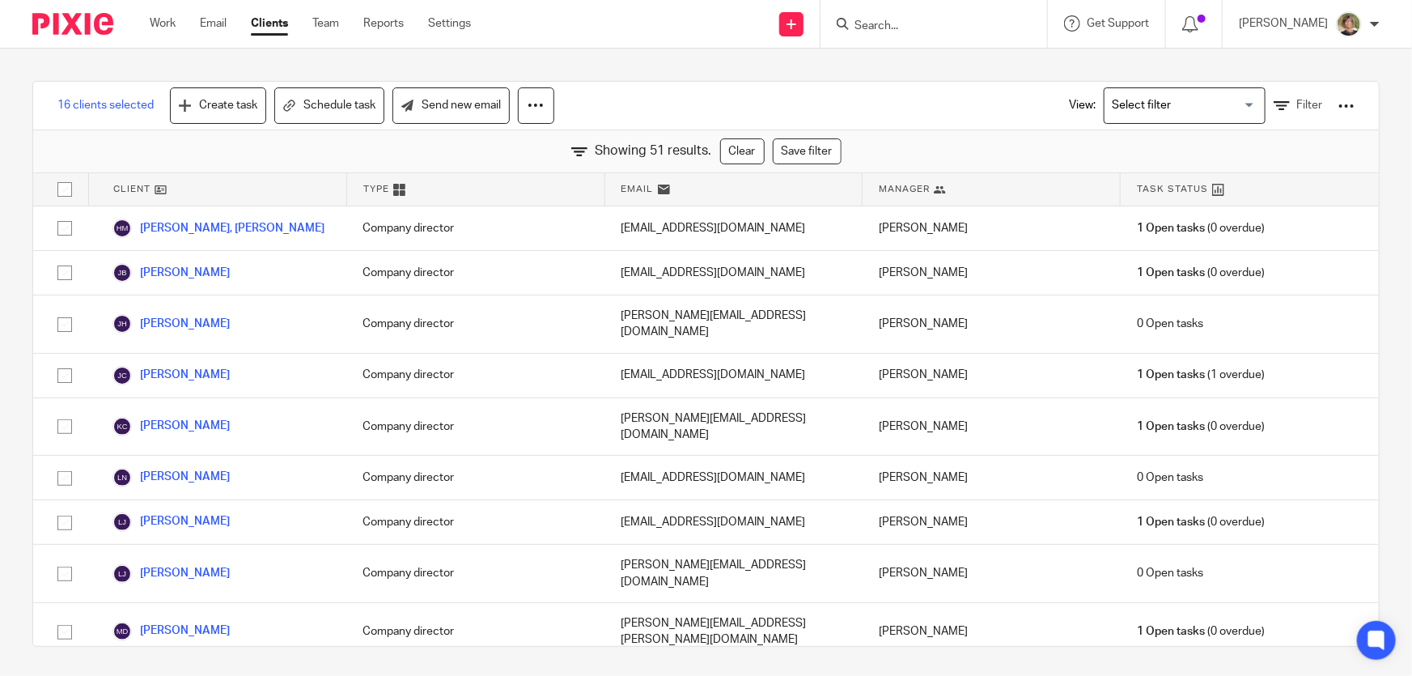
scroll to position [1397, 0]
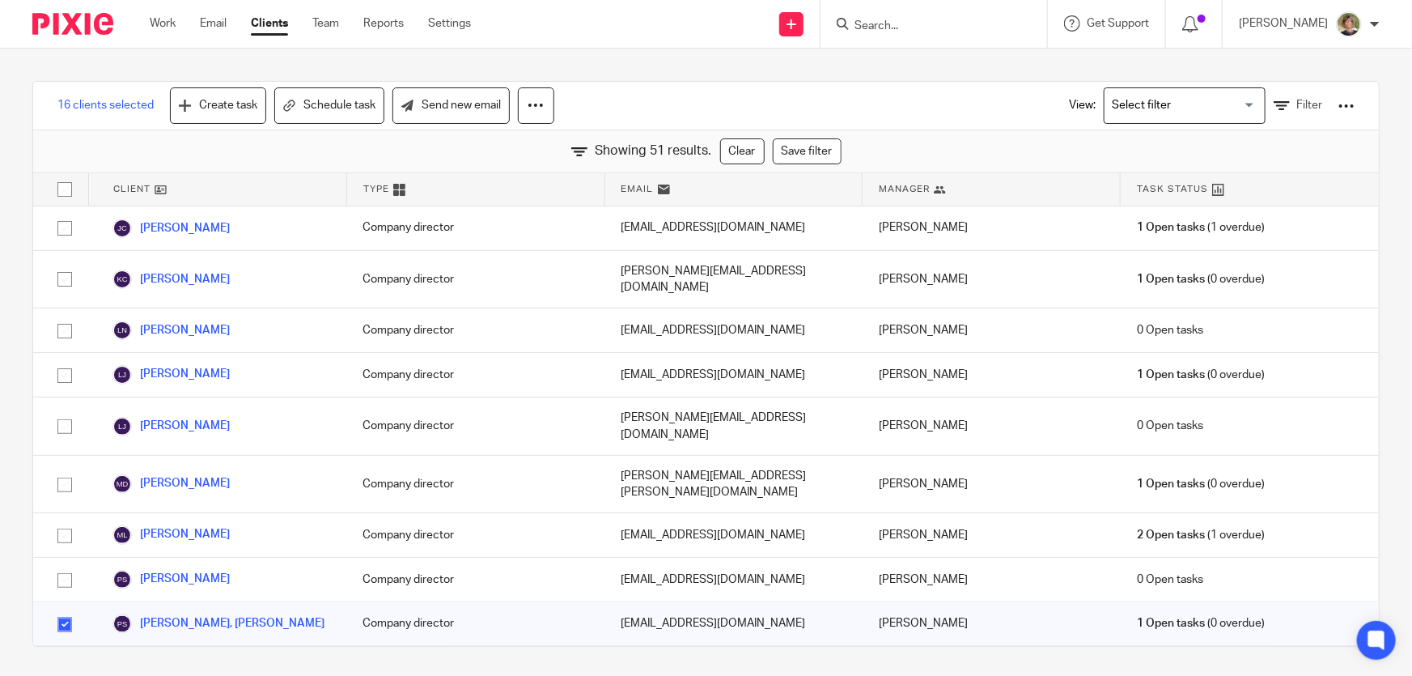
checkbox input "true"
click at [65, 654] on input "checkbox" at bounding box center [64, 669] width 31 height 31
checkbox input "true"
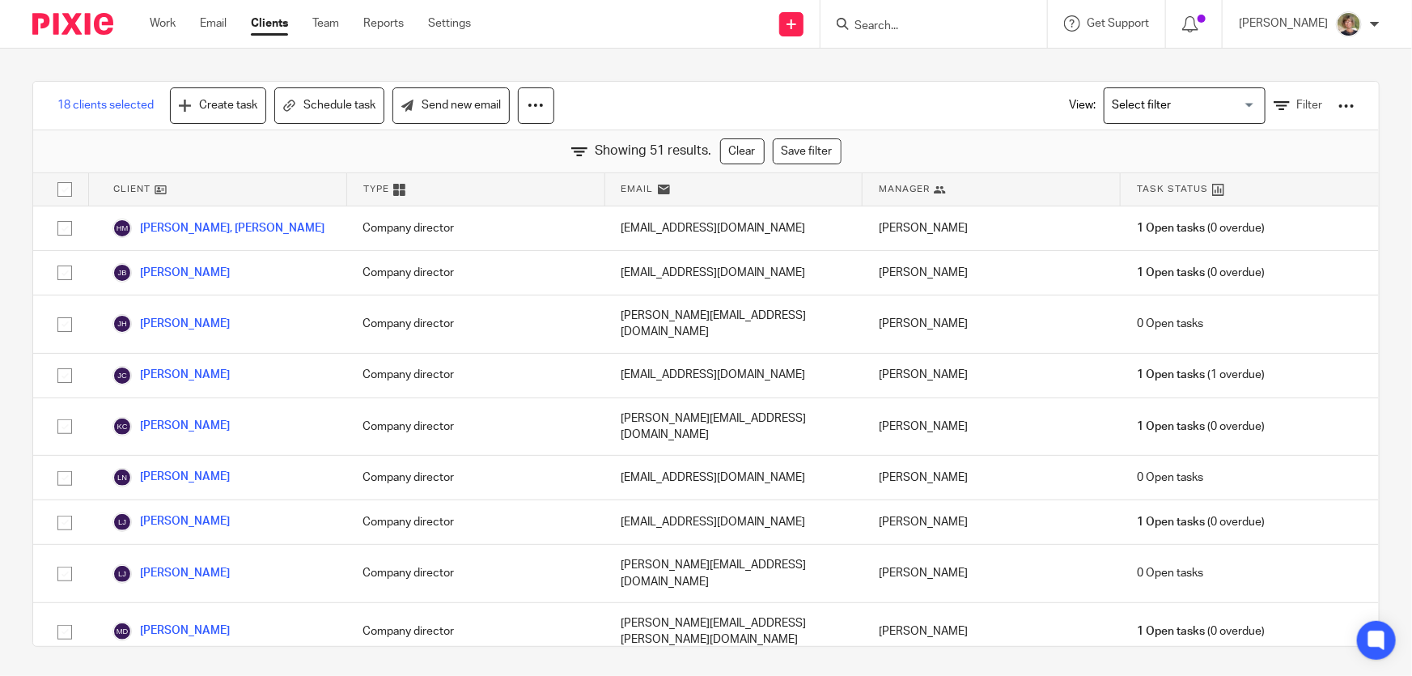
scroll to position [1103, 0]
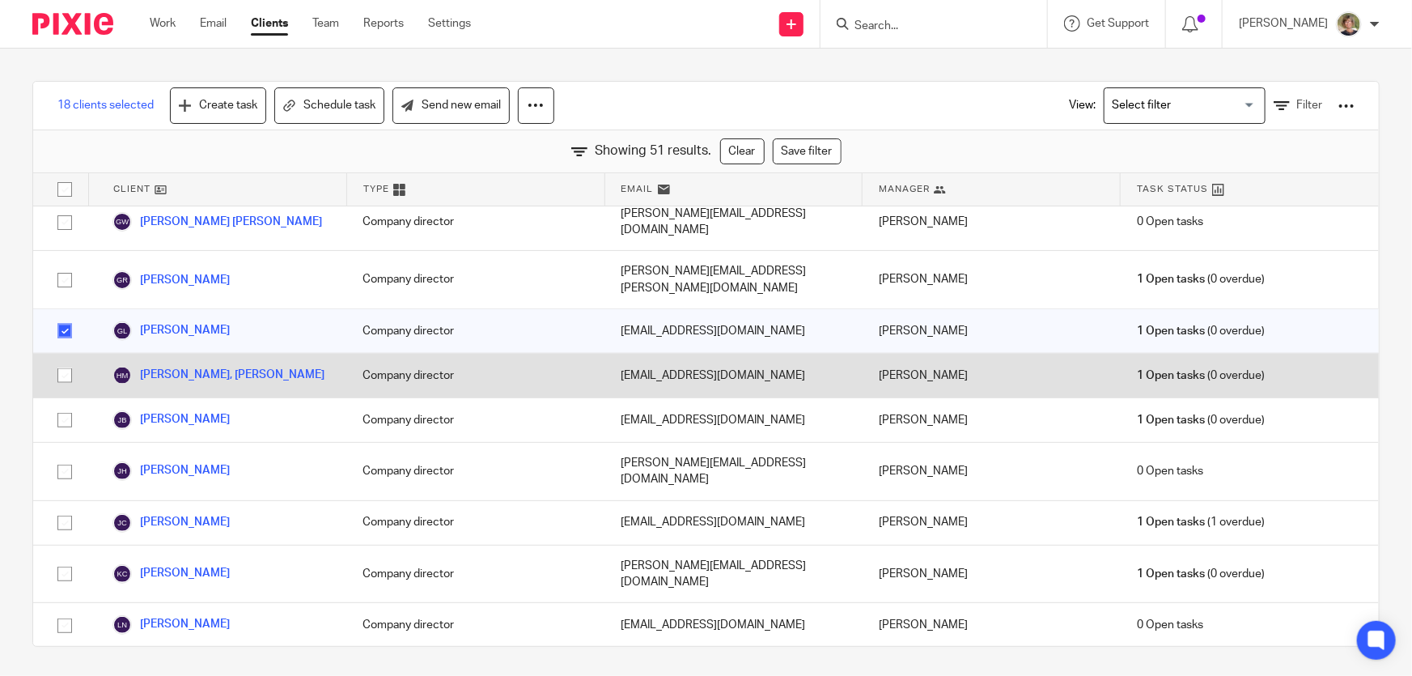
click at [65, 360] on input "checkbox" at bounding box center [64, 375] width 31 height 31
checkbox input "true"
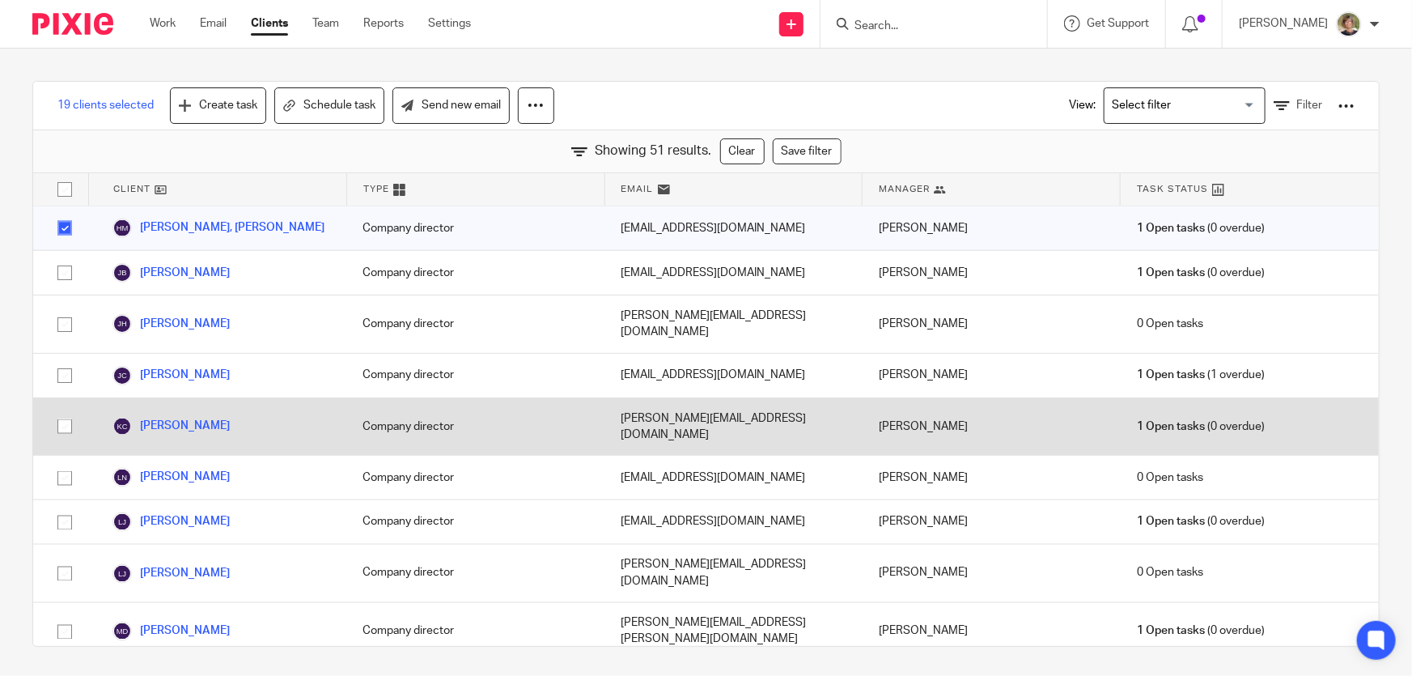
scroll to position [1324, 0]
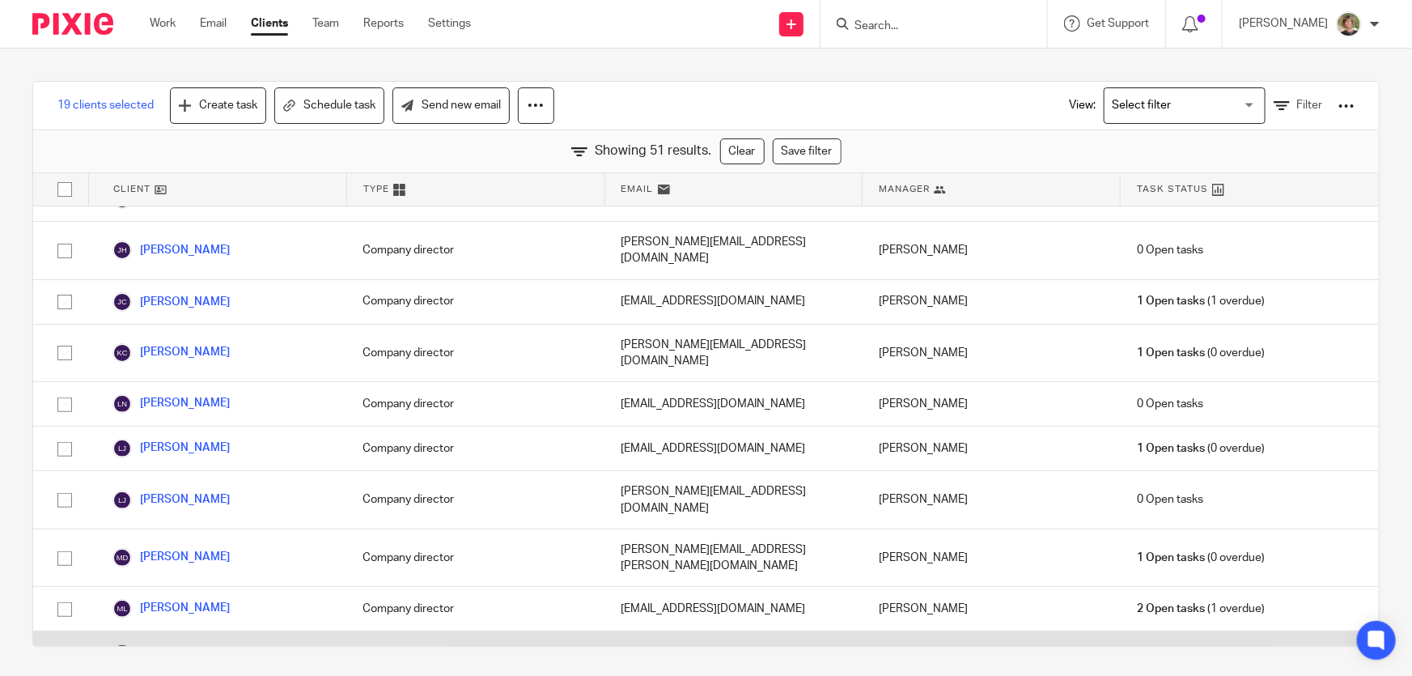
click at [59, 638] on input "checkbox" at bounding box center [64, 653] width 31 height 31
checkbox input "true"
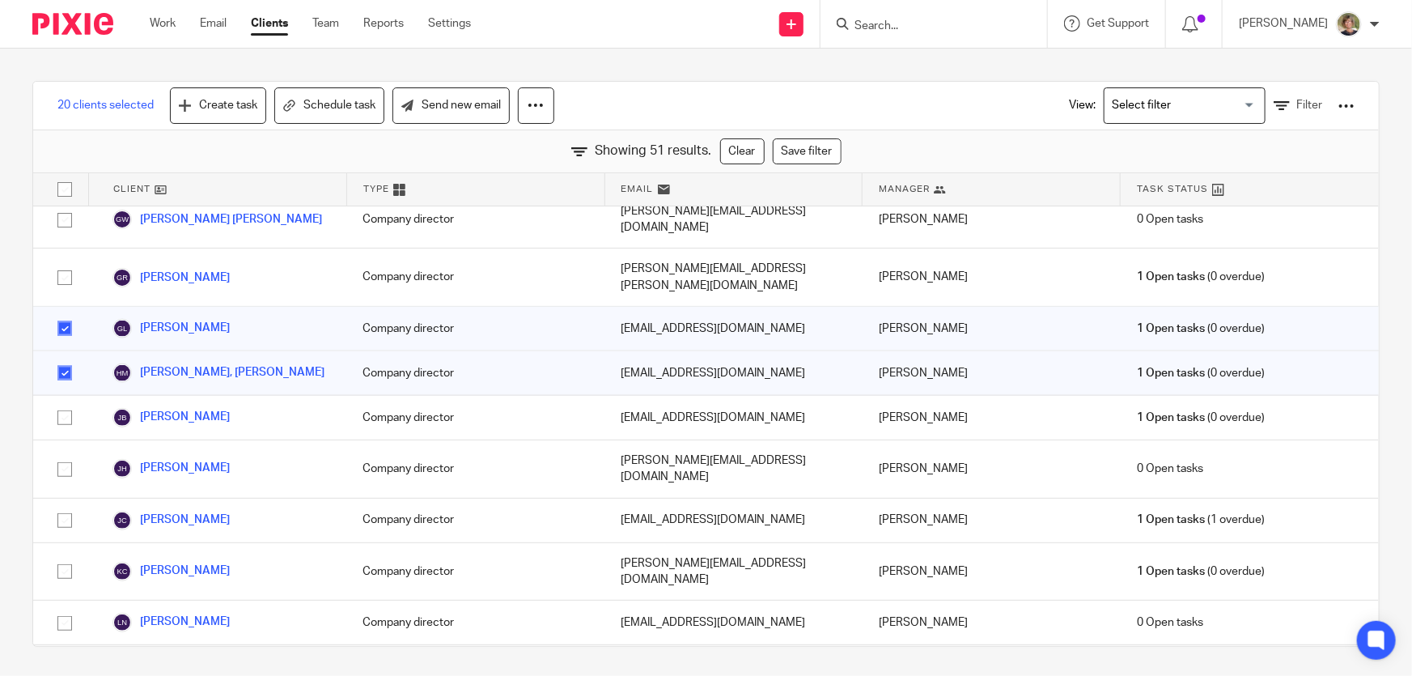
scroll to position [737, 0]
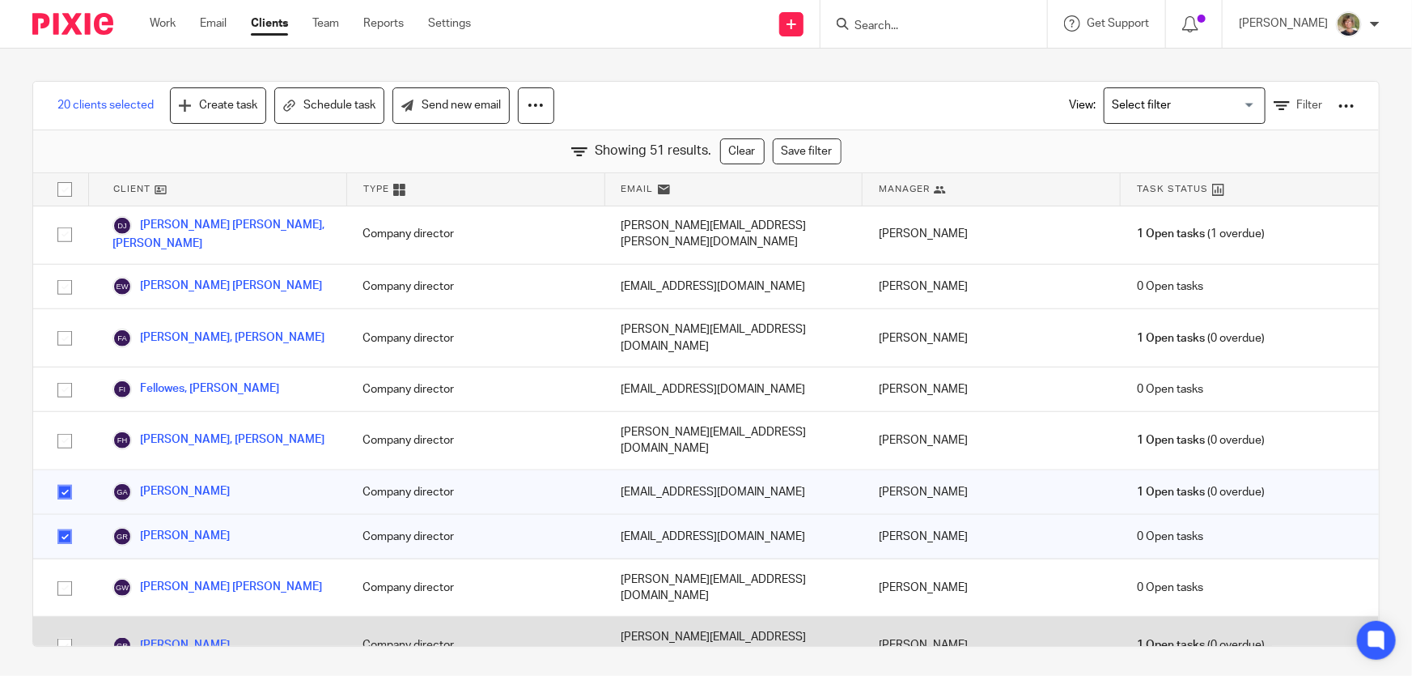
click at [58, 630] on input "checkbox" at bounding box center [64, 645] width 31 height 31
checkbox input "true"
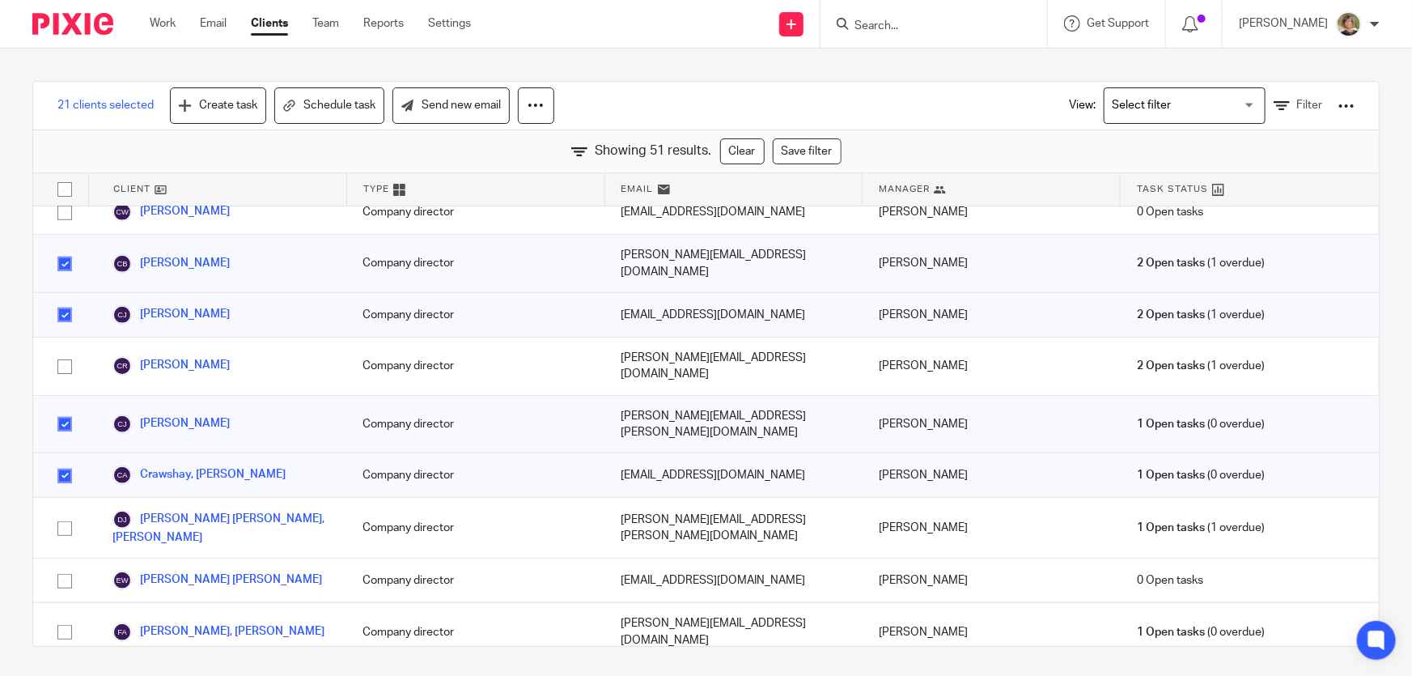
scroll to position [296, 0]
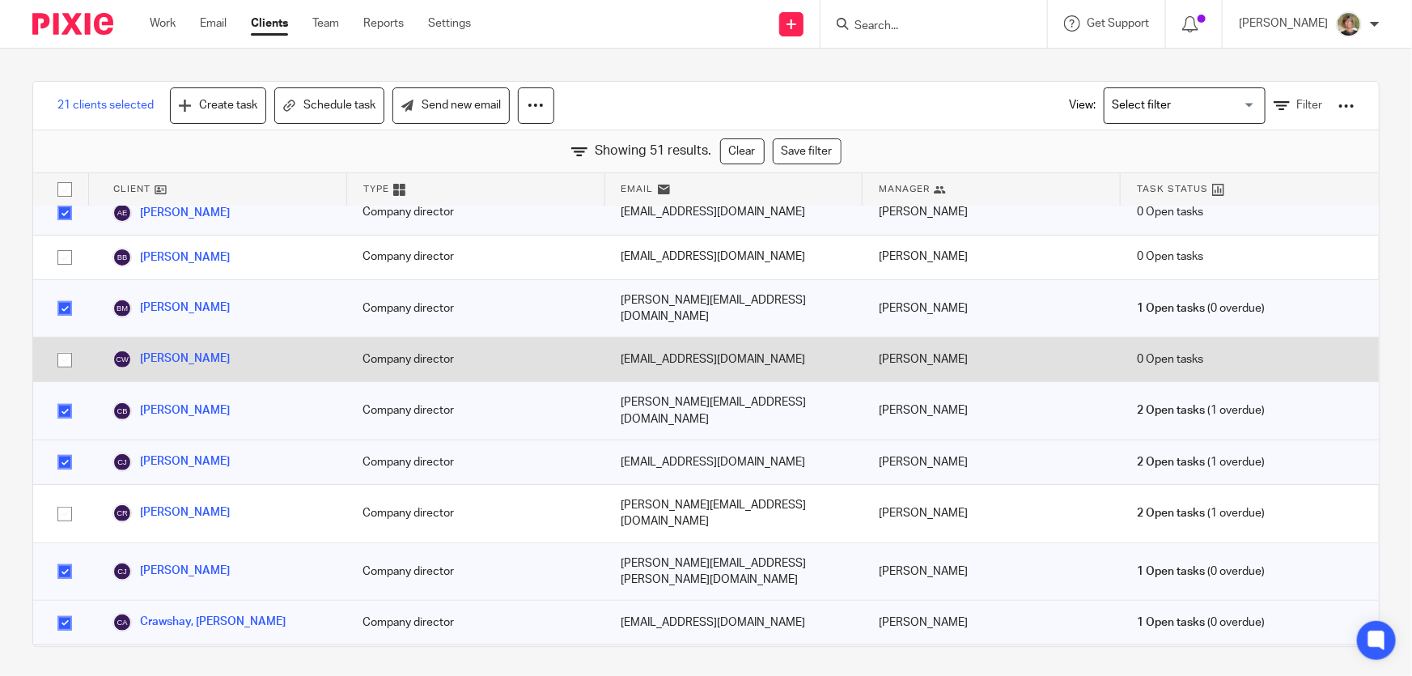
click at [61, 345] on input "checkbox" at bounding box center [64, 360] width 31 height 31
checkbox input "true"
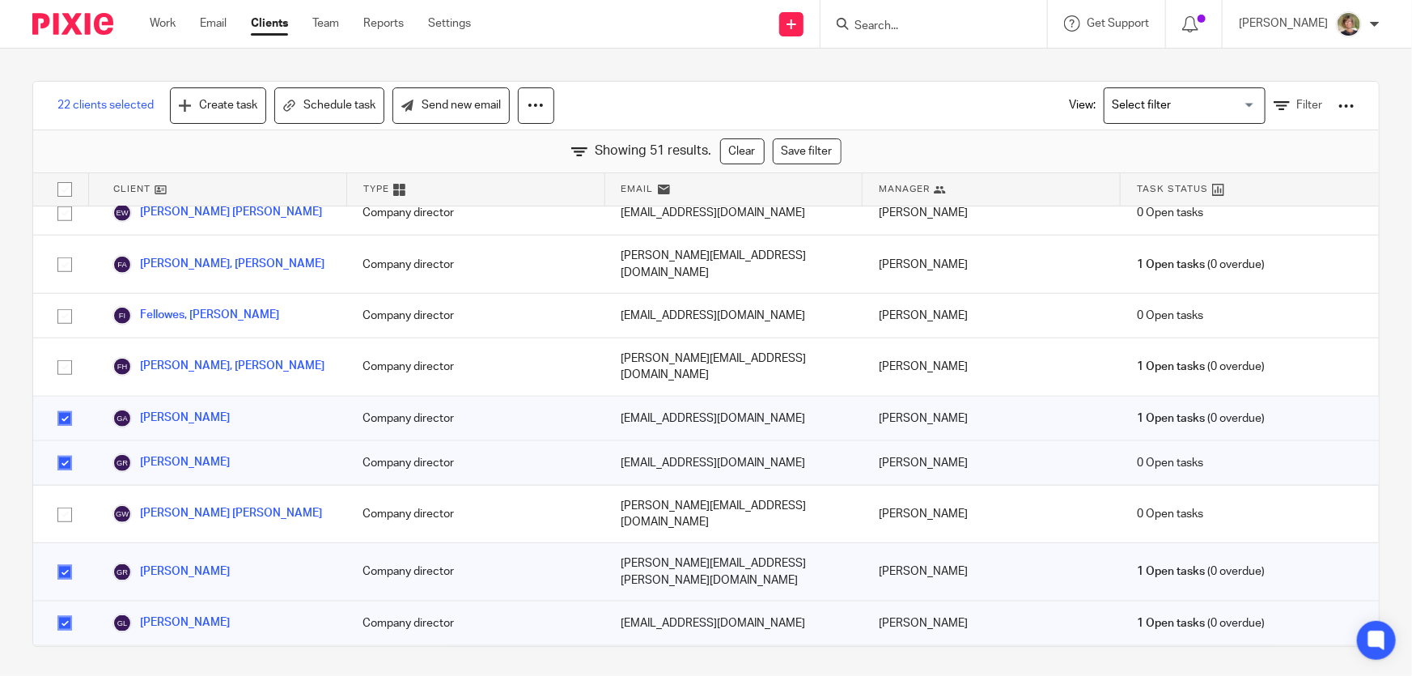
scroll to position [884, 0]
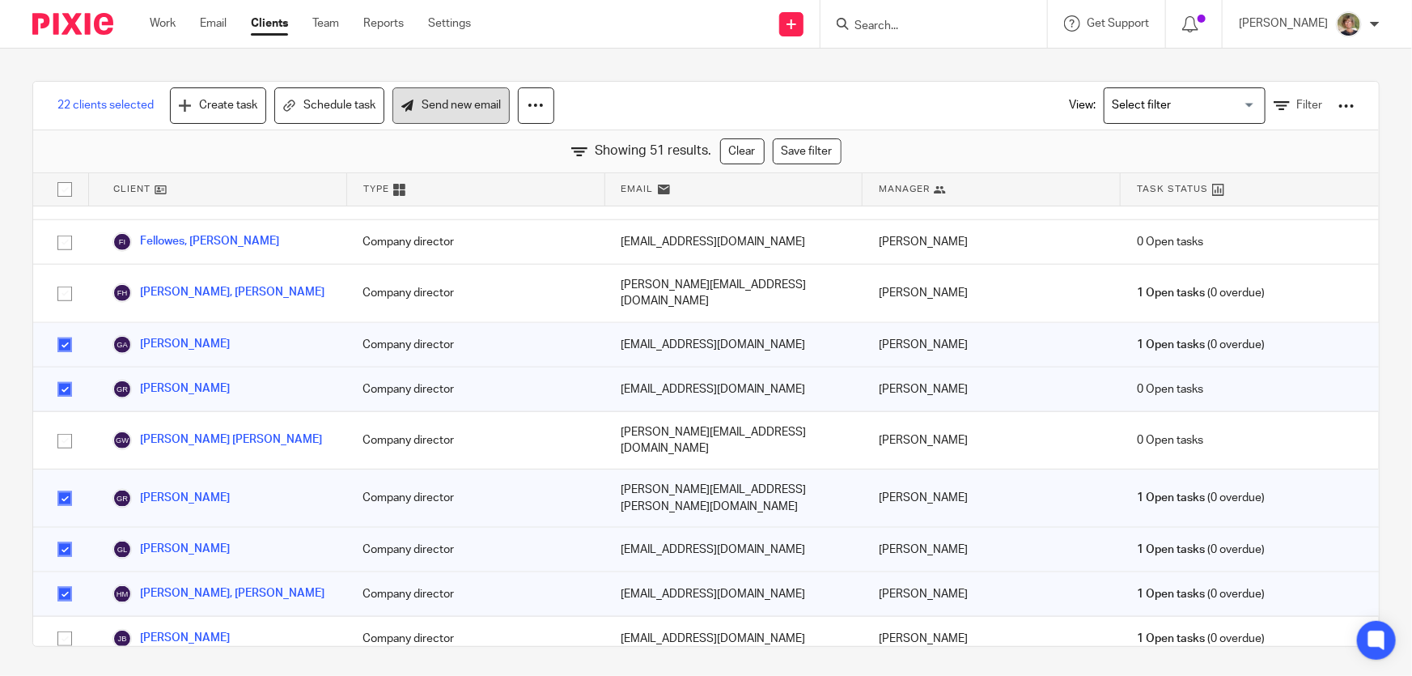
click at [474, 109] on link "Send new email" at bounding box center [450, 105] width 117 height 36
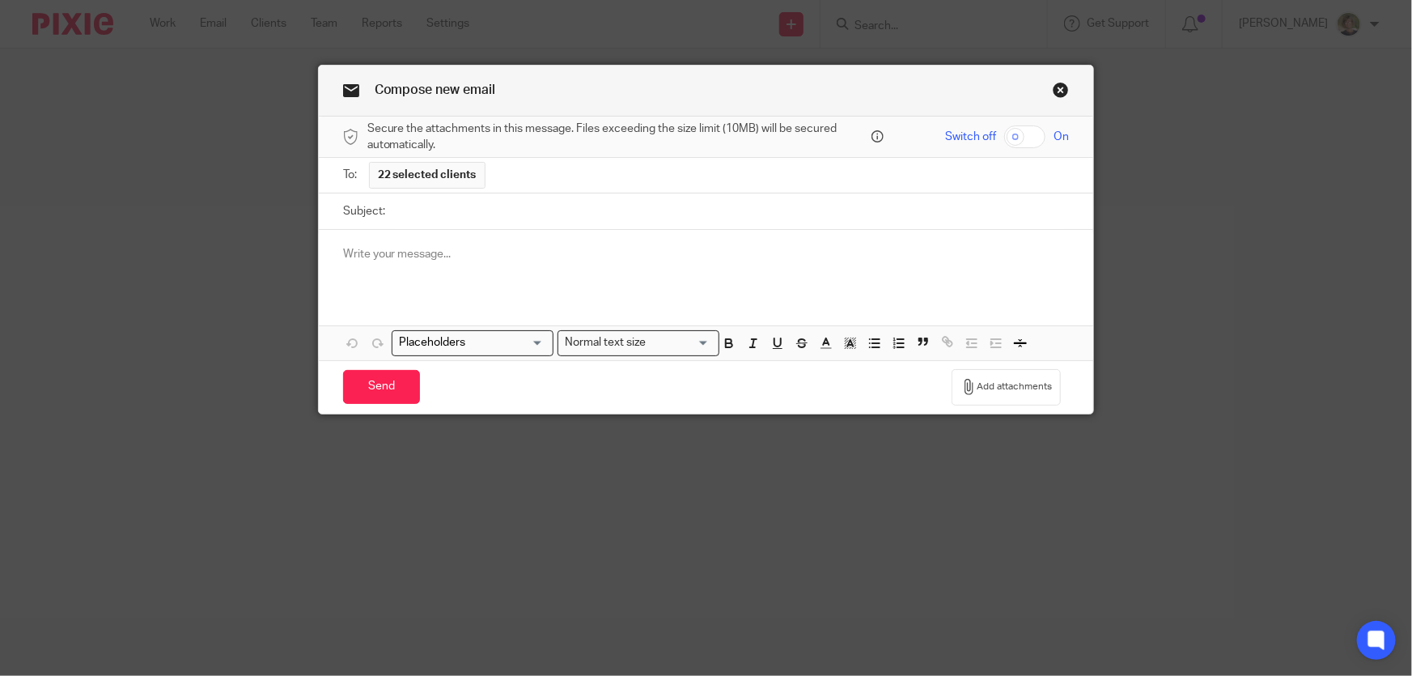
click at [460, 213] on input "Subject:" at bounding box center [731, 211] width 676 height 36
paste input "Please read this email – it is important as it affects you and your company 3rd…"
type input "Please read this email – it is important as it affects you and your company 3rd…"
click at [390, 266] on div at bounding box center [706, 261] width 775 height 63
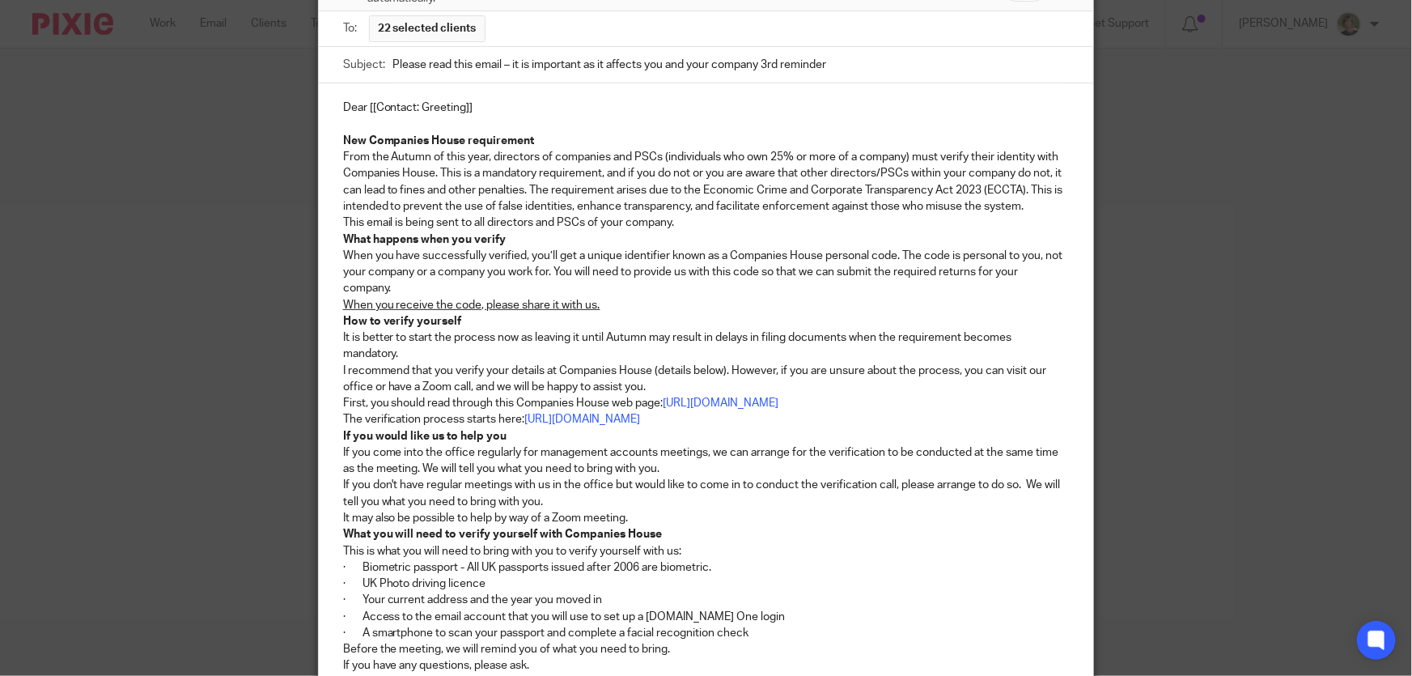
scroll to position [357, 0]
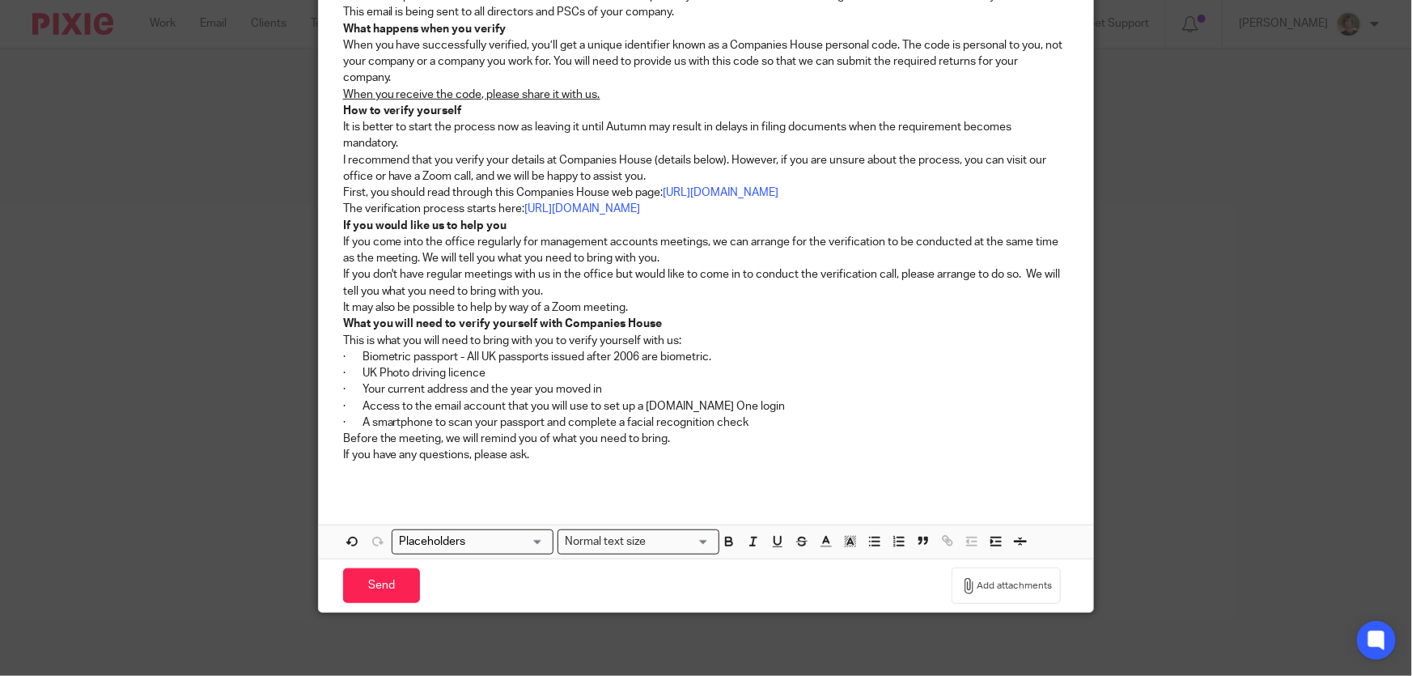
click at [763, 422] on p "· A smartphone to scan your passport and complete a facial recognition check" at bounding box center [706, 422] width 727 height 16
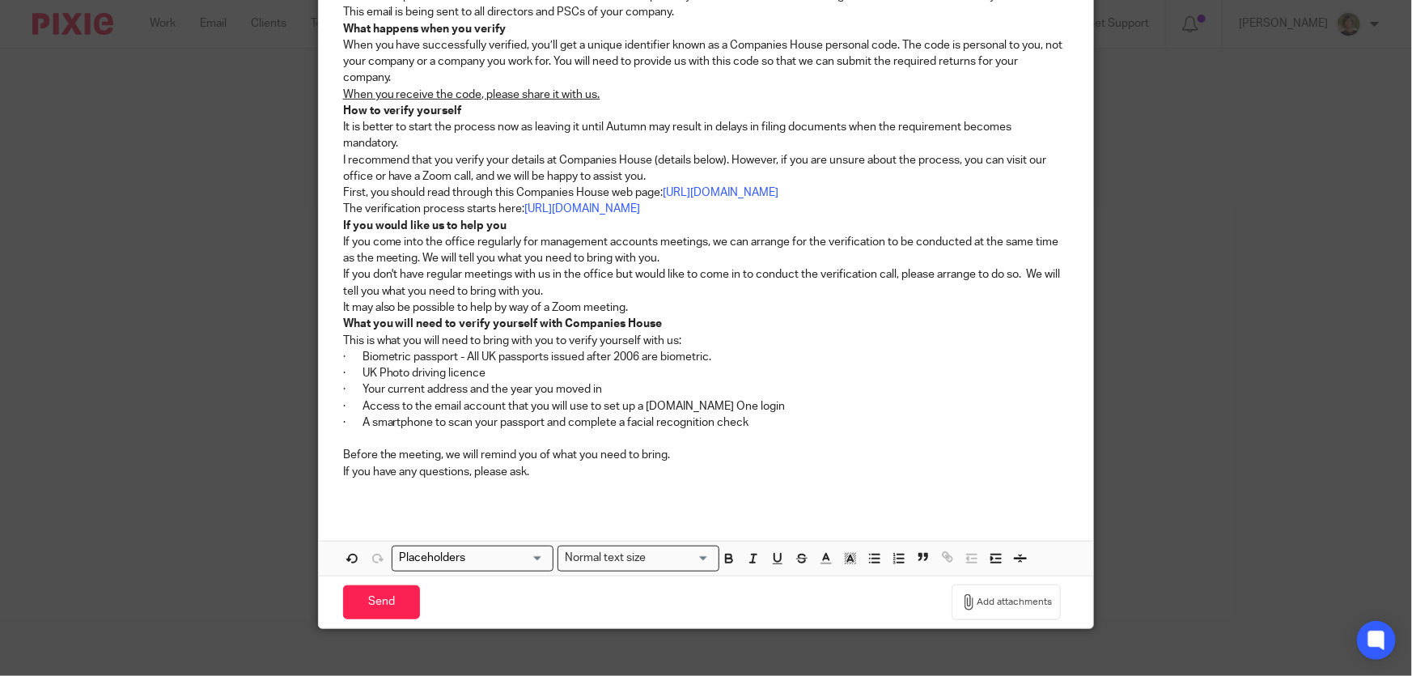
click at [682, 454] on p "Before the meeting, we will remind you of what you need to bring." at bounding box center [706, 455] width 727 height 16
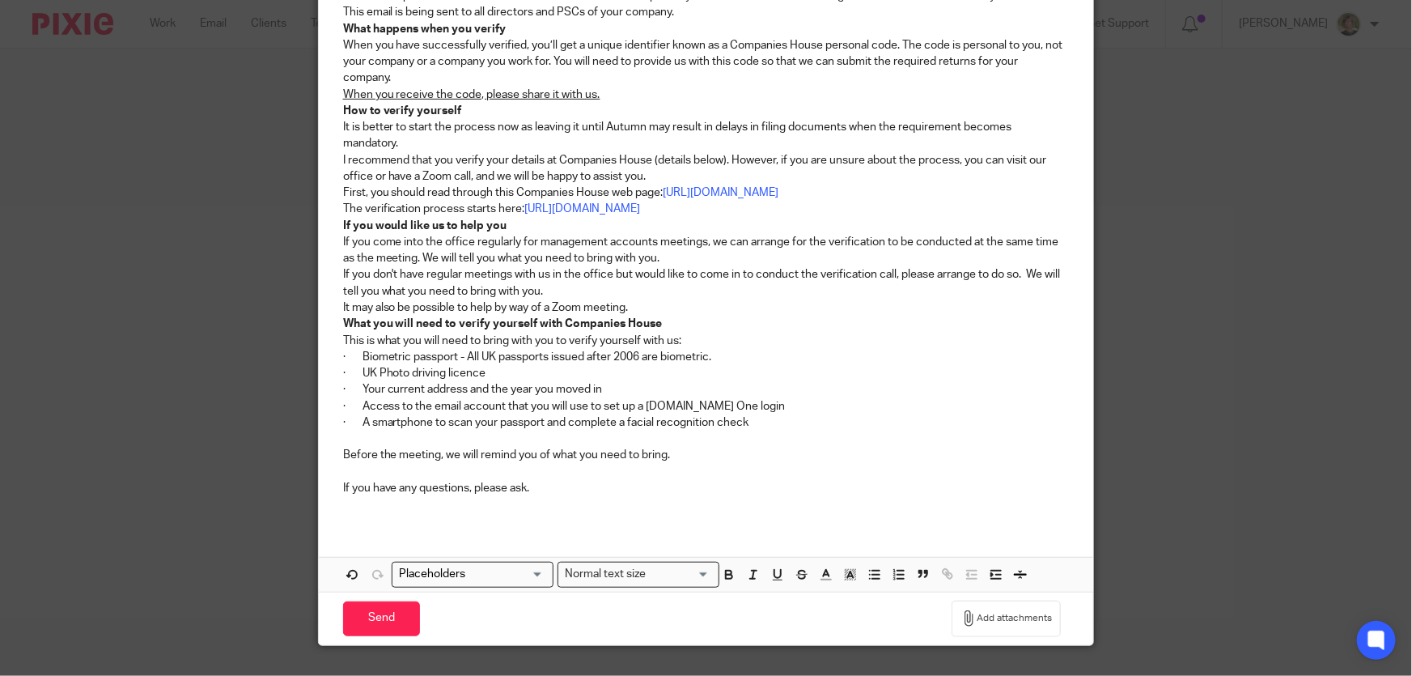
click at [483, 521] on div "Dear [[Contact: Greeting]] New Companies House requirement From the Autumn of t…" at bounding box center [706, 198] width 775 height 651
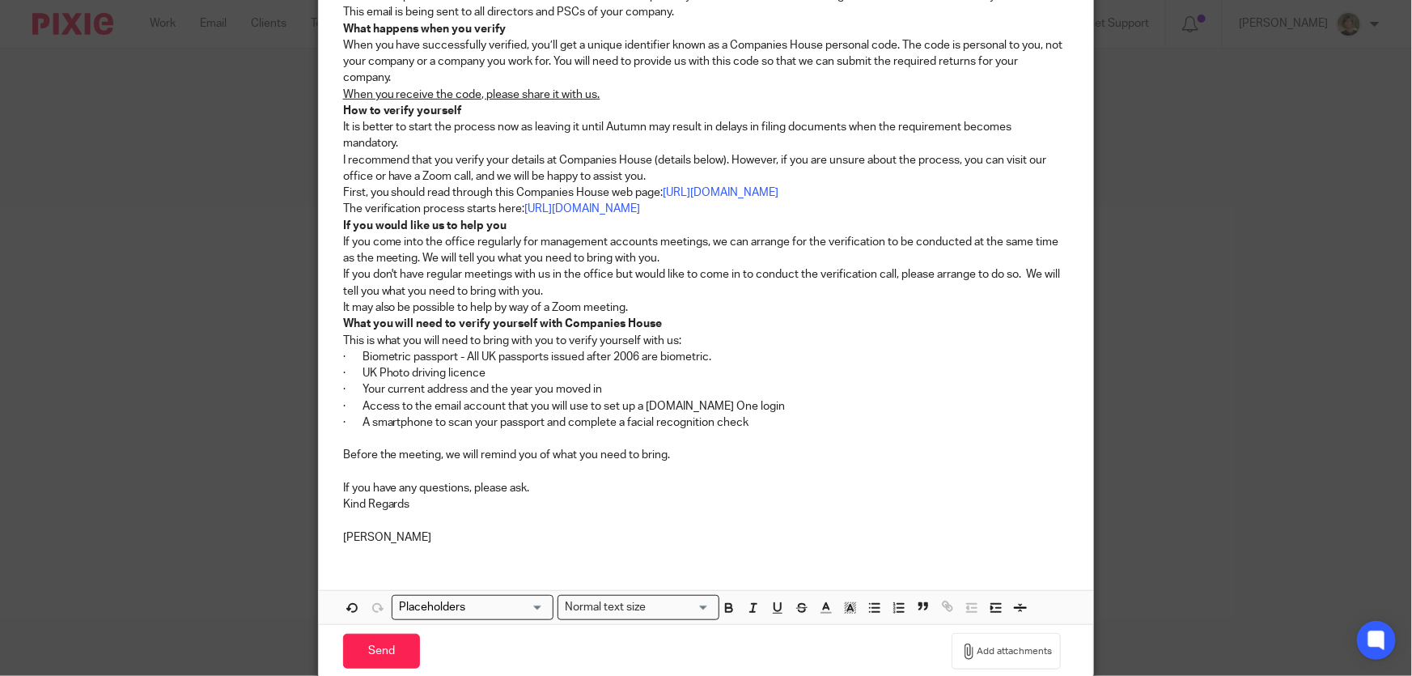
click at [554, 488] on p "If you have any questions, please ask." at bounding box center [706, 488] width 727 height 16
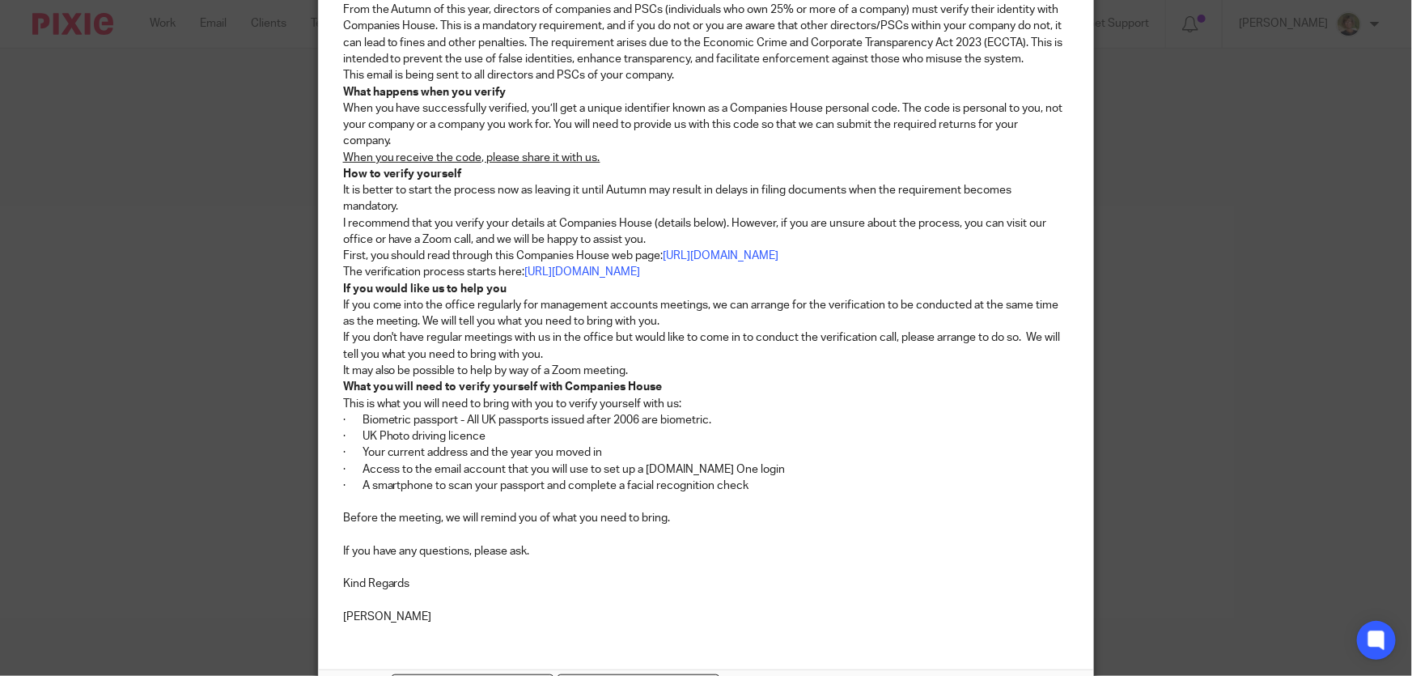
scroll to position [439, 0]
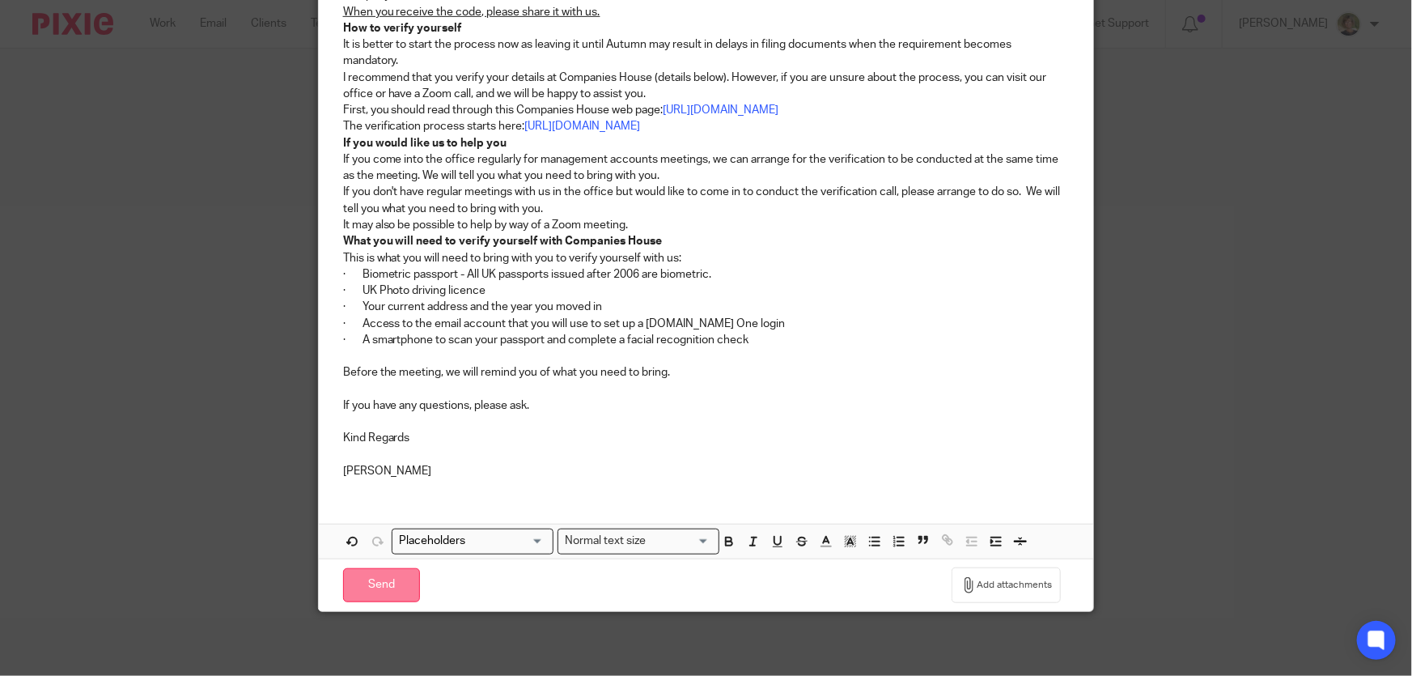
click at [393, 575] on input "Send" at bounding box center [381, 585] width 77 height 35
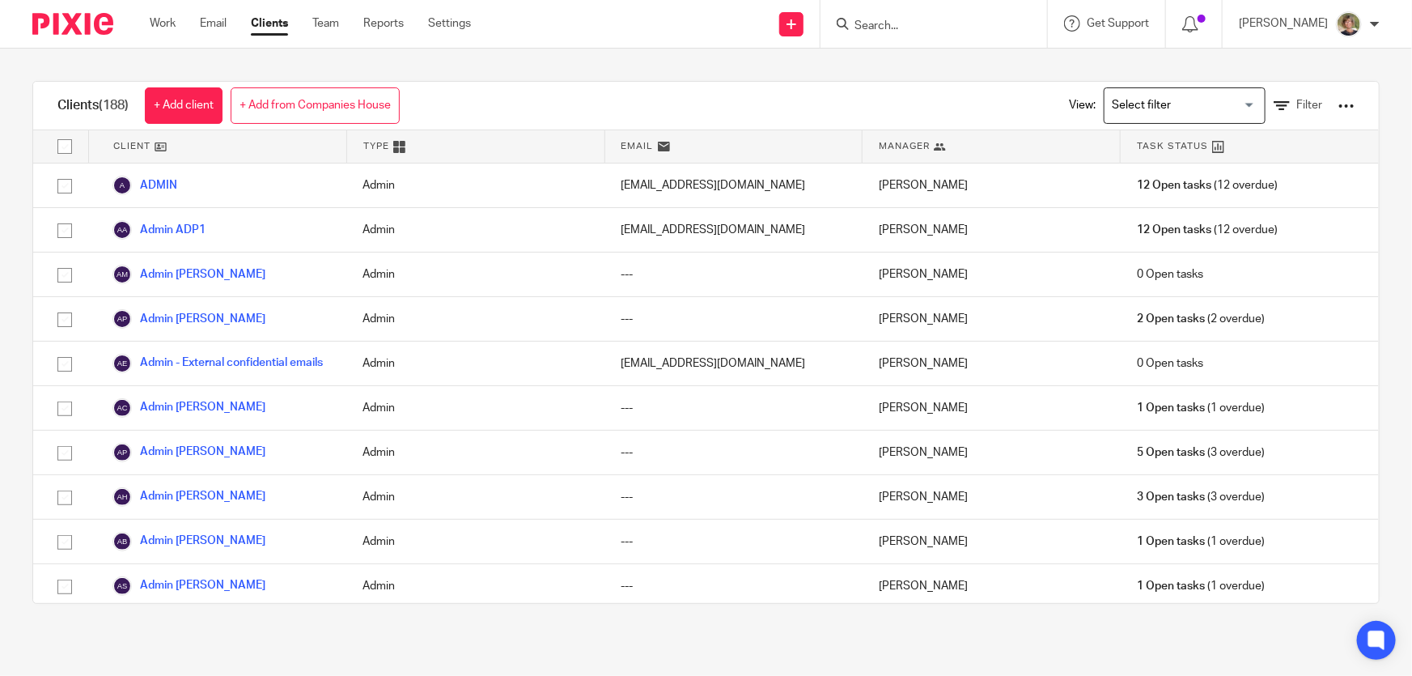
click at [908, 29] on input "Search" at bounding box center [926, 26] width 146 height 15
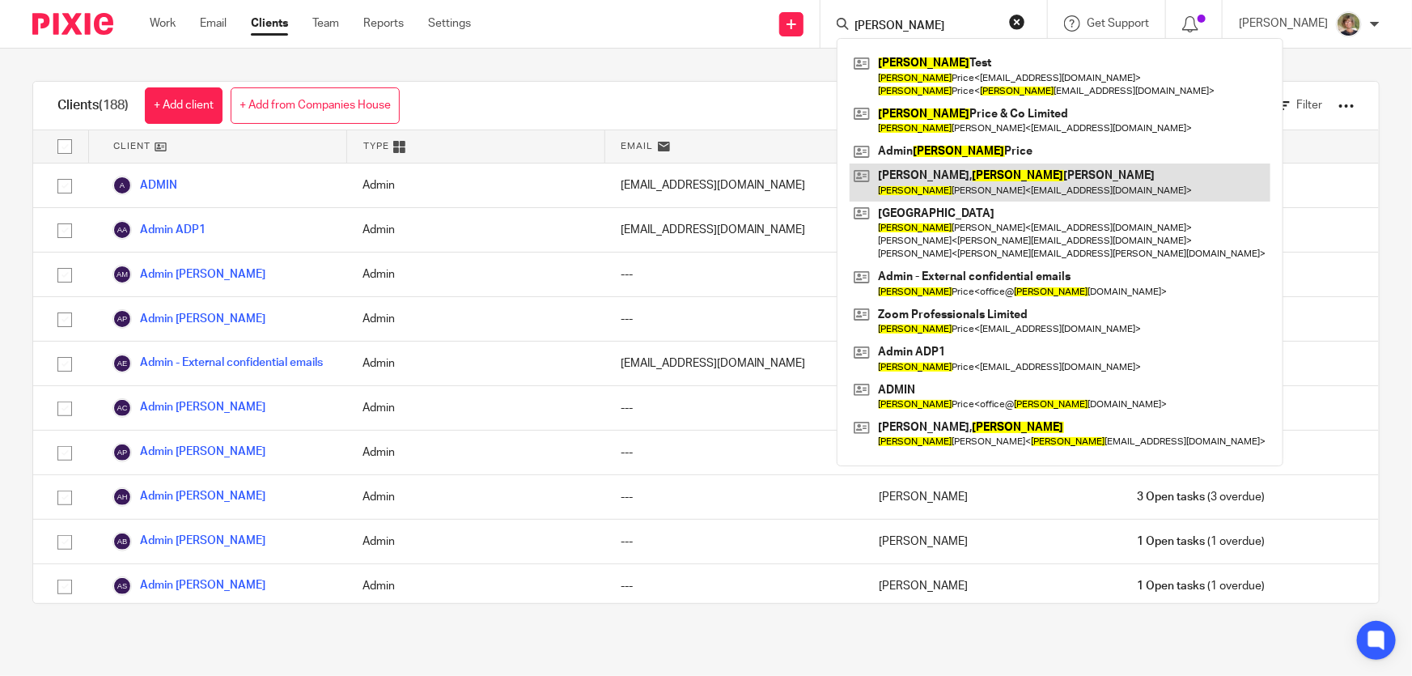
type input "andrew"
click at [961, 177] on link at bounding box center [1060, 181] width 421 height 37
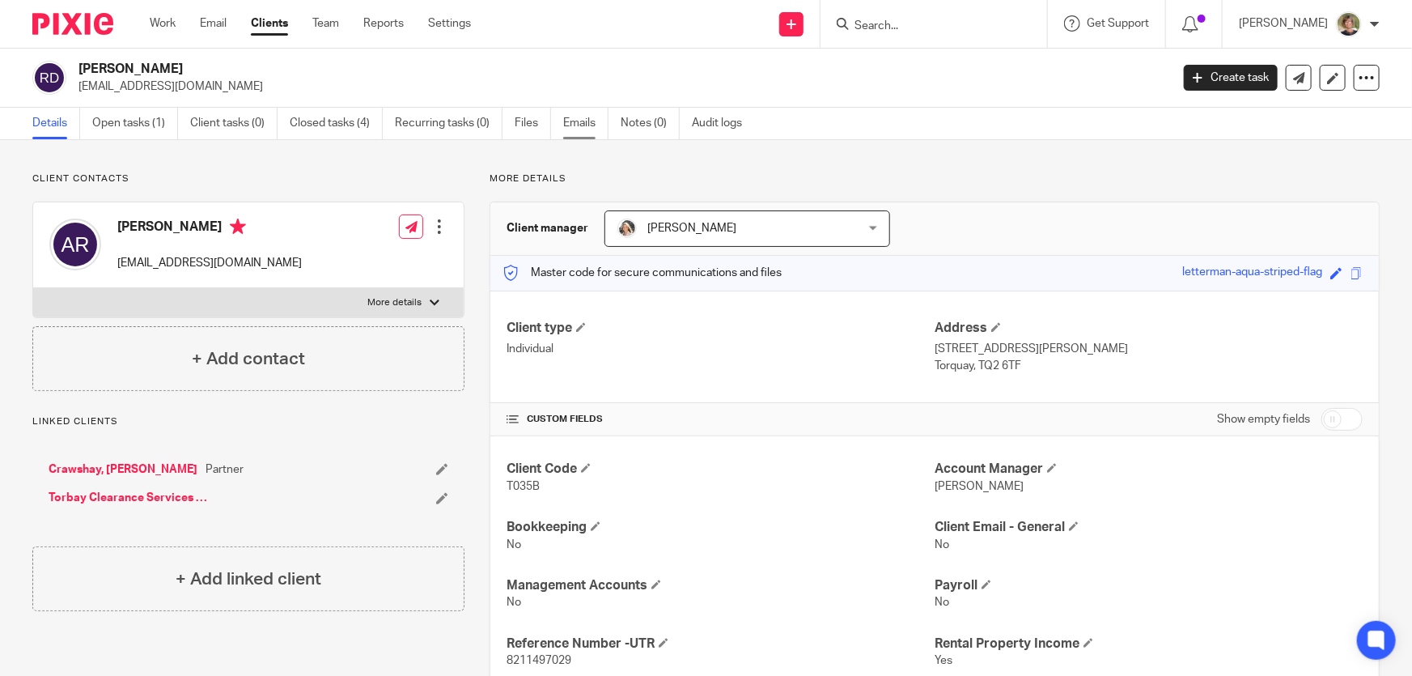
click at [588, 121] on link "Emails" at bounding box center [585, 124] width 45 height 32
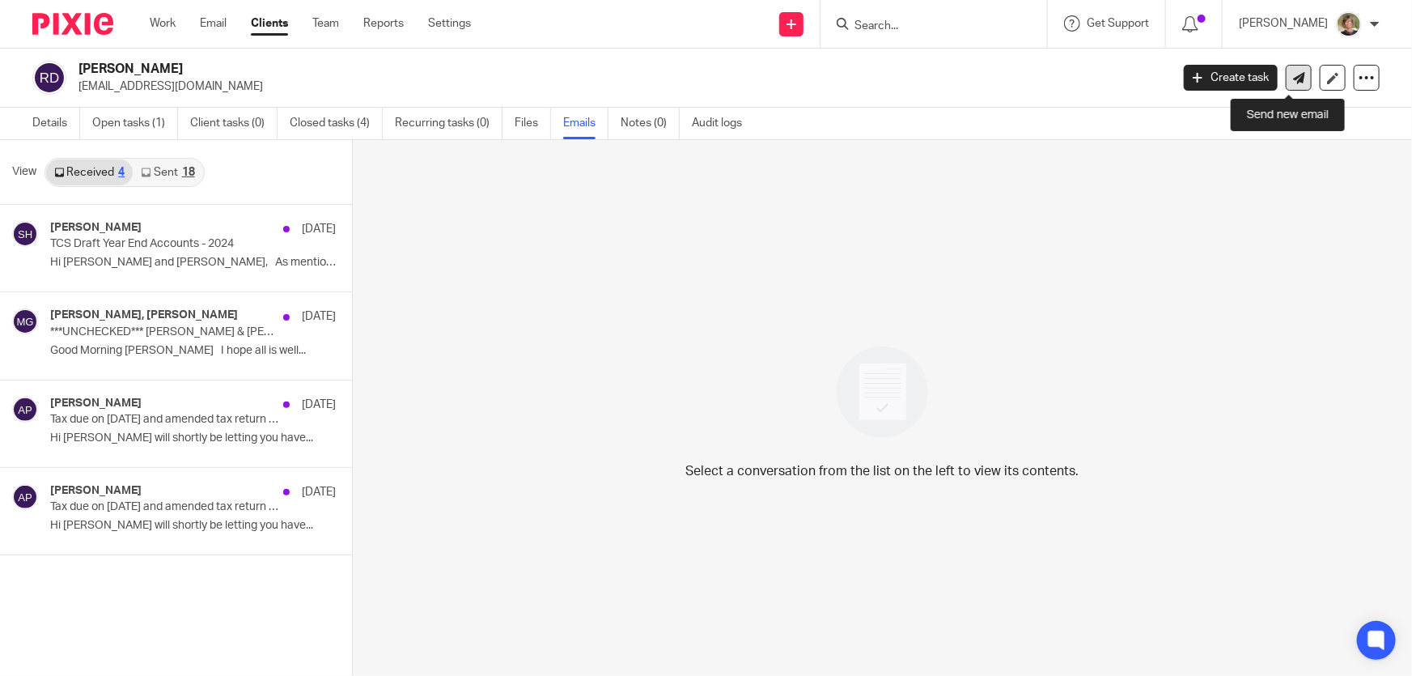
click at [1293, 75] on icon at bounding box center [1299, 78] width 12 height 12
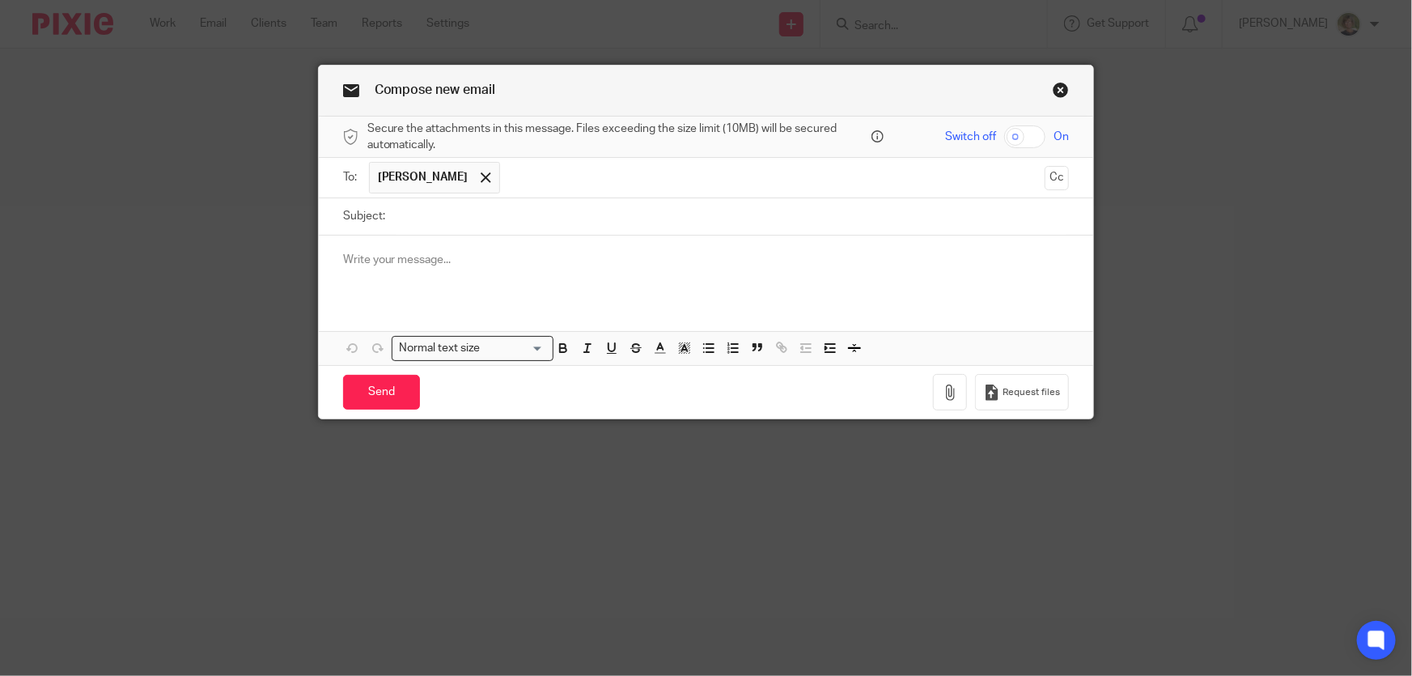
click at [382, 275] on div at bounding box center [706, 266] width 775 height 63
click at [363, 261] on p at bounding box center [706, 260] width 727 height 16
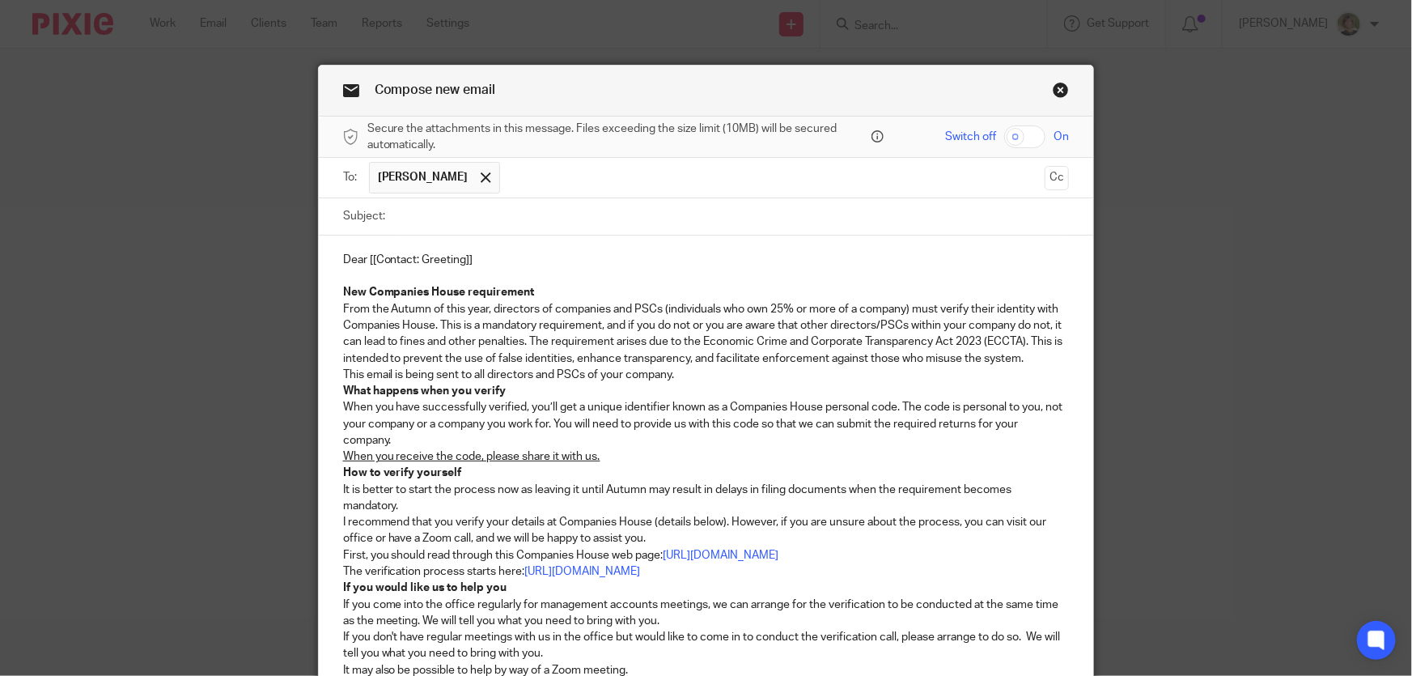
scroll to position [167, 0]
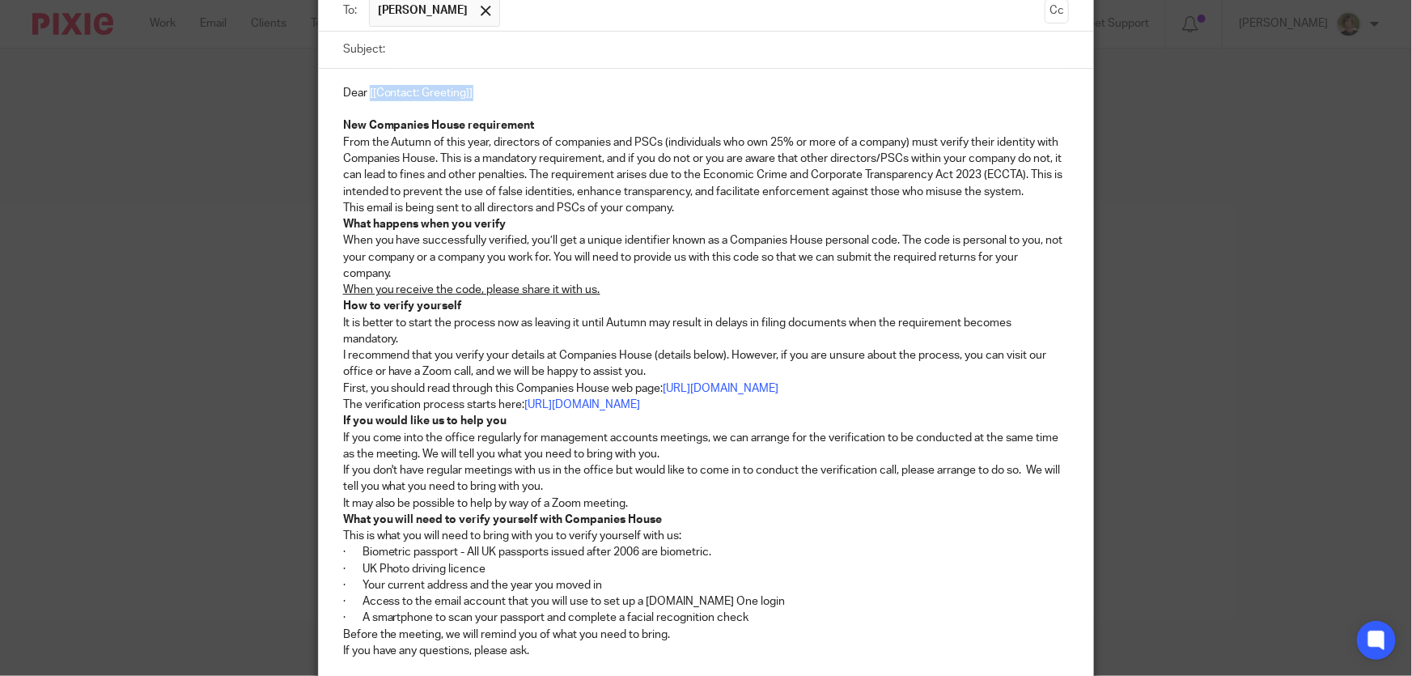
drag, startPoint x: 474, startPoint y: 93, endPoint x: 365, endPoint y: 91, distance: 109.3
click at [365, 91] on p "Dear [[Contact: Greeting]]" at bounding box center [706, 93] width 727 height 16
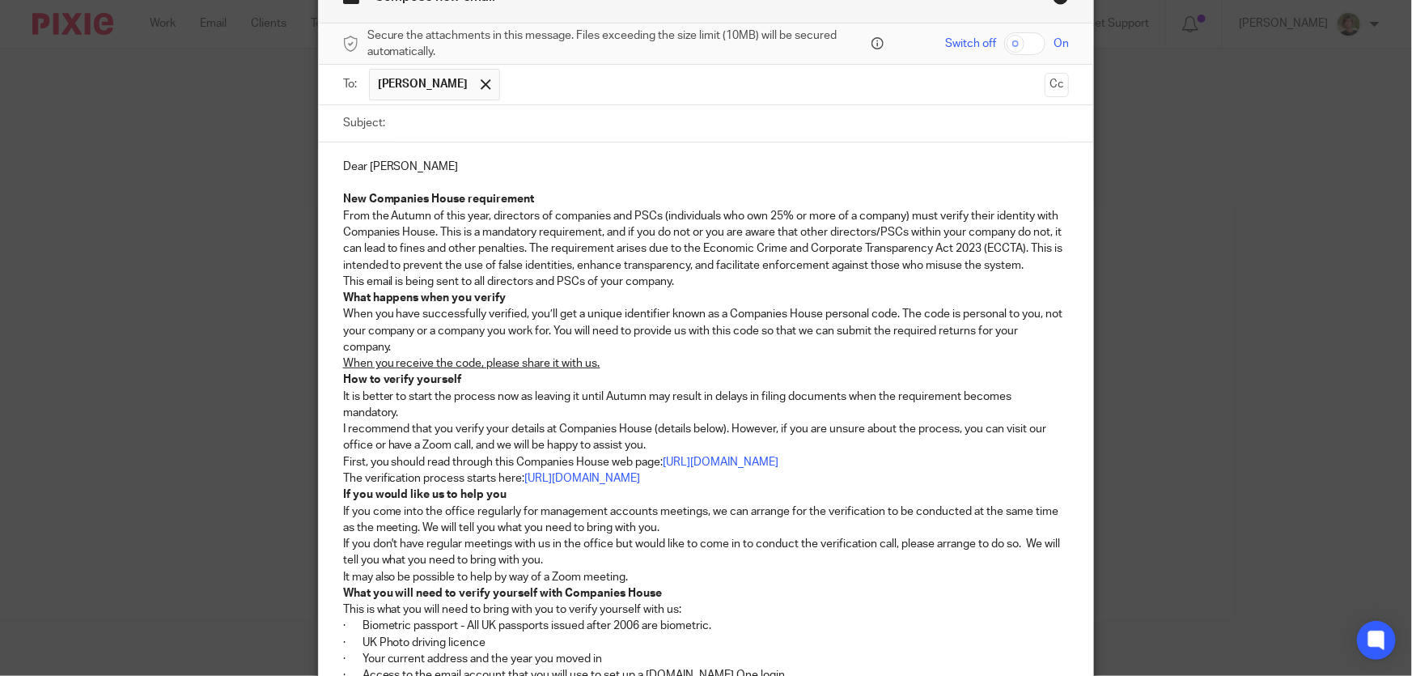
click at [468, 125] on input "Subject:" at bounding box center [731, 123] width 676 height 36
click at [483, 121] on input "Subject:" at bounding box center [731, 123] width 676 height 36
paste input "Please read this email – it is important as it affects you and your company 3rd…"
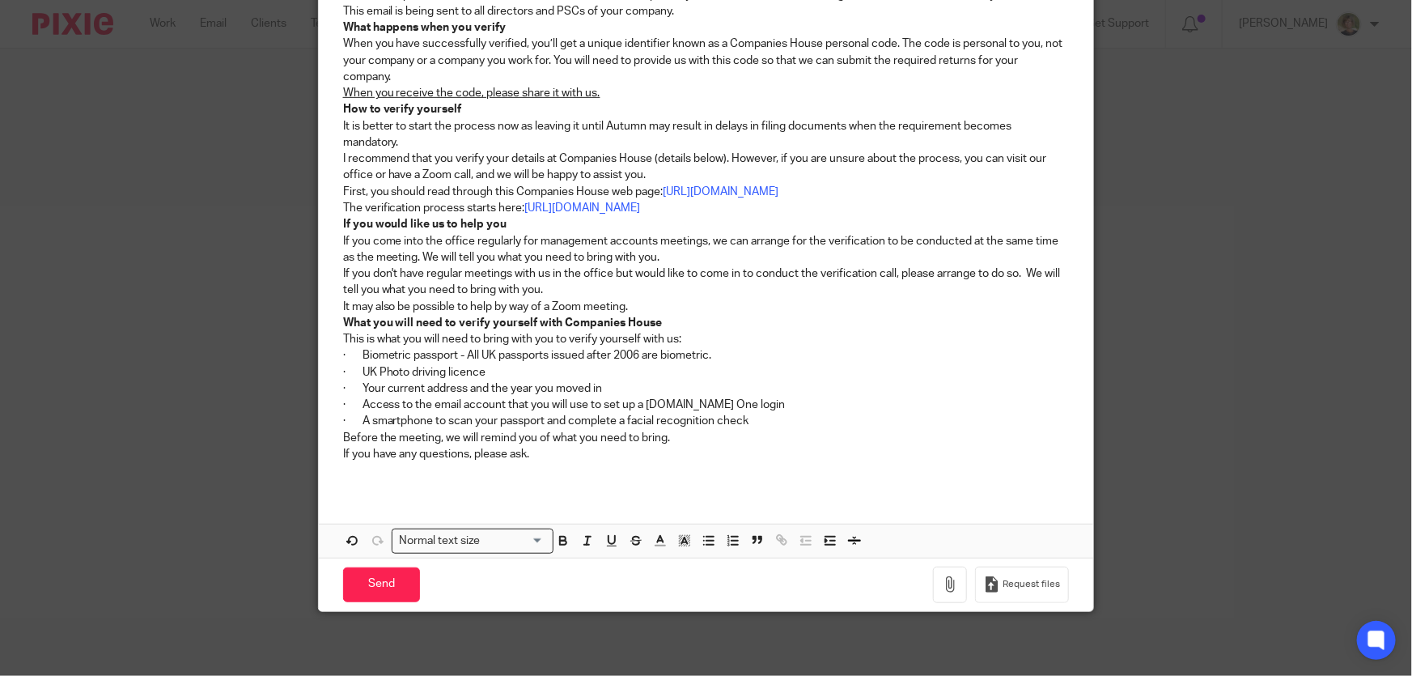
type input "Please read this email – it is important as it affects you and your company 3rd…"
click at [572, 457] on p "If you have any questions, please ask." at bounding box center [706, 454] width 727 height 16
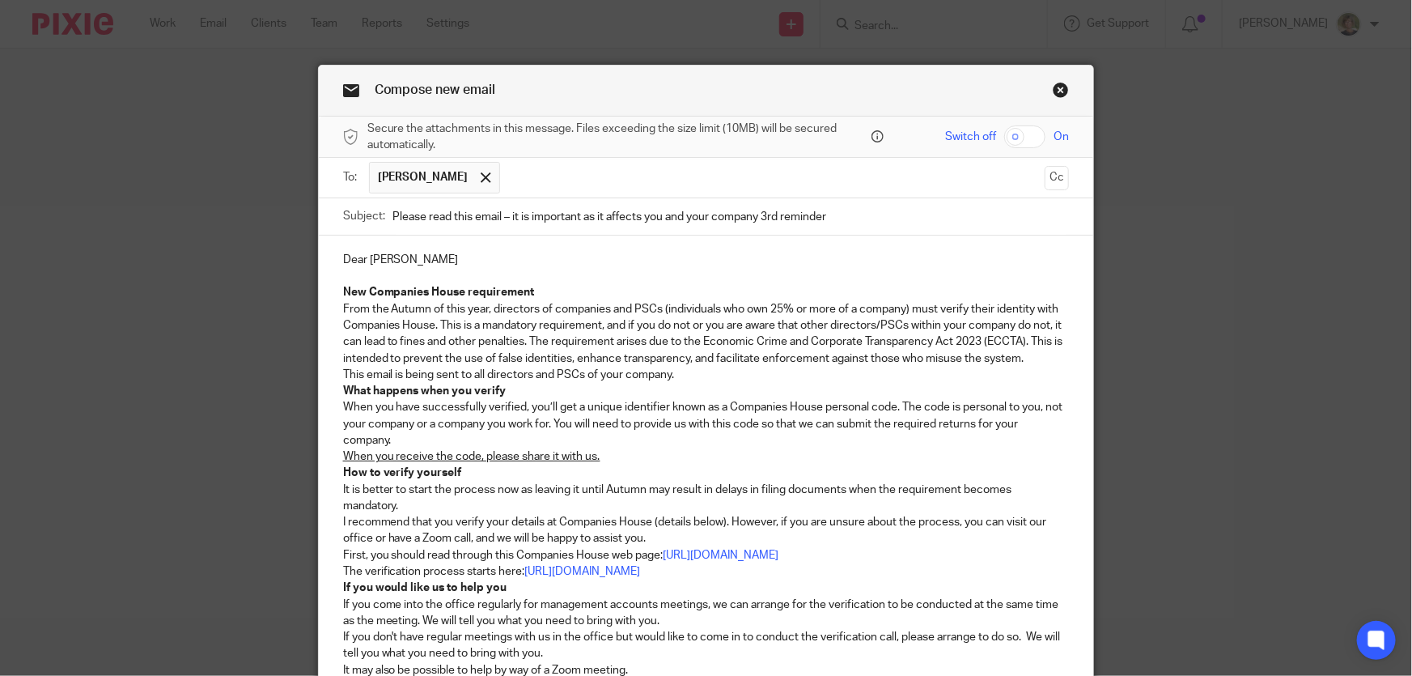
scroll to position [429, 0]
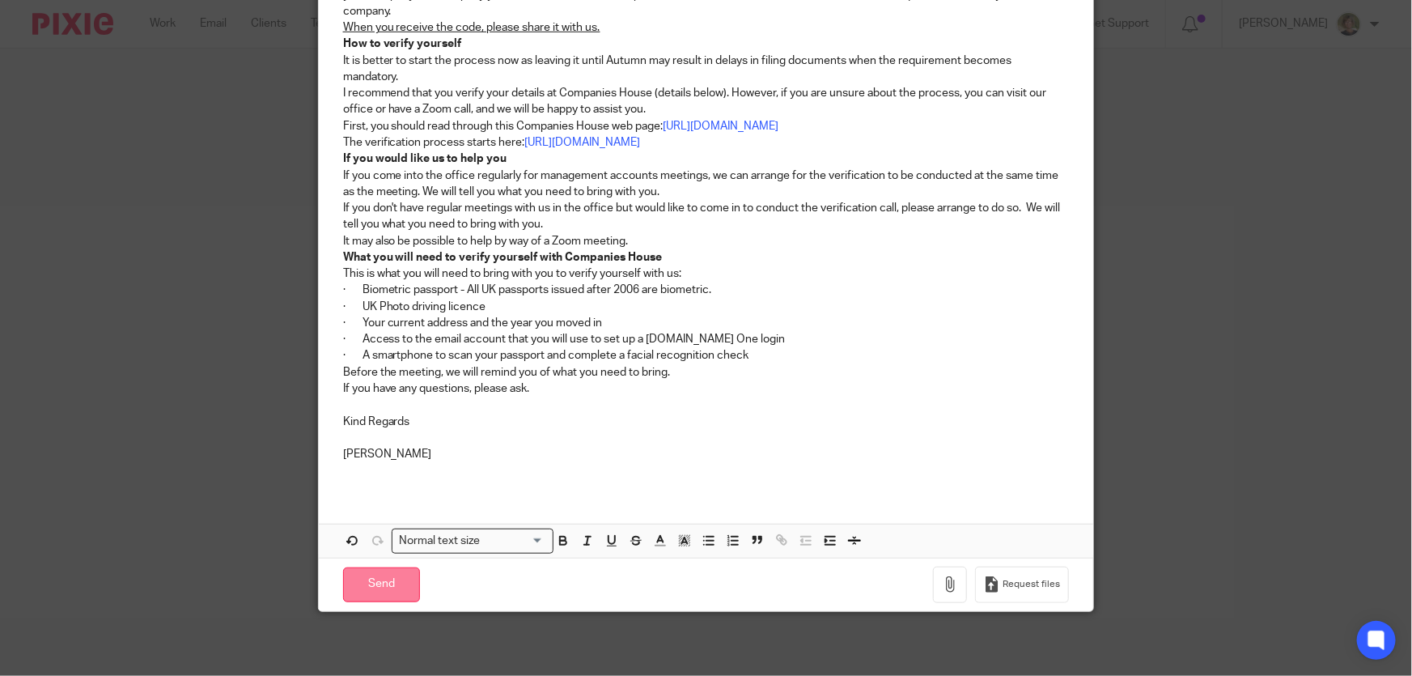
click at [392, 586] on input "Send" at bounding box center [381, 584] width 77 height 35
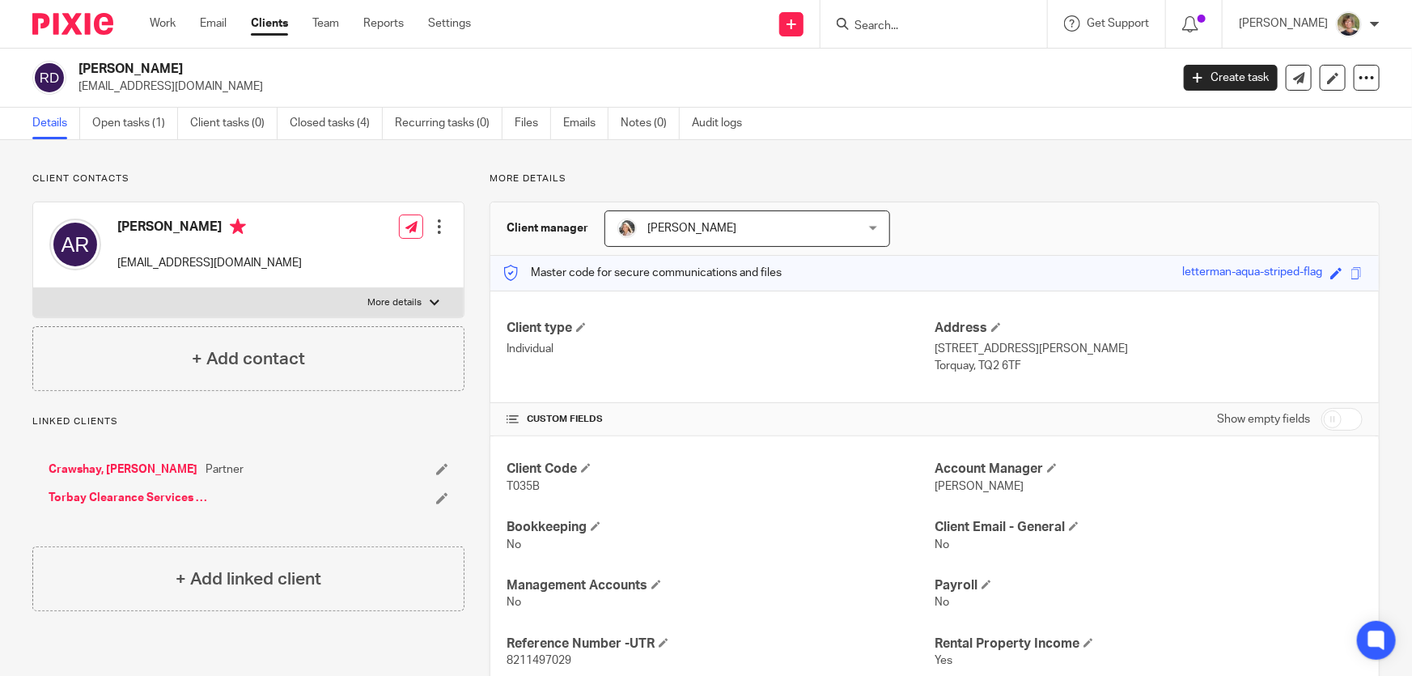
click at [897, 24] on input "Search" at bounding box center [926, 26] width 146 height 15
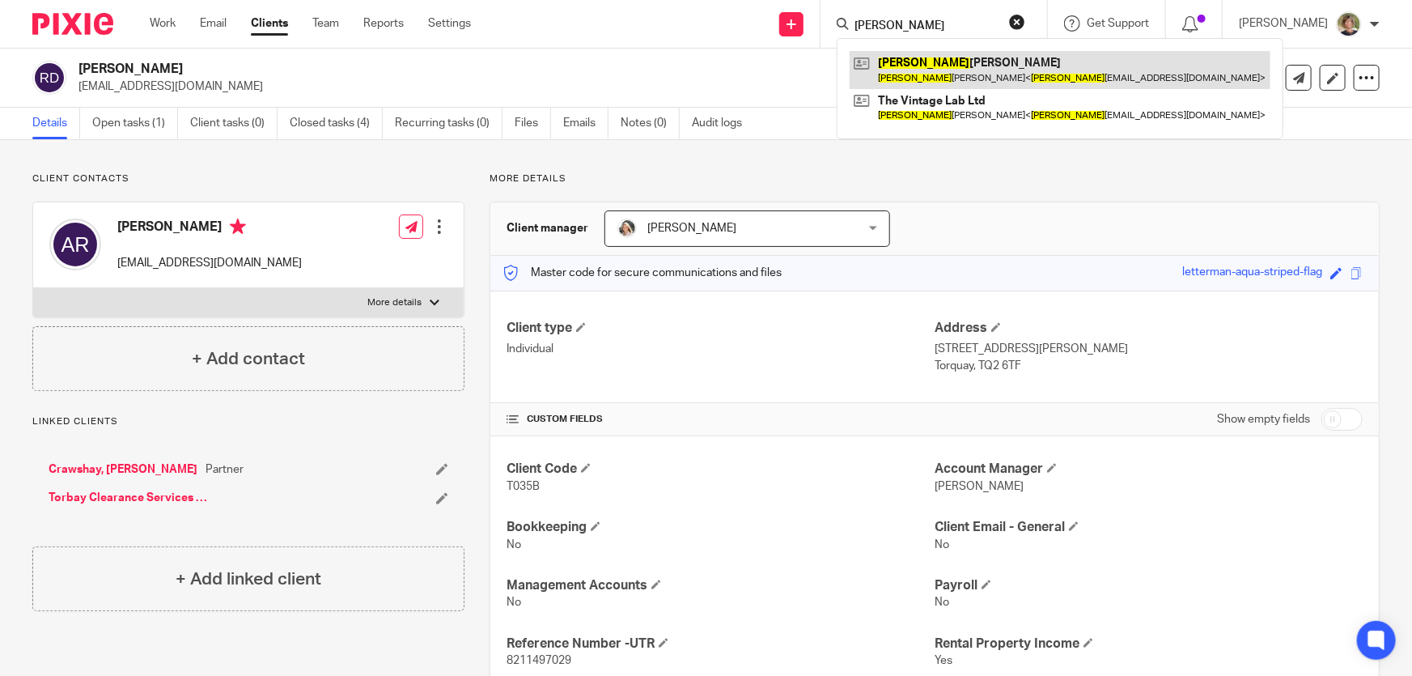
type input "scott"
click at [1020, 63] on link at bounding box center [1060, 69] width 421 height 37
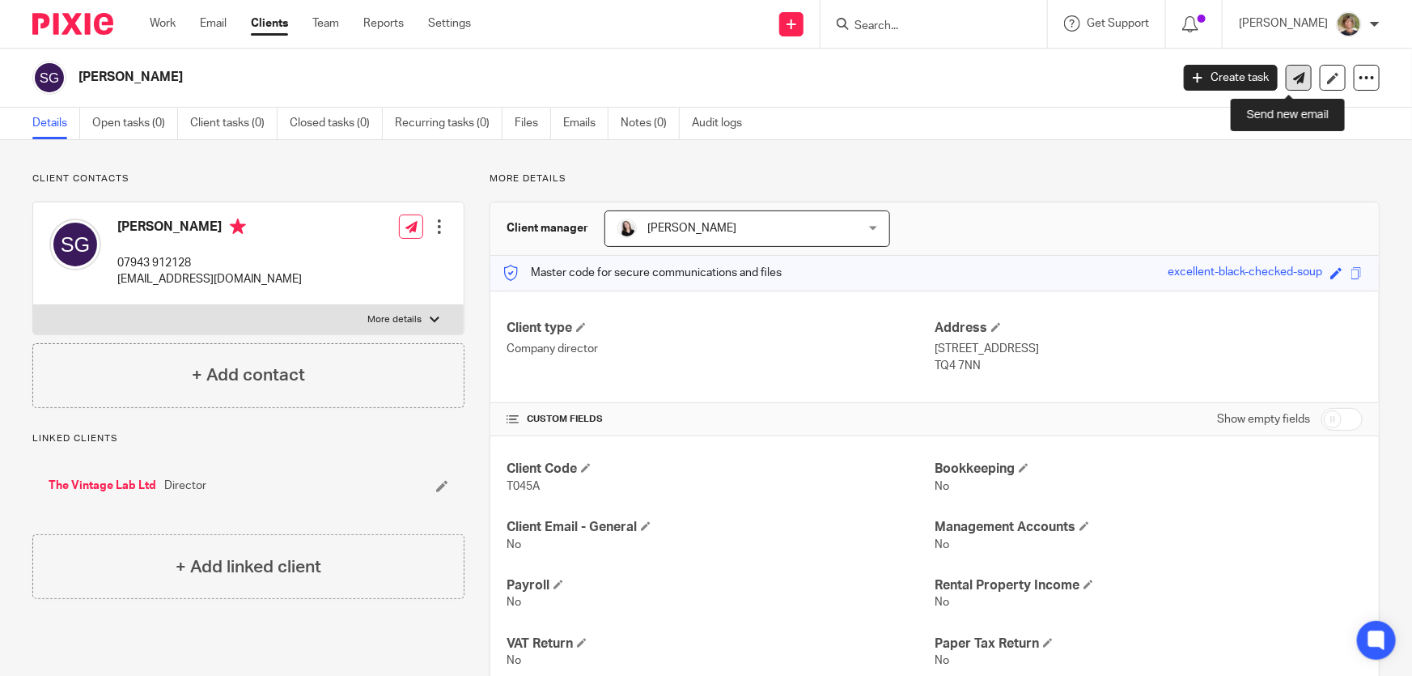
click at [1293, 74] on icon at bounding box center [1299, 78] width 12 height 12
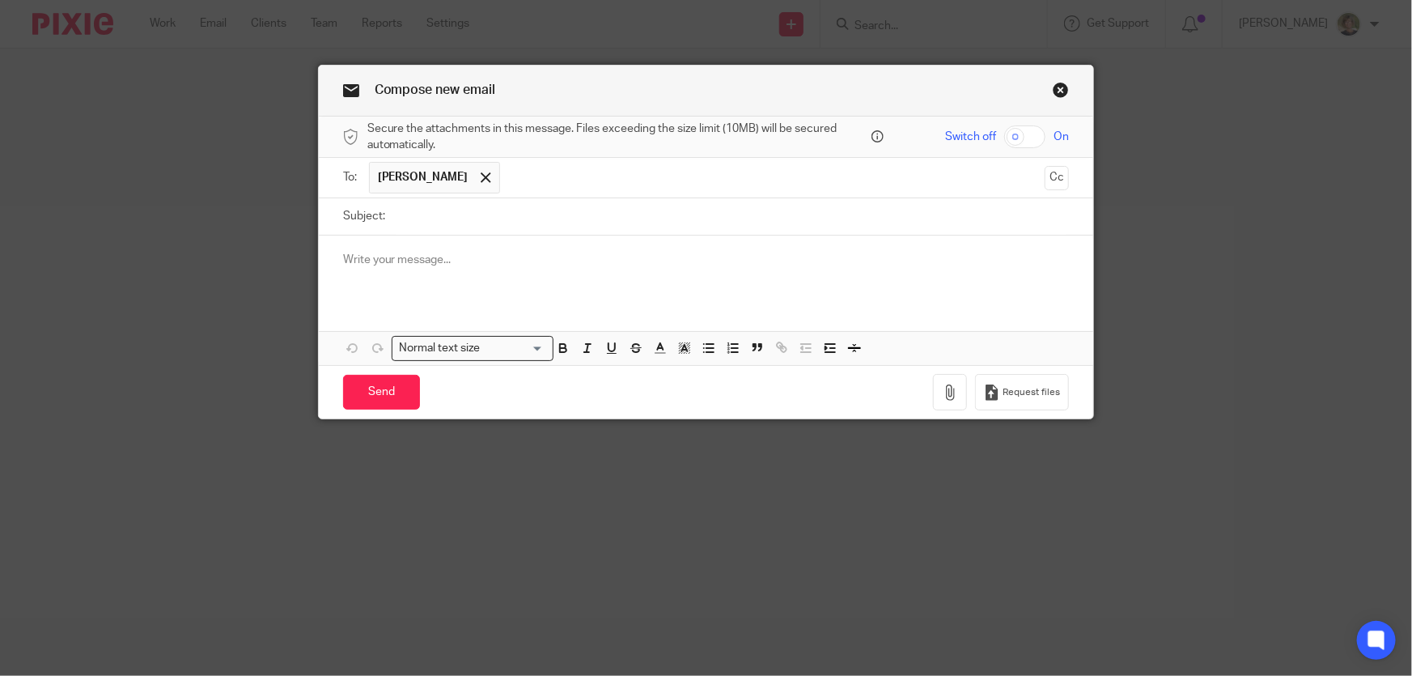
click at [404, 265] on p at bounding box center [706, 260] width 727 height 16
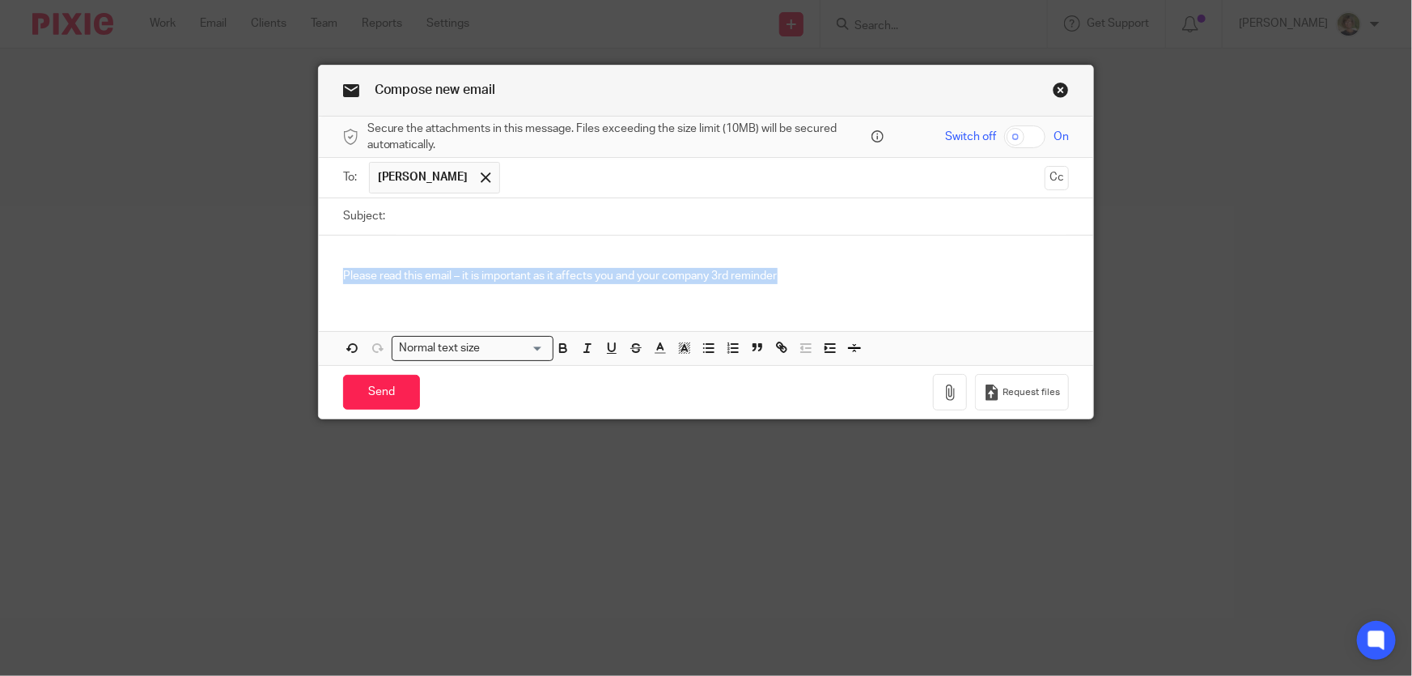
drag, startPoint x: 788, startPoint y: 277, endPoint x: 312, endPoint y: 281, distance: 475.8
click at [319, 281] on div "Please read this email – it is important as it affects you and your company 3rd…" at bounding box center [706, 266] width 775 height 63
copy p "Please read this email – it is important as it affects you and your company 3rd…"
click at [464, 221] on input "Subject:" at bounding box center [731, 216] width 676 height 36
paste input "Please read this email – it is important as it affects you and your company 3rd…"
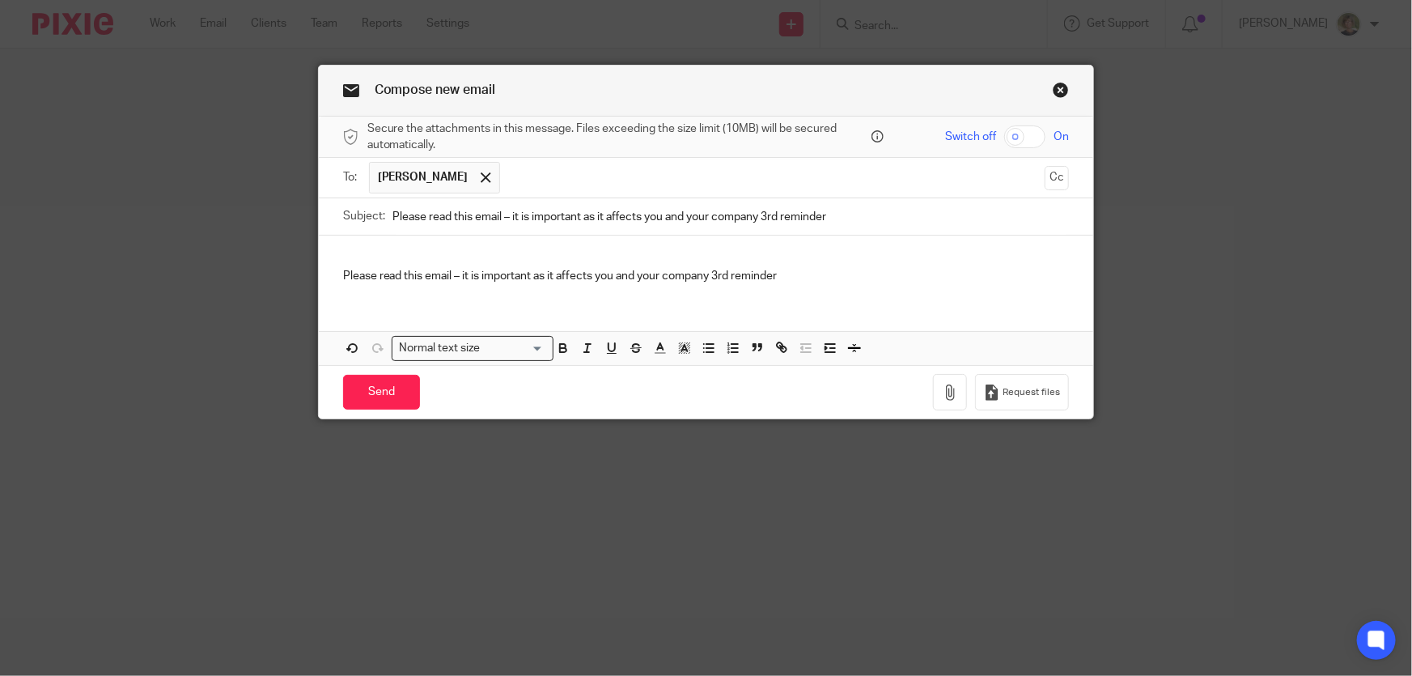
drag, startPoint x: 760, startPoint y: 213, endPoint x: 835, endPoint y: 220, distance: 75.6
click at [835, 220] on input "Please read this email – it is important as it affects you and your company 3rd…" at bounding box center [731, 216] width 676 height 36
type input "Please read this email – it is important as it affects you and your company Rem…"
drag, startPoint x: 791, startPoint y: 282, endPoint x: 255, endPoint y: 280, distance: 536.5
click at [255, 280] on div "Compose new email Secure the attachments in this message. Files exceeding the s…" at bounding box center [706, 338] width 1412 height 676
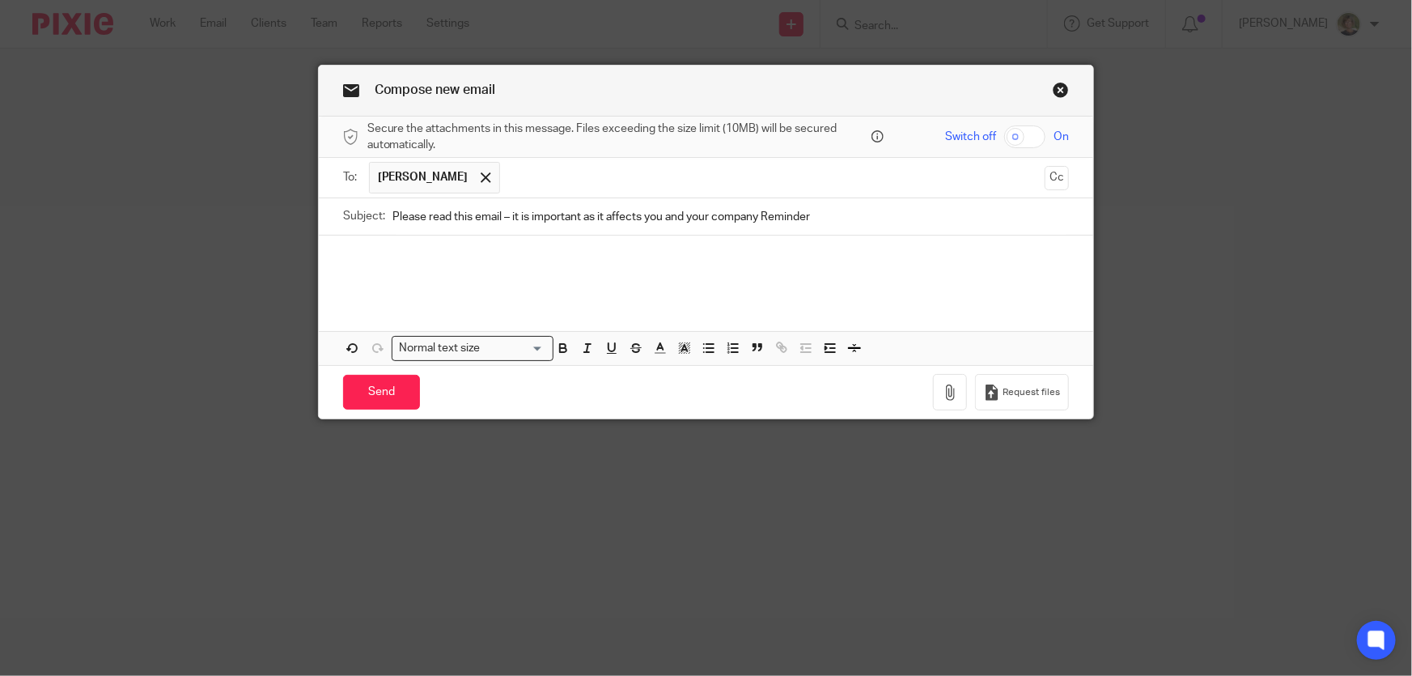
drag, startPoint x: 324, startPoint y: 265, endPoint x: 339, endPoint y: 265, distance: 14.6
click at [339, 265] on div at bounding box center [706, 266] width 775 height 63
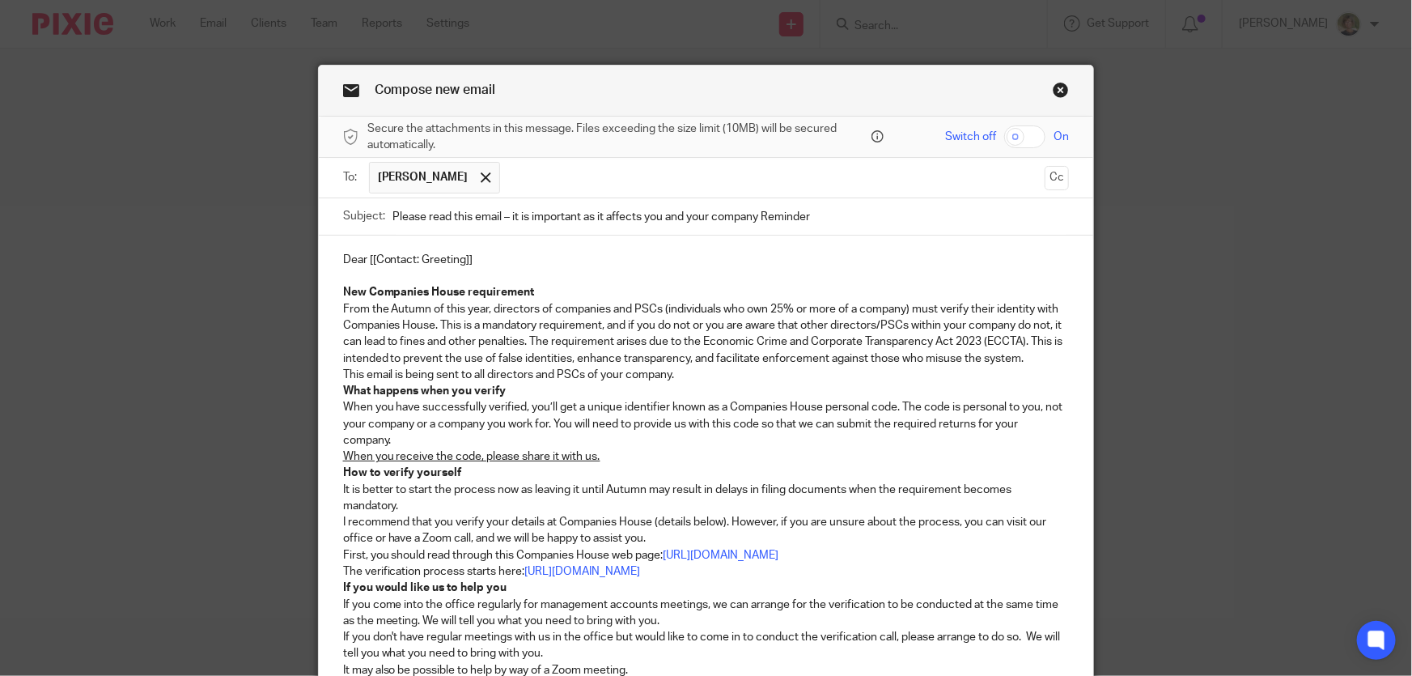
click at [486, 252] on p "Dear [[Contact: Greeting]]" at bounding box center [706, 260] width 727 height 16
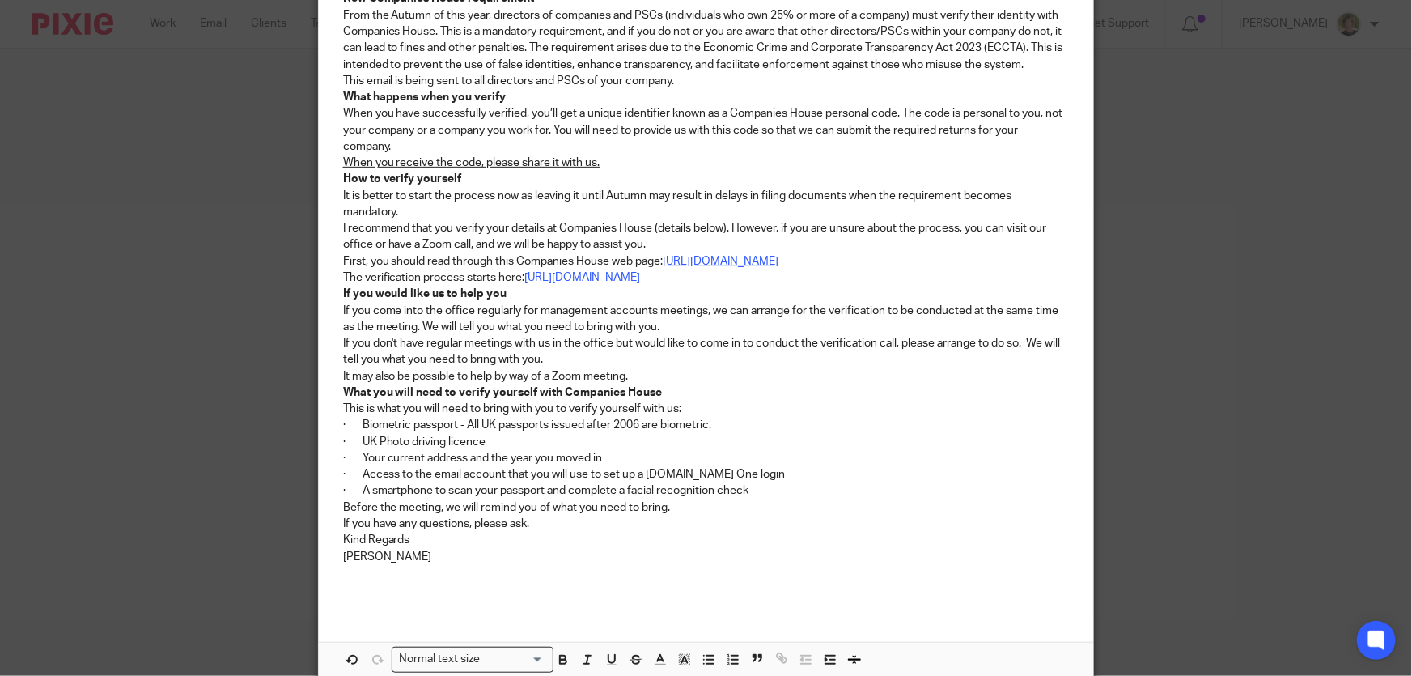
scroll to position [367, 0]
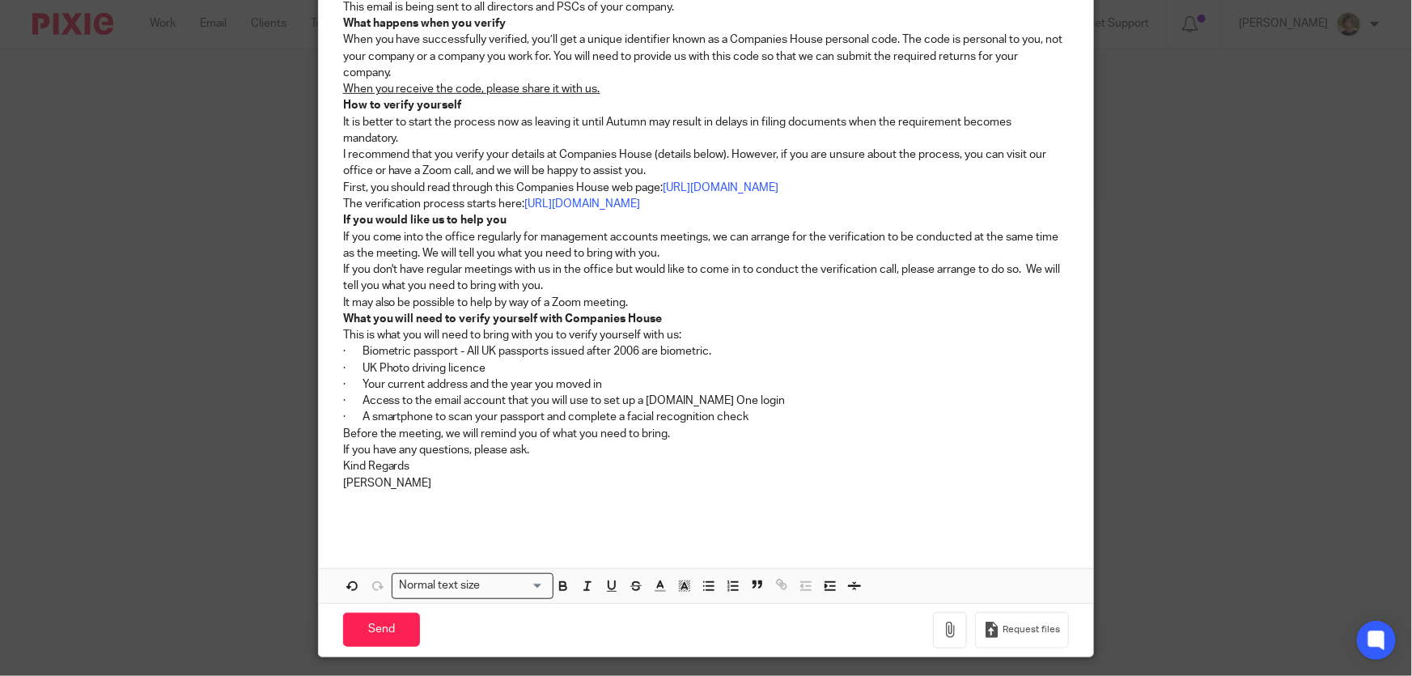
click at [575, 452] on p "If you have any questions, please ask." at bounding box center [706, 450] width 727 height 16
click at [684, 430] on p "Before the meeting, we will remind you of what you need to bring." at bounding box center [706, 434] width 727 height 16
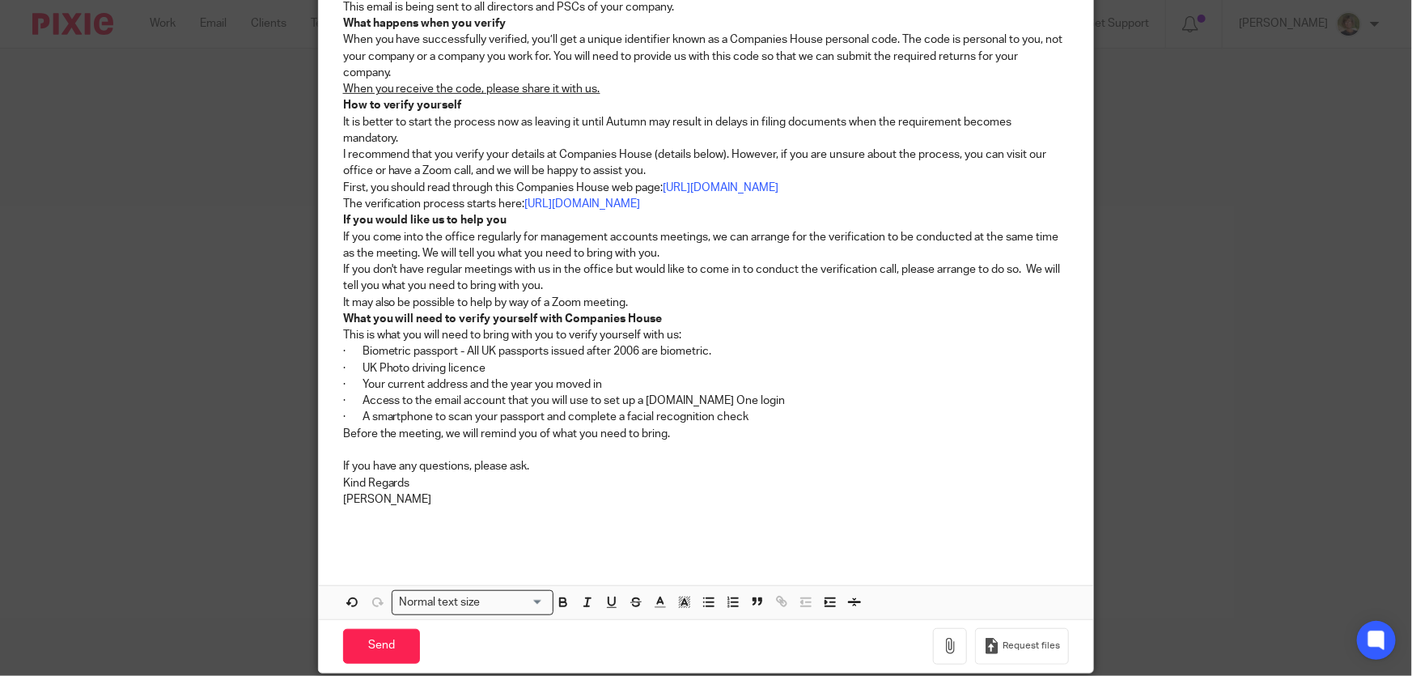
click at [596, 473] on p "If you have any questions, please ask." at bounding box center [706, 466] width 727 height 16
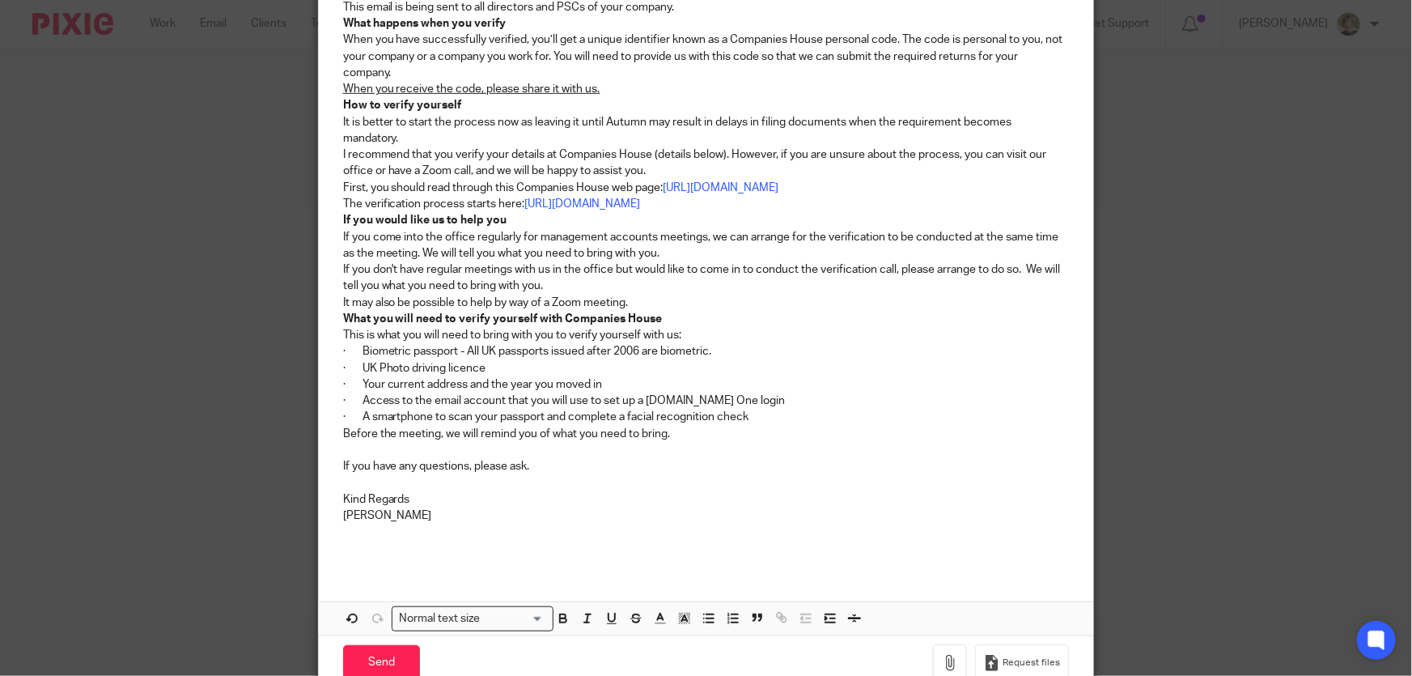
click at [421, 502] on p "Kind Regards" at bounding box center [706, 499] width 727 height 16
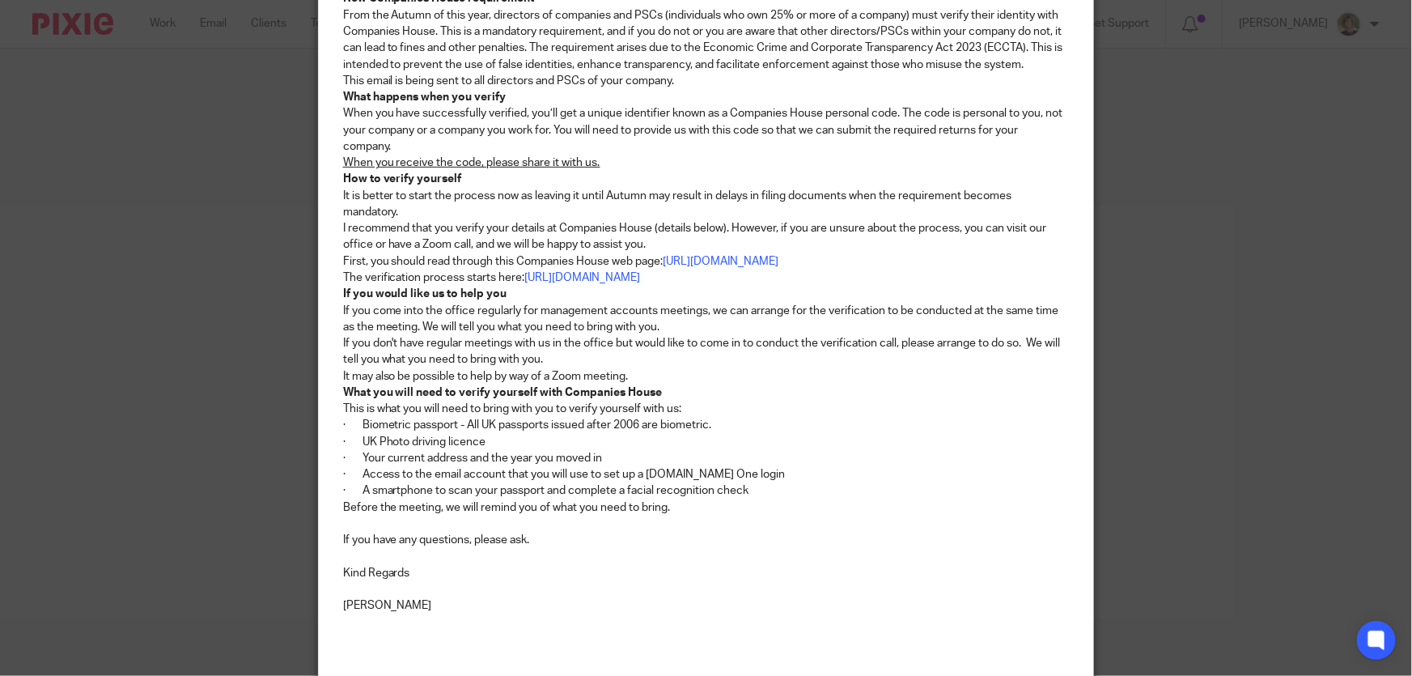
scroll to position [461, 0]
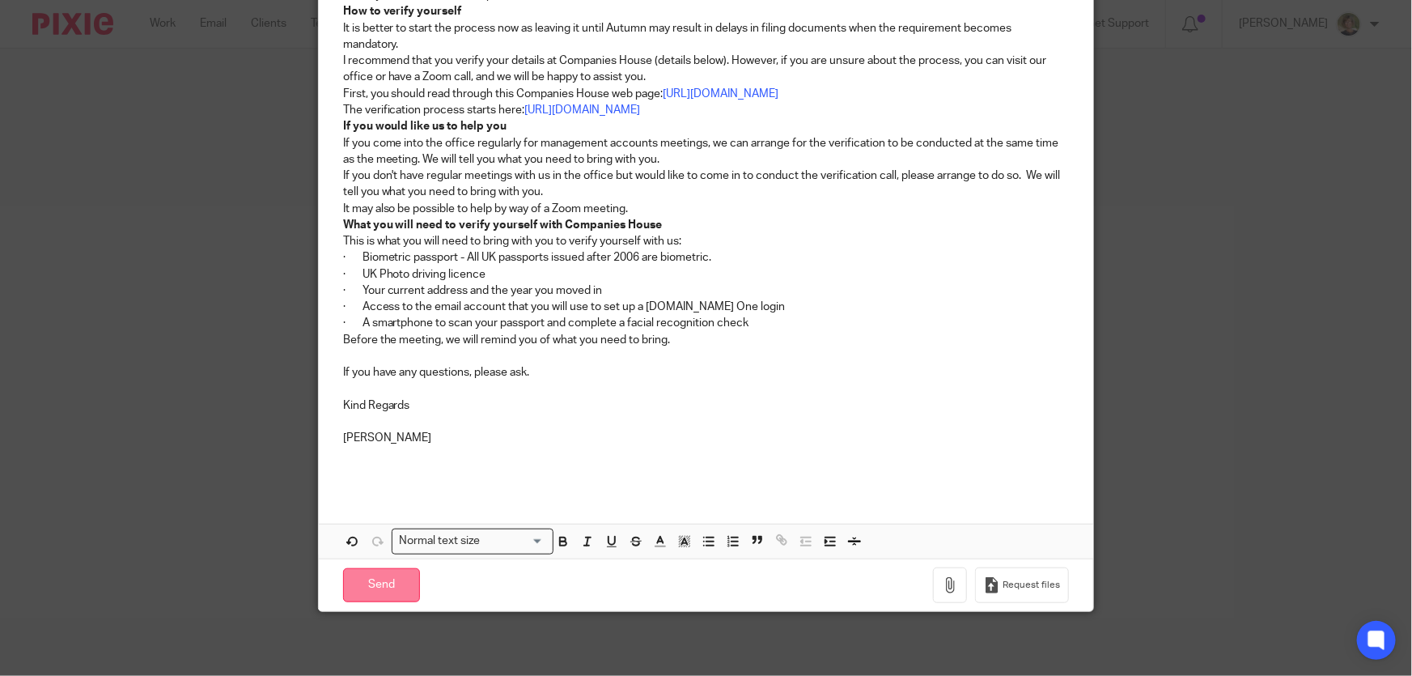
click at [360, 576] on input "Send" at bounding box center [381, 585] width 77 height 35
